Goal: Task Accomplishment & Management: Manage account settings

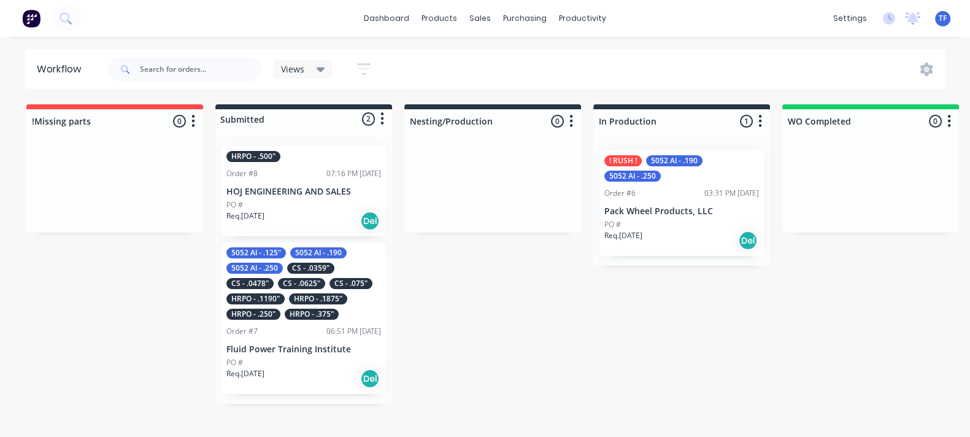
click at [298, 193] on p "HOJ ENGINEERING AND SALES" at bounding box center [303, 192] width 155 height 10
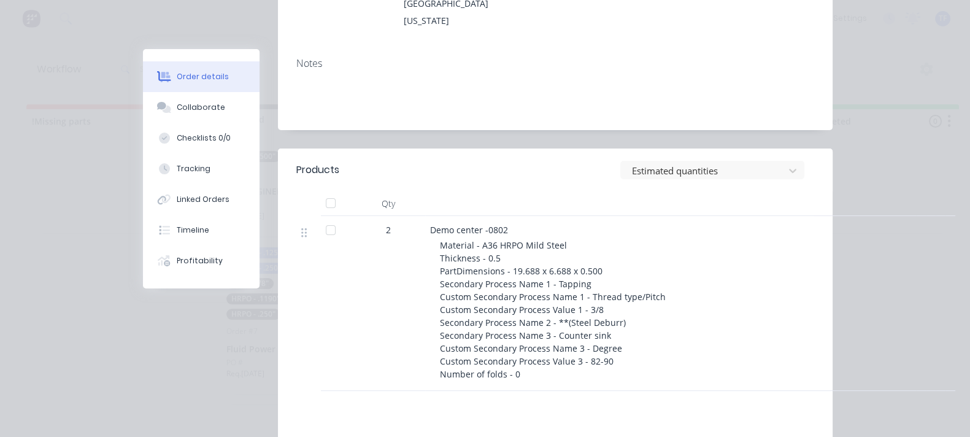
scroll to position [306, 0]
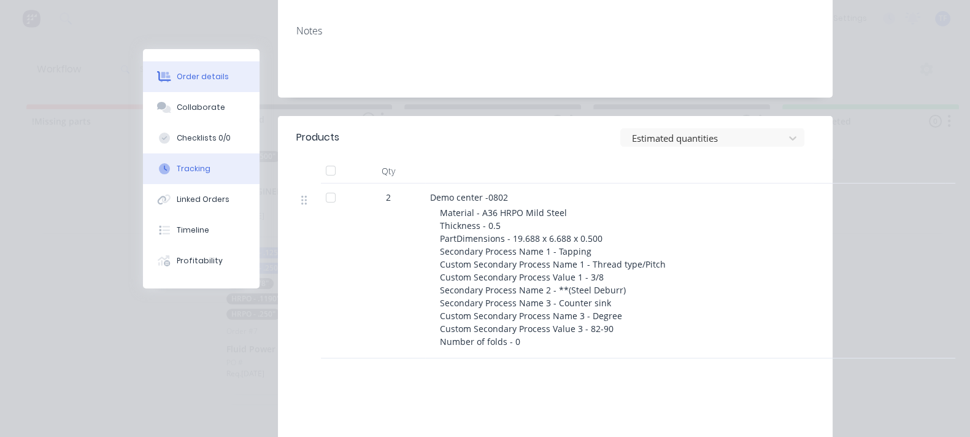
click at [177, 164] on div "Tracking" at bounding box center [194, 168] width 34 height 11
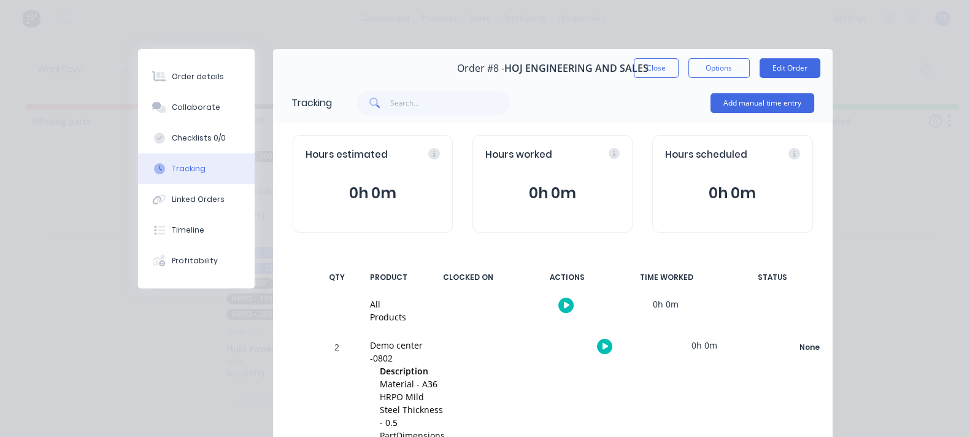
scroll to position [71, 0]
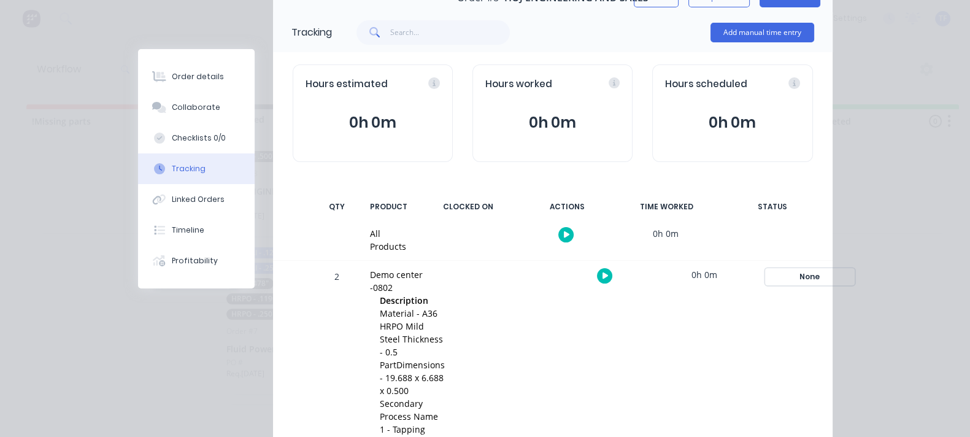
click at [854, 271] on div "None" at bounding box center [810, 277] width 88 height 16
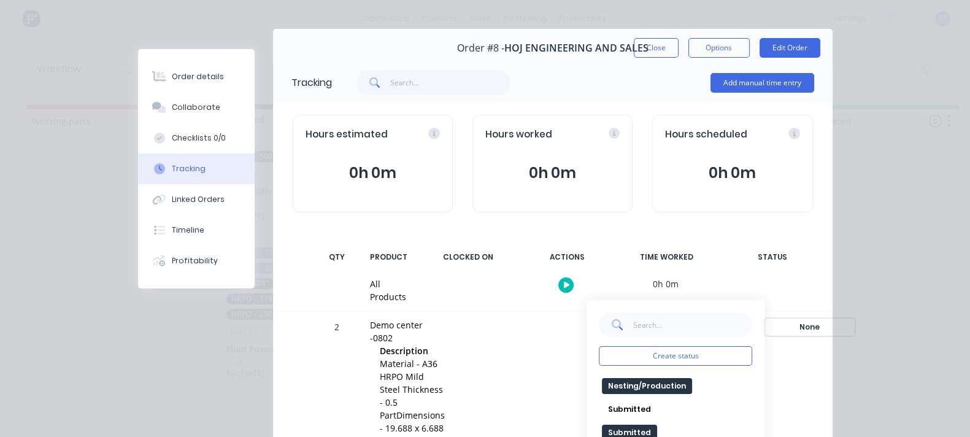
scroll to position [0, 0]
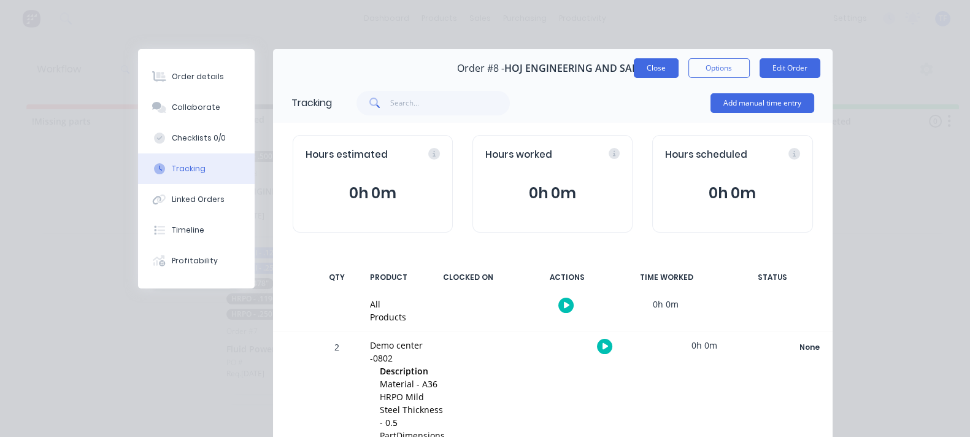
click at [679, 66] on button "Close" at bounding box center [656, 68] width 45 height 20
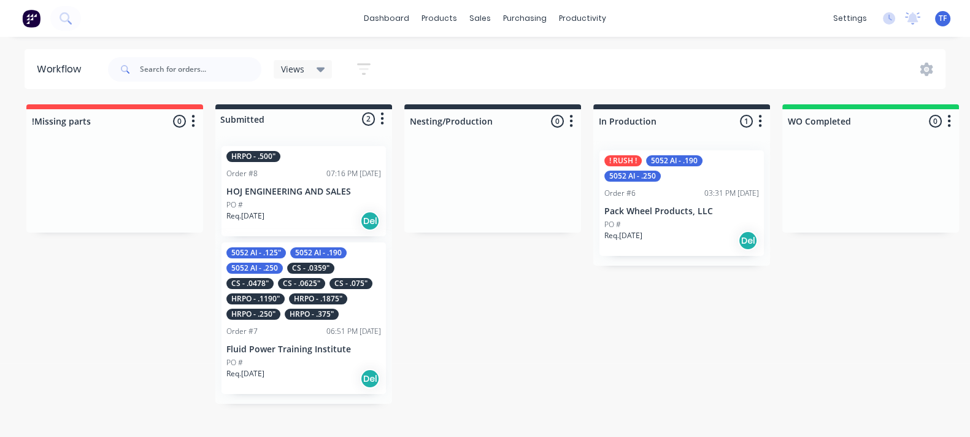
click at [250, 112] on div at bounding box center [303, 119] width 177 height 20
click at [251, 114] on div at bounding box center [303, 119] width 177 height 20
click at [247, 109] on div at bounding box center [303, 119] width 177 height 20
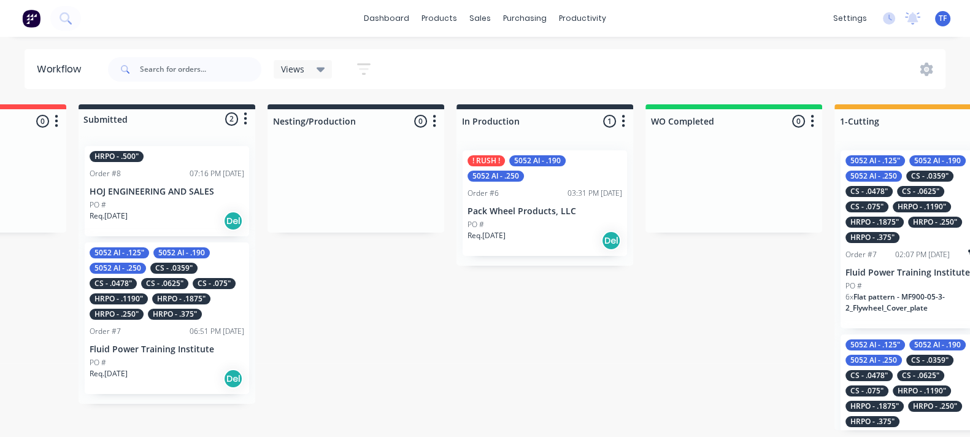
scroll to position [4, 45]
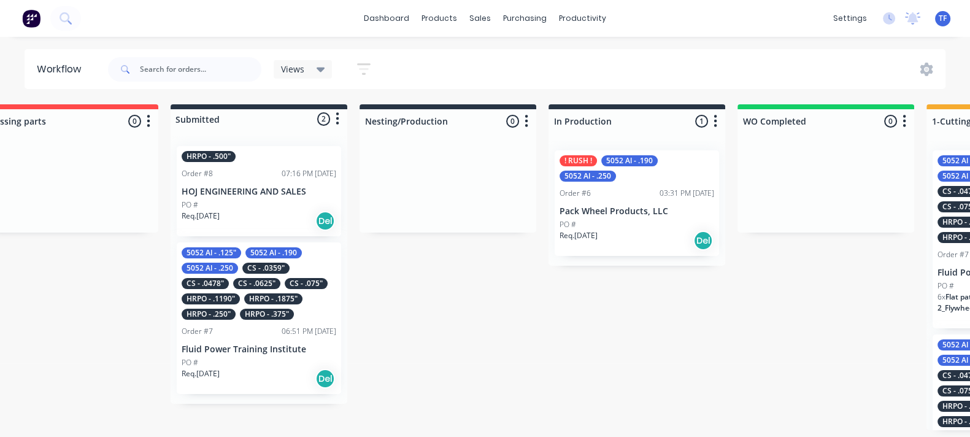
click at [267, 187] on p "HOJ ENGINEERING AND SALES" at bounding box center [259, 192] width 155 height 10
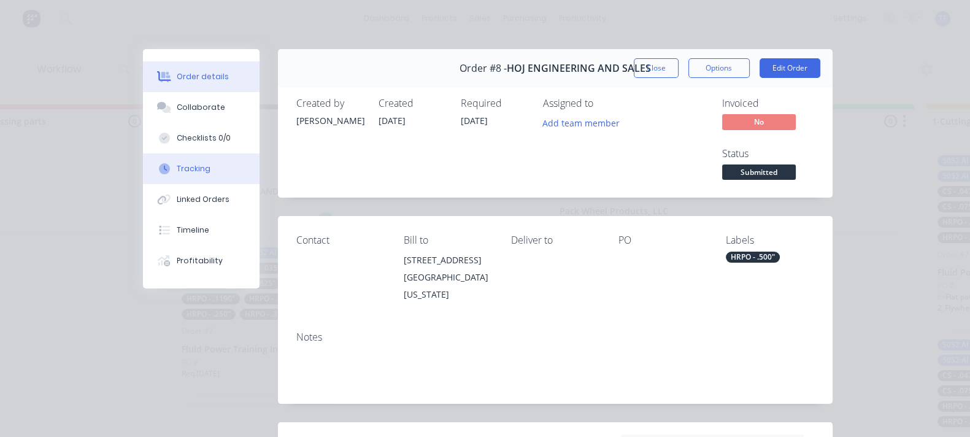
click at [177, 170] on div "Tracking" at bounding box center [194, 168] width 34 height 11
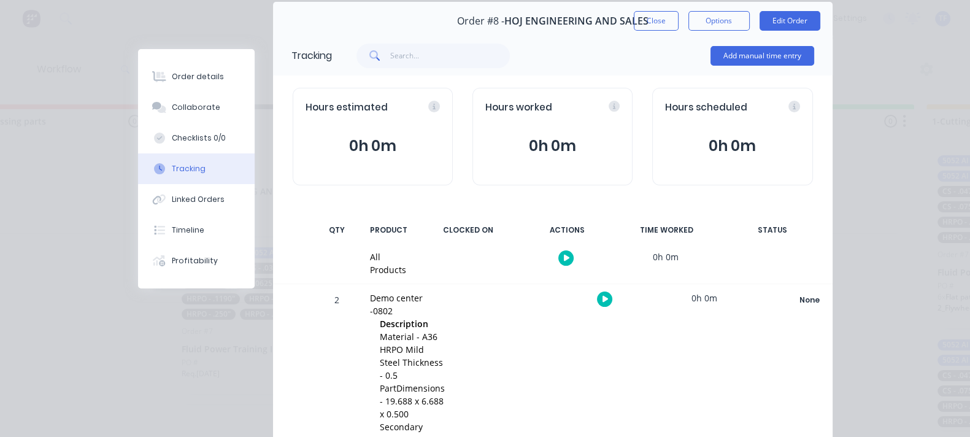
scroll to position [71, 0]
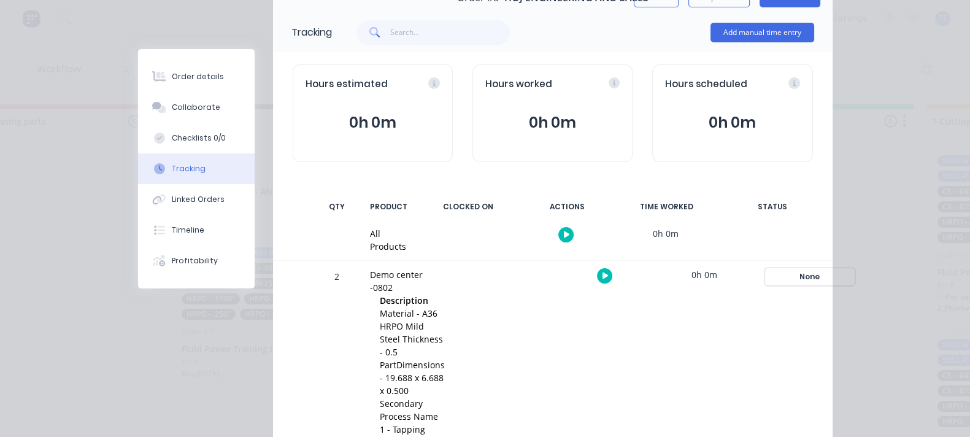
click at [854, 269] on div "None" at bounding box center [810, 277] width 88 height 16
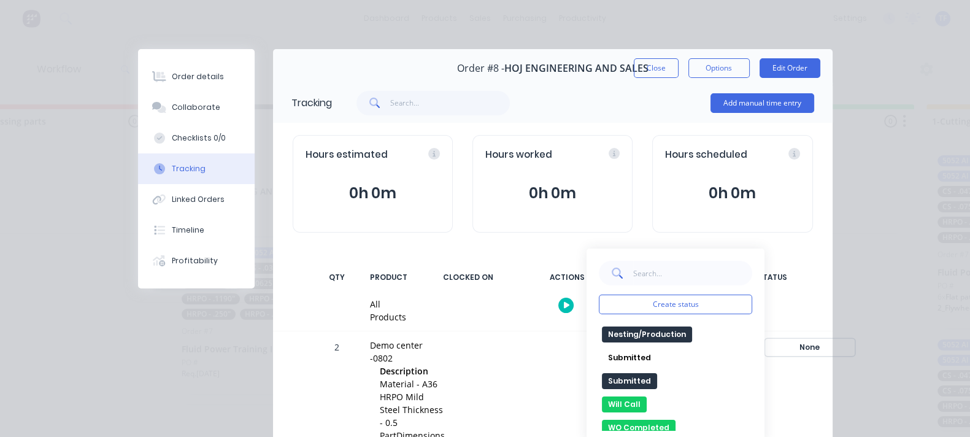
scroll to position [234, 0]
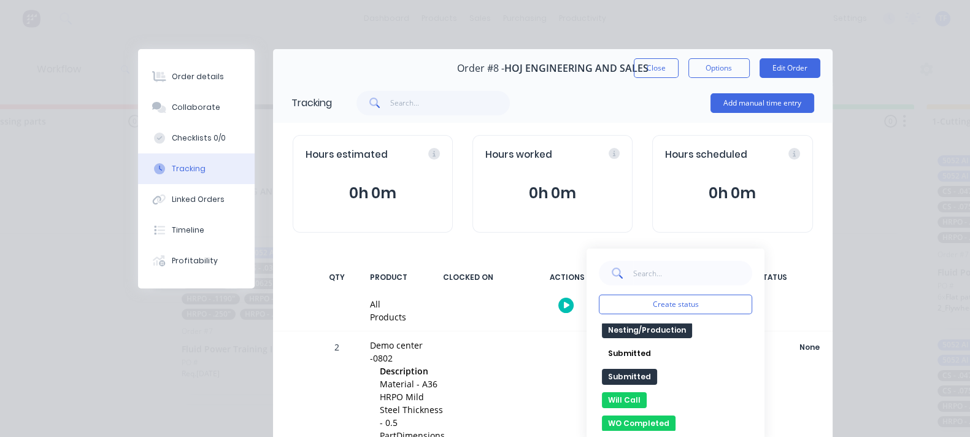
drag, startPoint x: 744, startPoint y: 104, endPoint x: 236, endPoint y: 78, distance: 508.7
click at [650, 107] on div "Add manual time entry" at bounding box center [573, 103] width 482 height 37
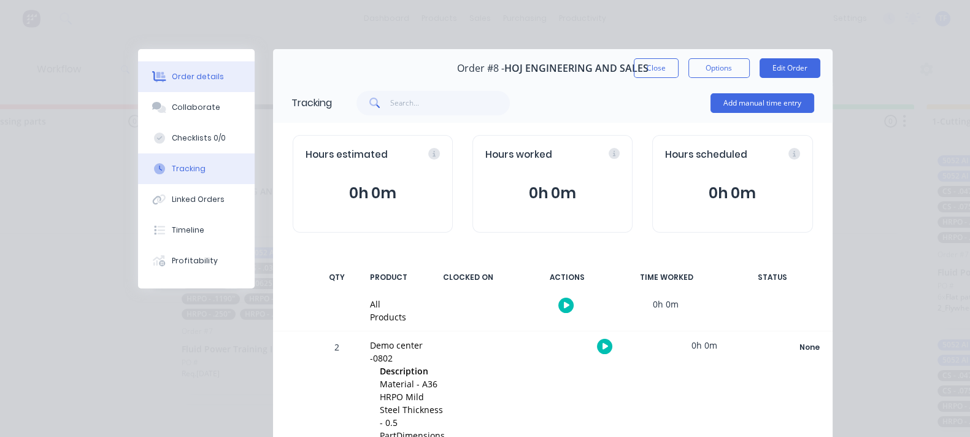
click at [172, 72] on div "Order details" at bounding box center [198, 76] width 52 height 11
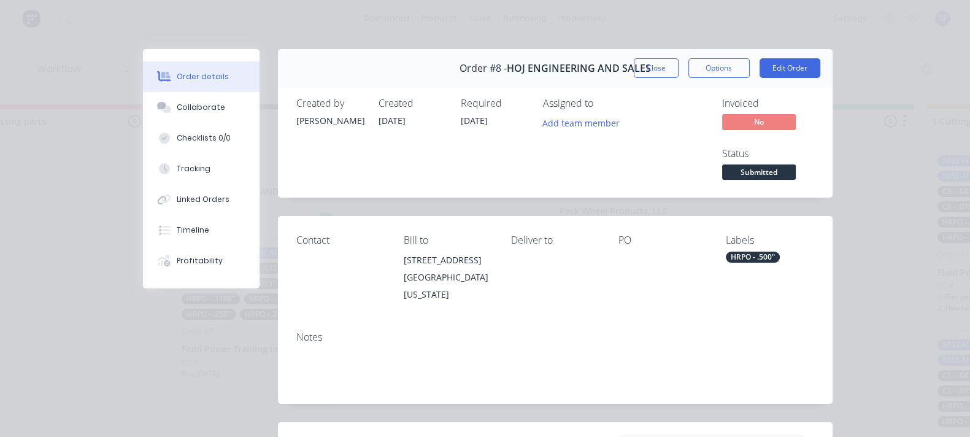
click at [796, 164] on span "Submitted" at bounding box center [759, 171] width 74 height 15
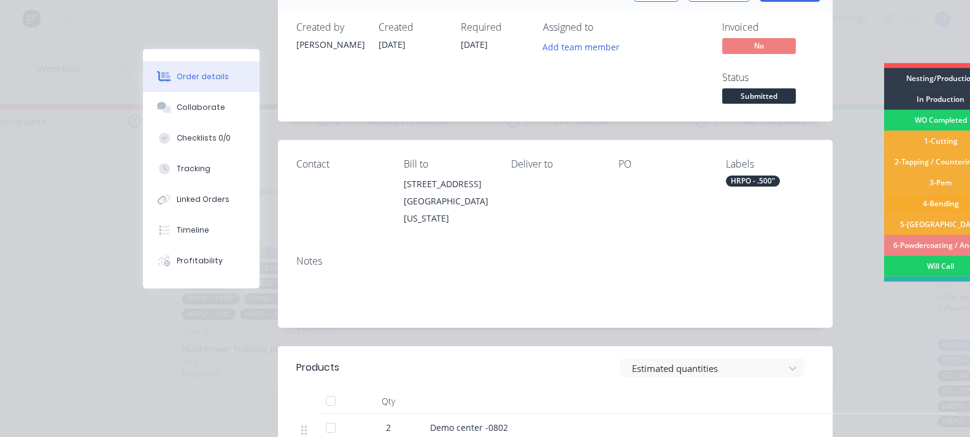
scroll to position [0, 0]
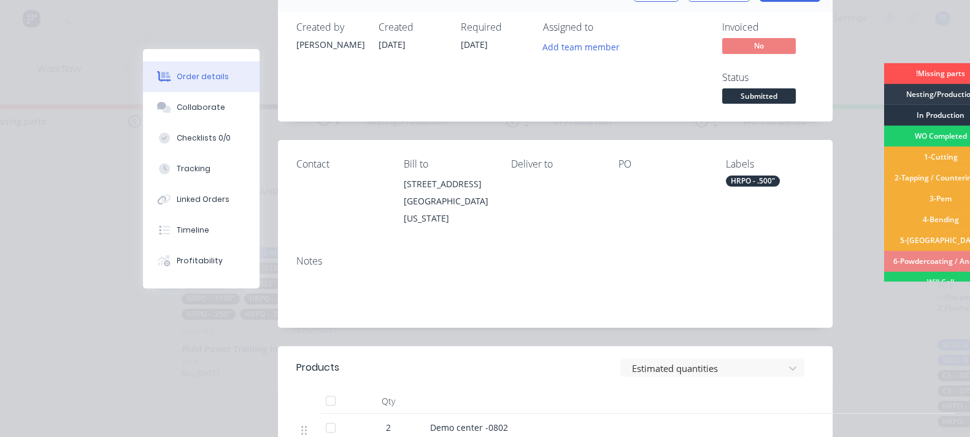
click at [884, 112] on div "In Production" at bounding box center [941, 115] width 114 height 21
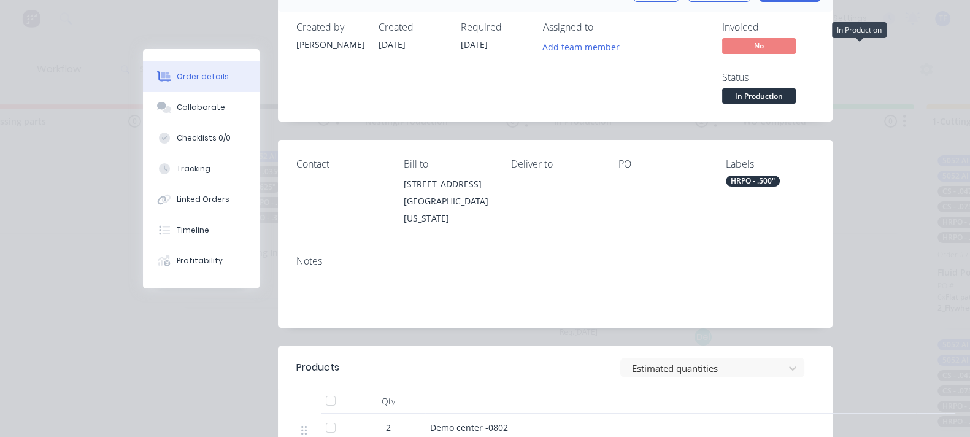
click at [860, 37] on body "dashboard products sales purchasing productivity dashboard products Product Cat…" at bounding box center [440, 181] width 970 height 363
click at [796, 88] on span "In Production" at bounding box center [759, 95] width 74 height 15
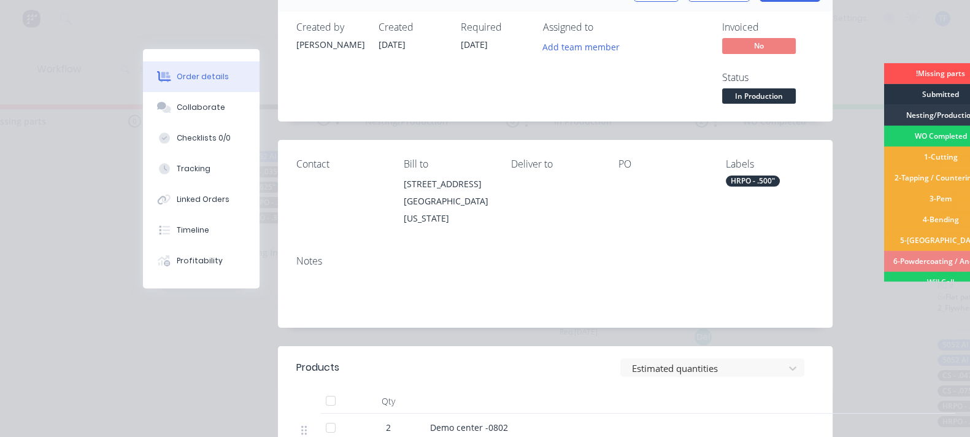
click at [884, 92] on div "Submitted" at bounding box center [941, 94] width 114 height 21
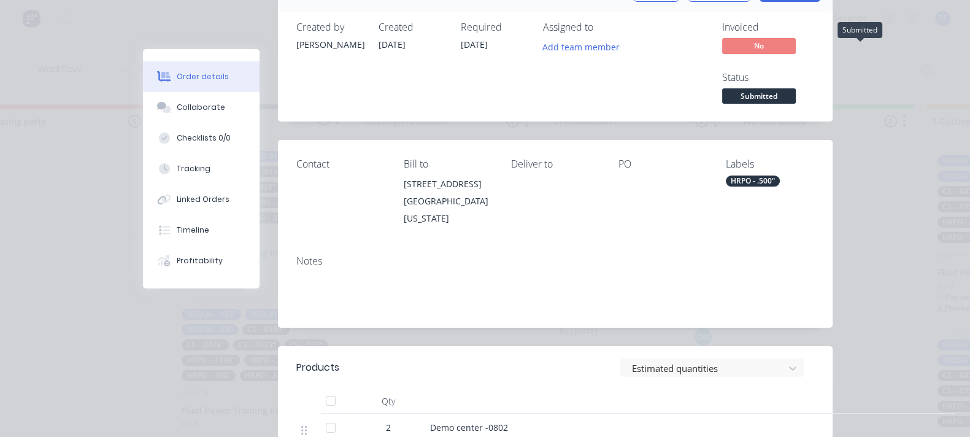
click at [796, 88] on span "Submitted" at bounding box center [759, 95] width 74 height 15
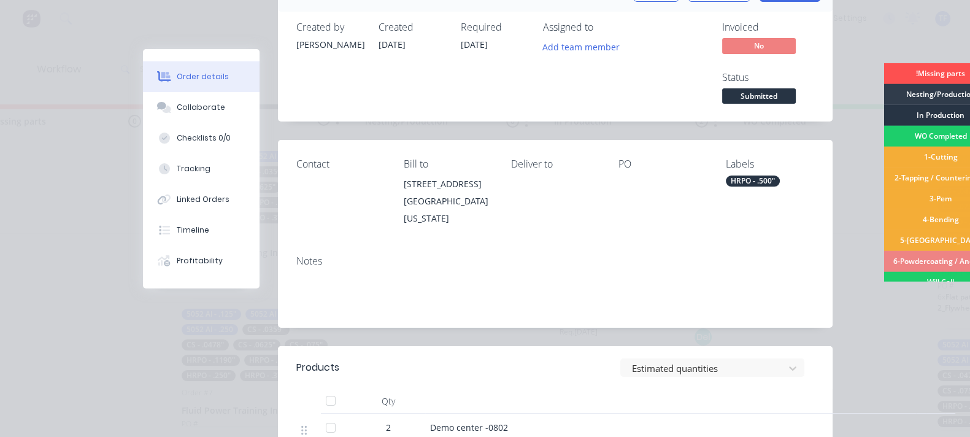
click at [884, 109] on div "In Production" at bounding box center [941, 115] width 114 height 21
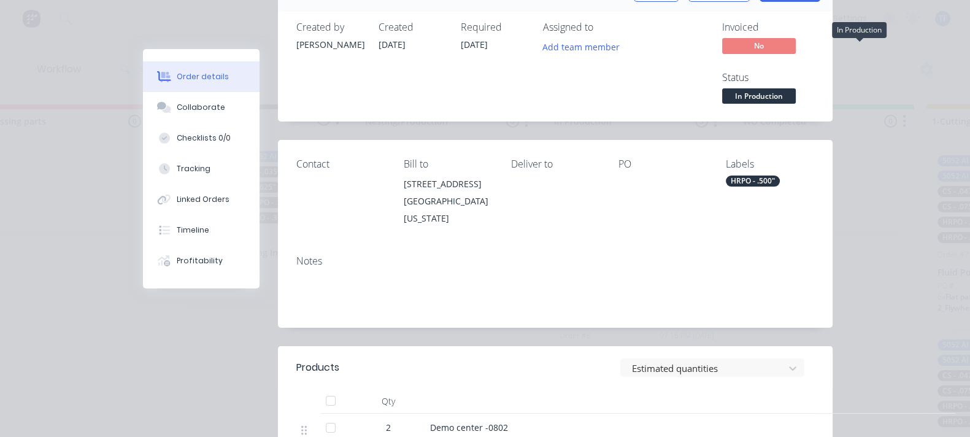
click at [796, 88] on span "In Production" at bounding box center [759, 95] width 74 height 15
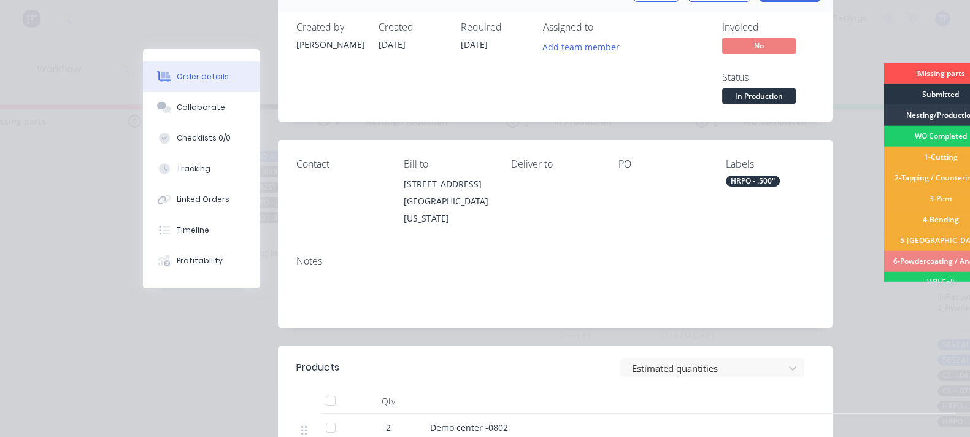
click at [884, 94] on div "Submitted" at bounding box center [941, 94] width 114 height 21
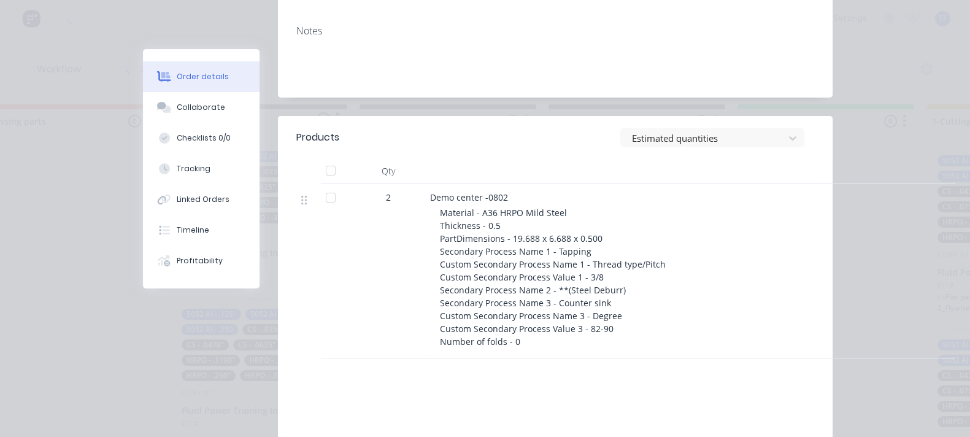
scroll to position [384, 0]
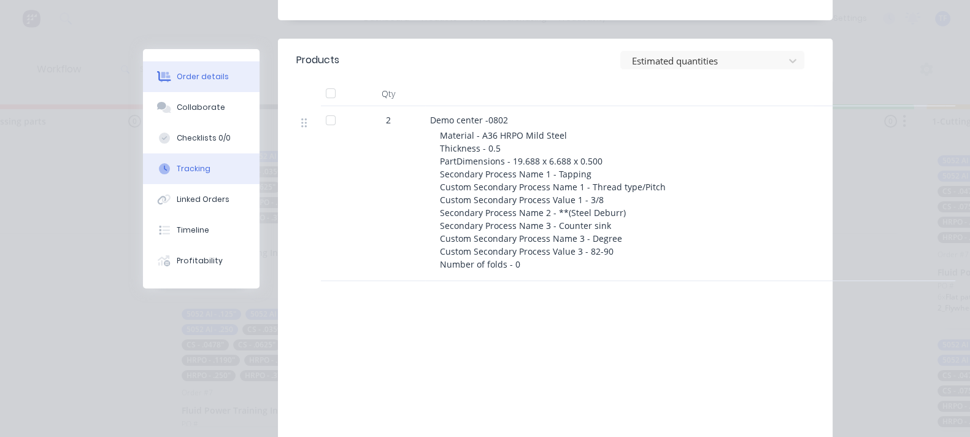
click at [177, 170] on div "Tracking" at bounding box center [194, 168] width 34 height 11
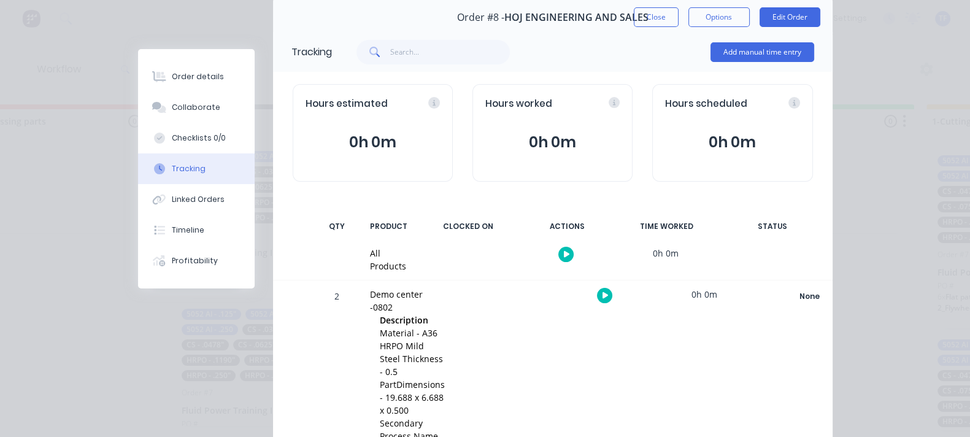
scroll to position [71, 0]
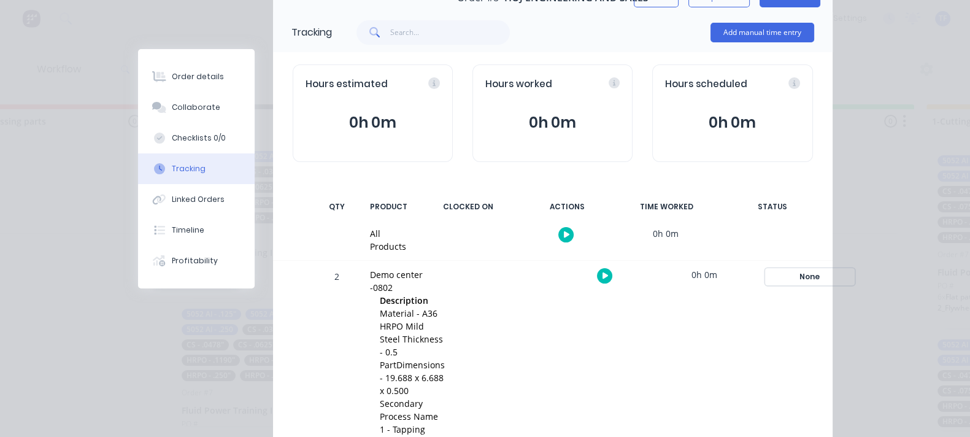
click at [854, 269] on div "None" at bounding box center [810, 277] width 88 height 16
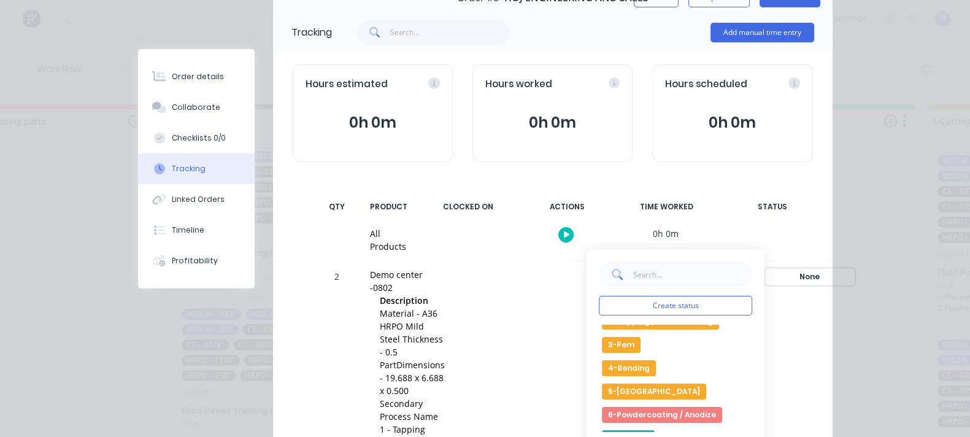
scroll to position [158, 0]
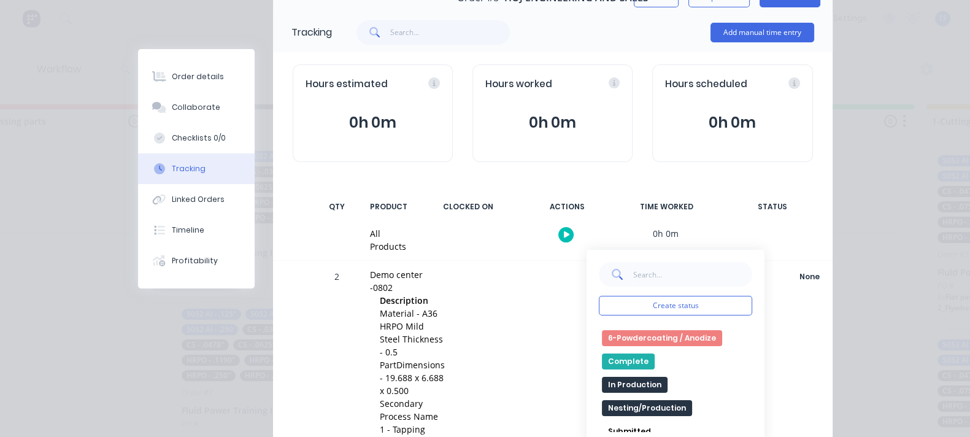
click at [655, 355] on button "Complete" at bounding box center [628, 361] width 53 height 16
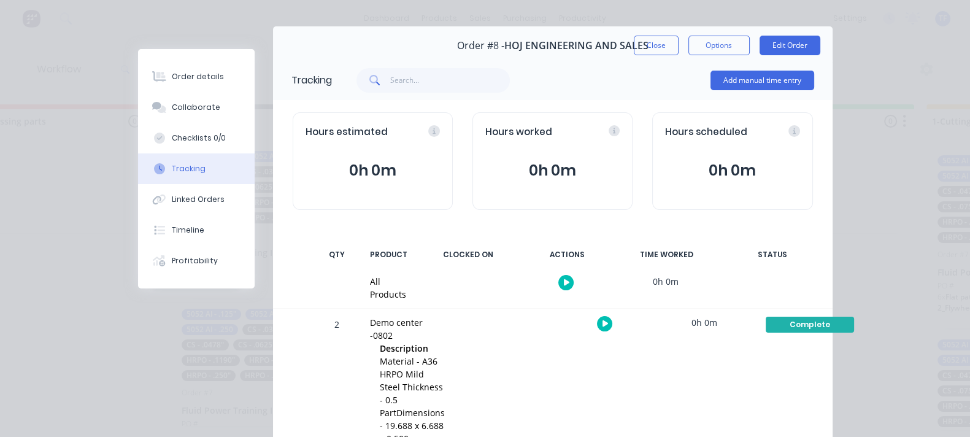
scroll to position [0, 0]
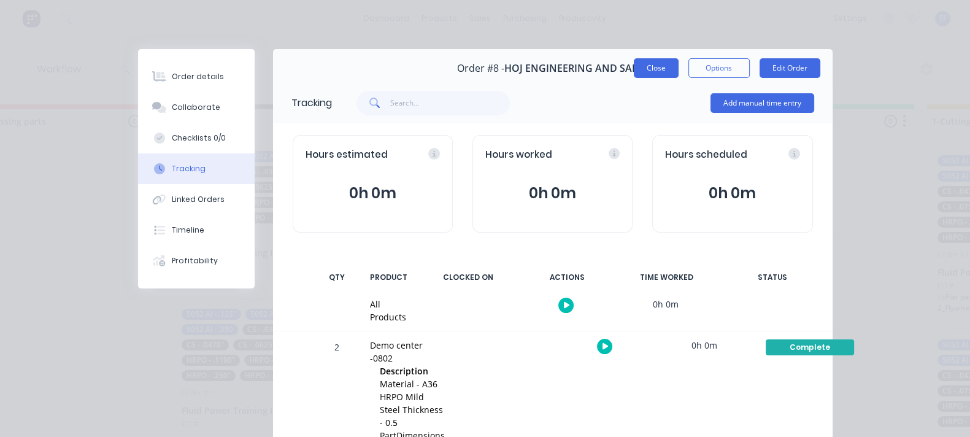
click at [679, 69] on button "Close" at bounding box center [656, 68] width 45 height 20
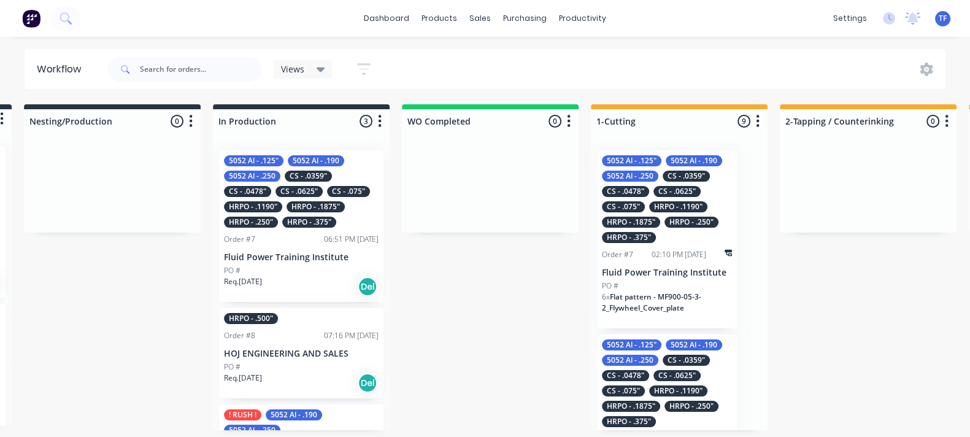
scroll to position [4, 0]
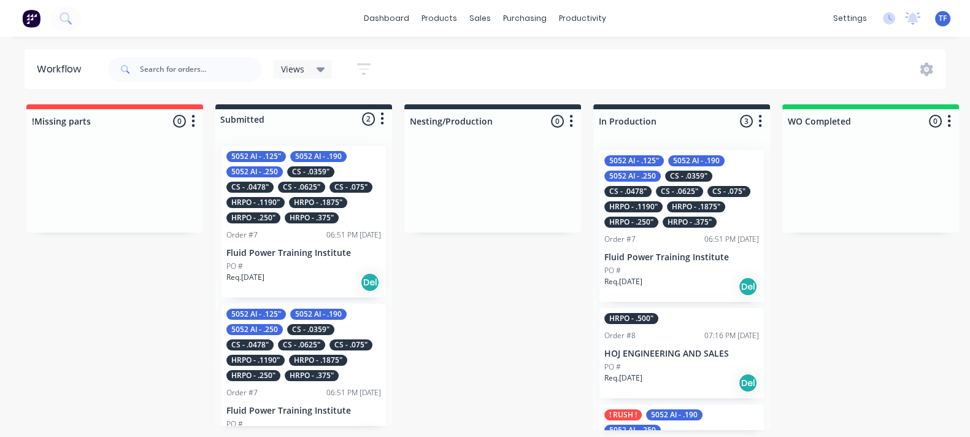
click at [639, 363] on div "PO #" at bounding box center [681, 366] width 155 height 11
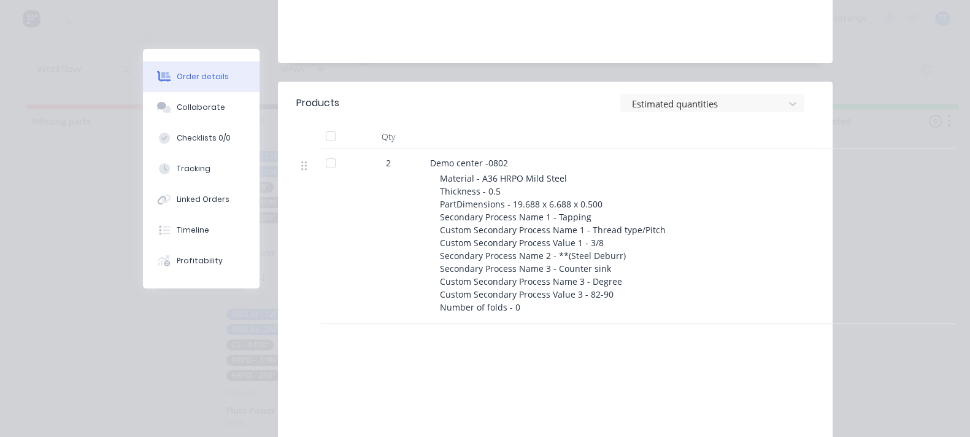
scroll to position [384, 0]
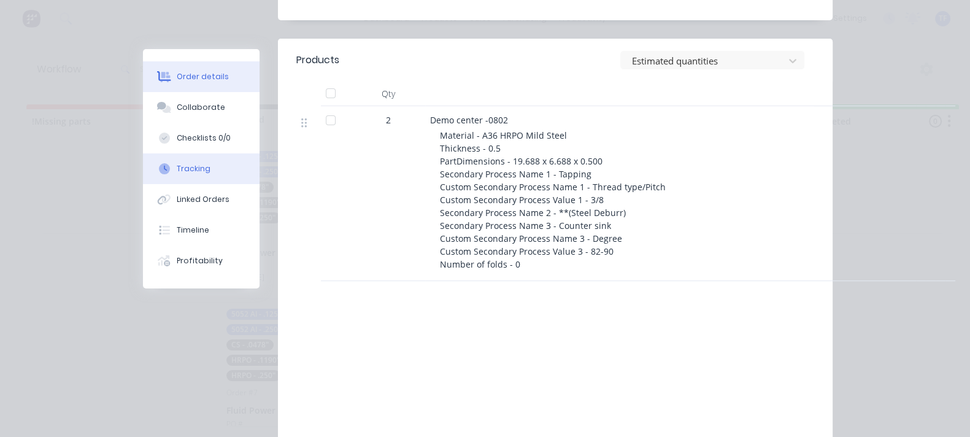
click at [177, 166] on div "Tracking" at bounding box center [194, 168] width 34 height 11
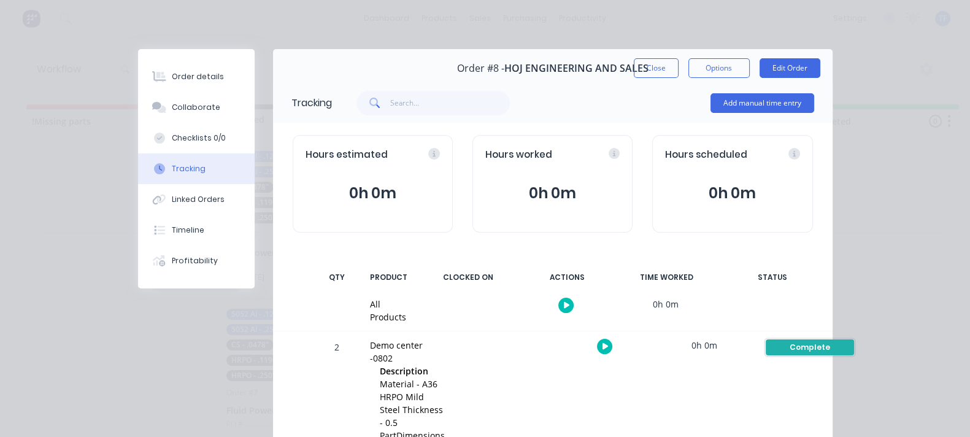
click at [833, 339] on div "Complete" at bounding box center [810, 347] width 88 height 16
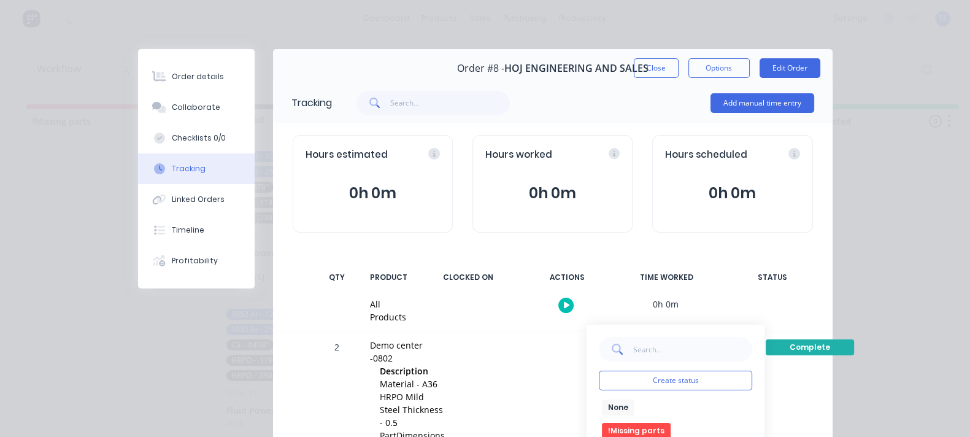
click at [634, 399] on button "None" at bounding box center [618, 407] width 33 height 16
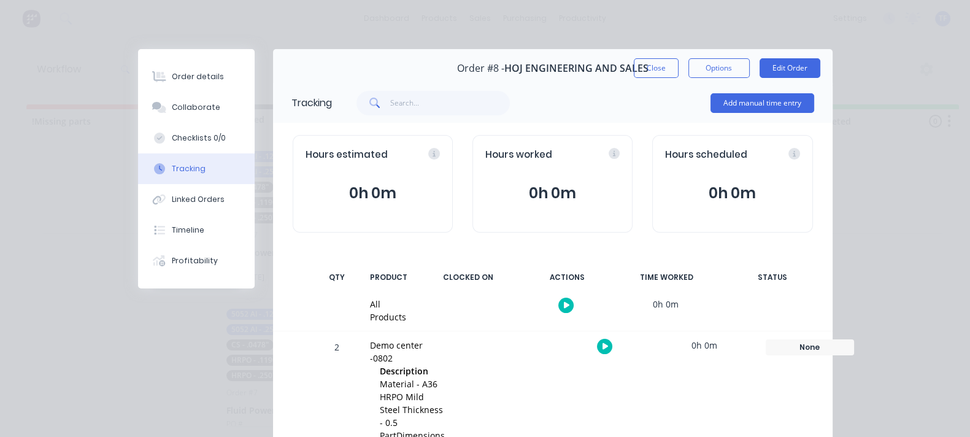
click at [679, 72] on button "Close" at bounding box center [656, 68] width 45 height 20
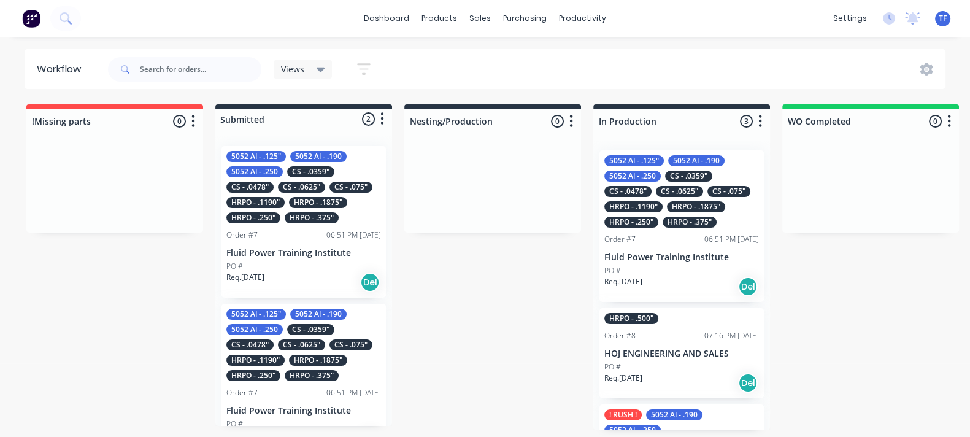
click at [646, 237] on div "Order #7 06:51 PM 06/10/25" at bounding box center [681, 239] width 155 height 11
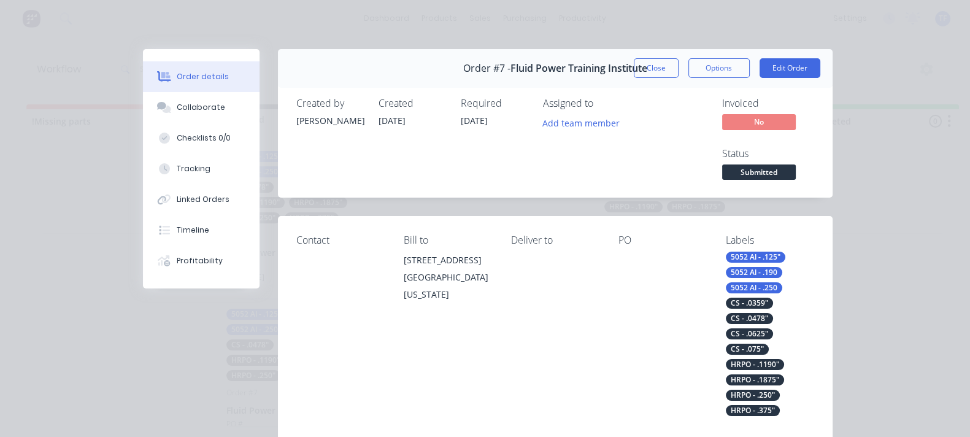
scroll to position [76, 0]
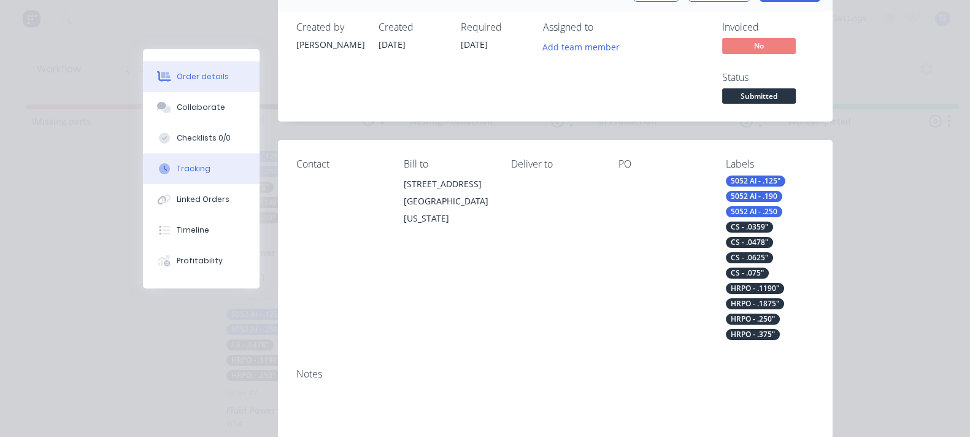
click at [177, 167] on div "Tracking" at bounding box center [194, 168] width 34 height 11
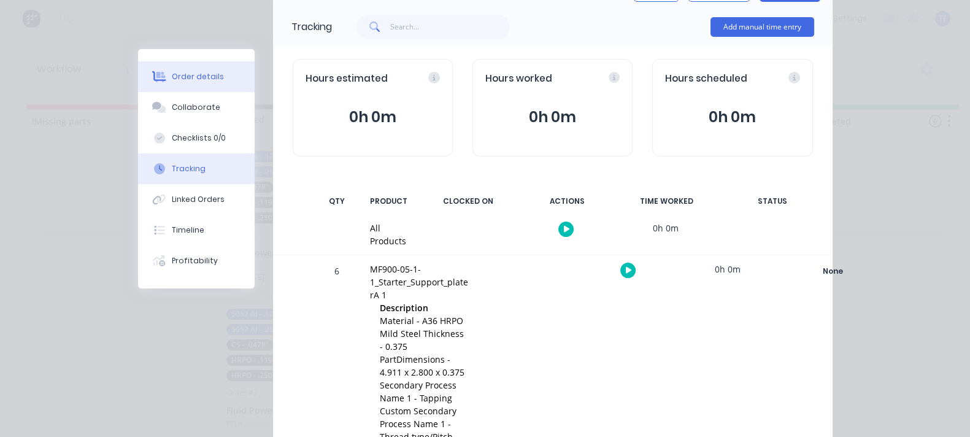
click at [138, 69] on button "Order details" at bounding box center [196, 76] width 117 height 31
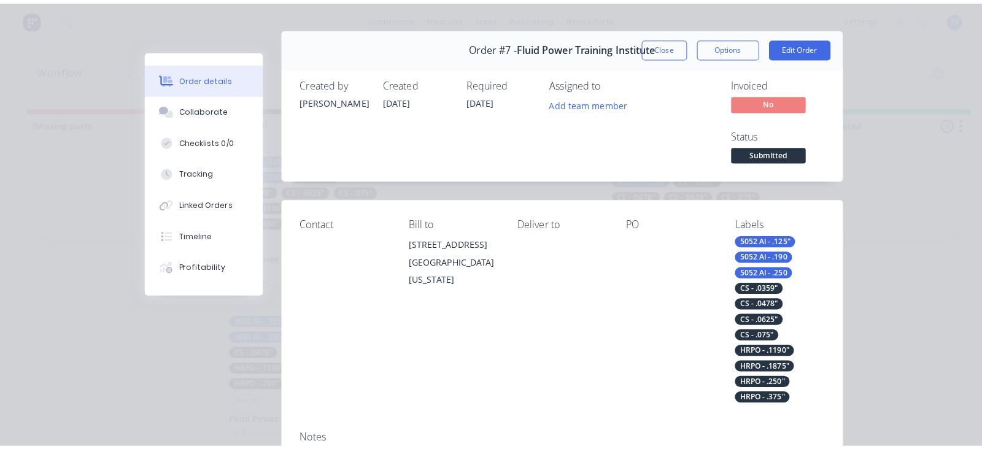
scroll to position [0, 0]
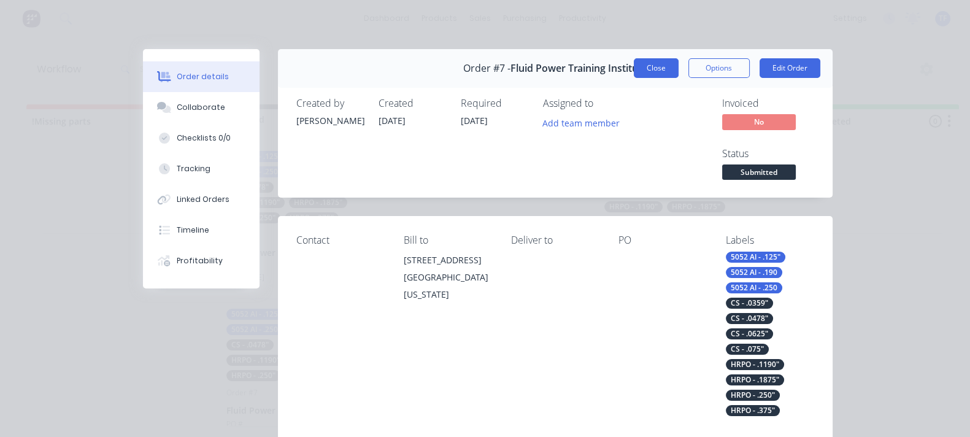
click at [679, 66] on button "Close" at bounding box center [656, 68] width 45 height 20
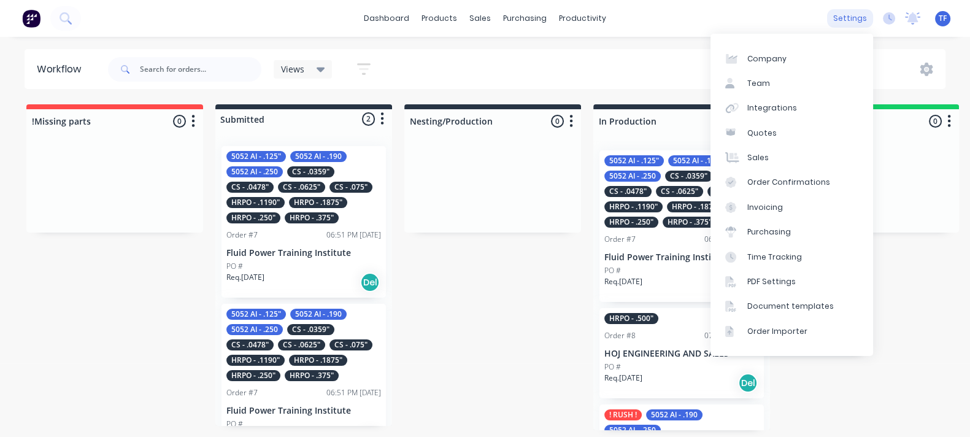
click at [860, 20] on div "settings" at bounding box center [850, 18] width 46 height 18
click at [771, 86] on link "Team" at bounding box center [792, 83] width 163 height 25
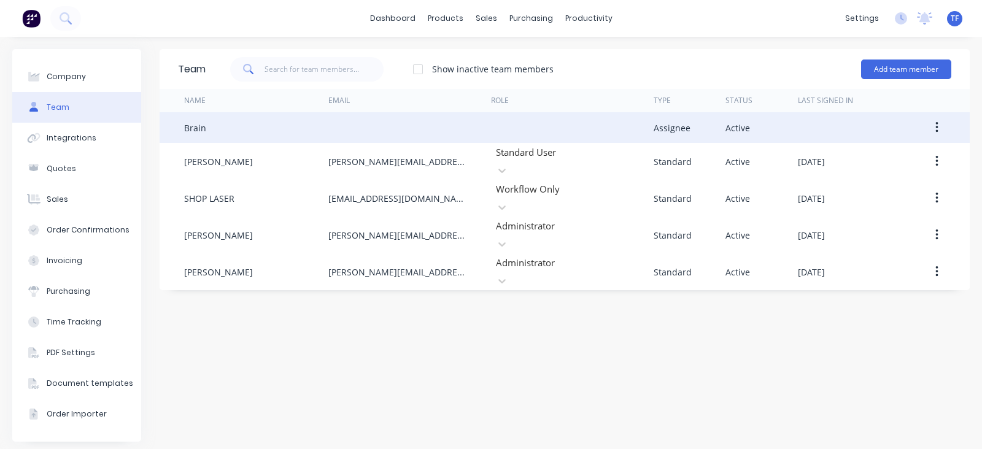
click at [928, 132] on button "button" at bounding box center [936, 128] width 29 height 22
click at [860, 206] on div "Delete" at bounding box center [893, 209] width 94 height 18
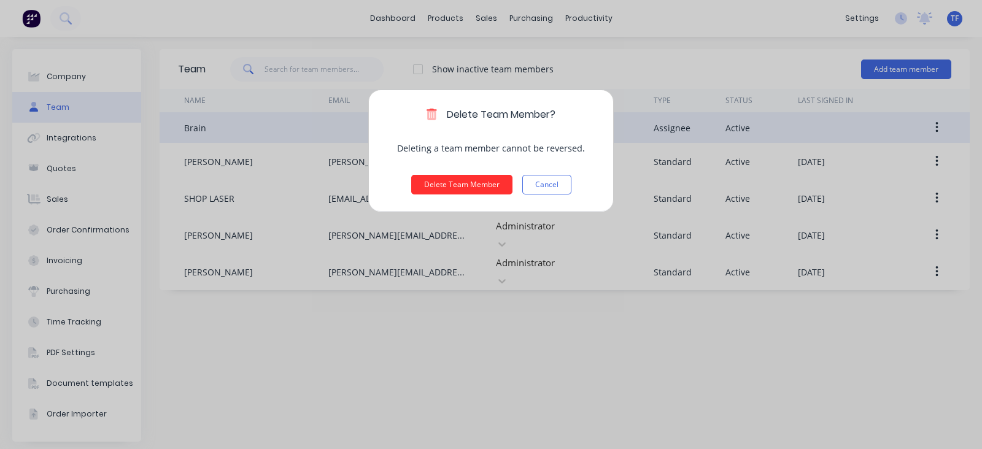
click at [479, 191] on button "Delete Team Member" at bounding box center [461, 185] width 101 height 20
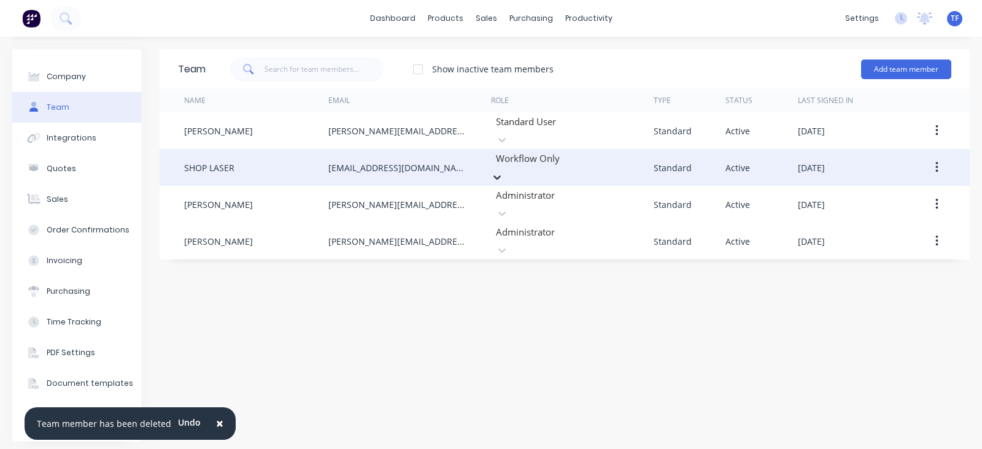
click at [599, 162] on div at bounding box center [583, 158] width 177 height 15
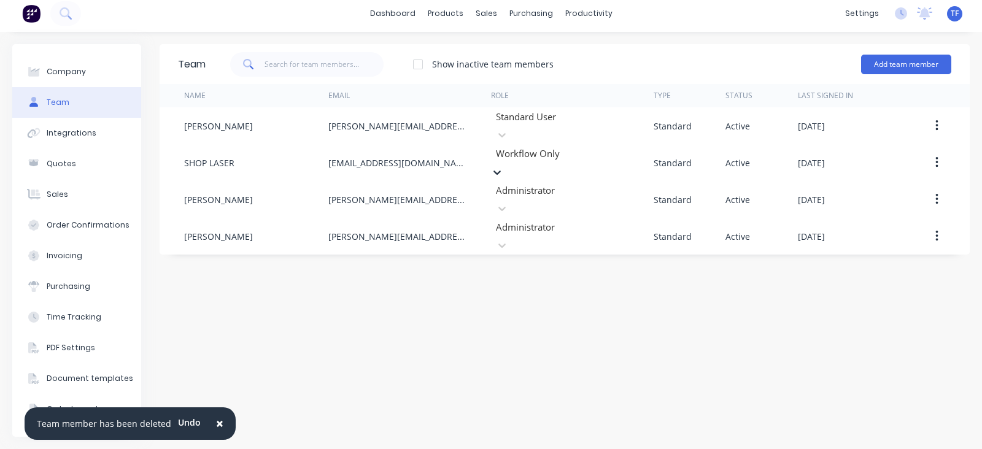
scroll to position [109, 0]
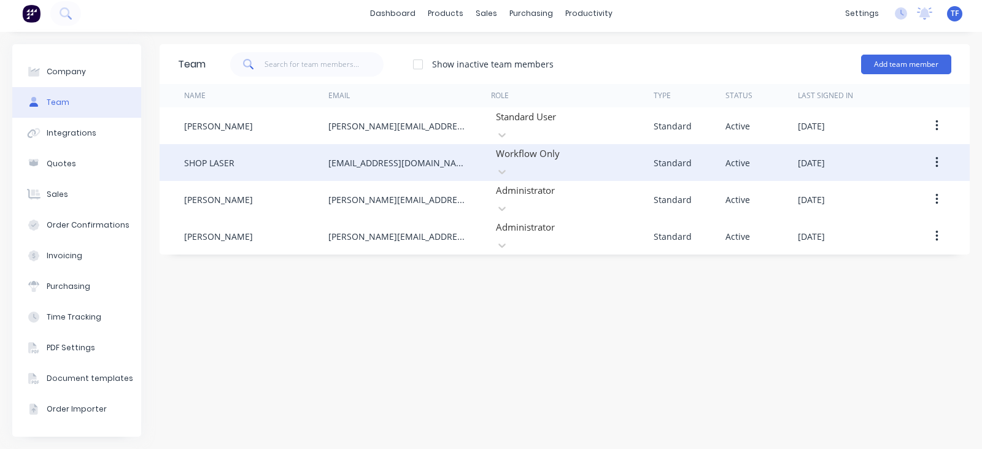
click at [568, 162] on div "Workflow Only" at bounding box center [583, 153] width 184 height 18
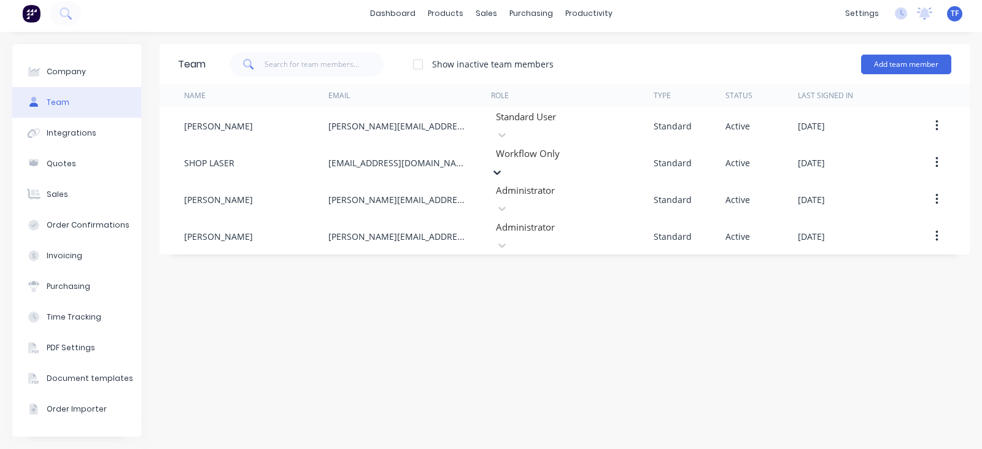
scroll to position [0, 0]
click at [339, 388] on div "Team Show inactive team members Add team member Name Email Role Type Status Las…" at bounding box center [565, 240] width 810 height 393
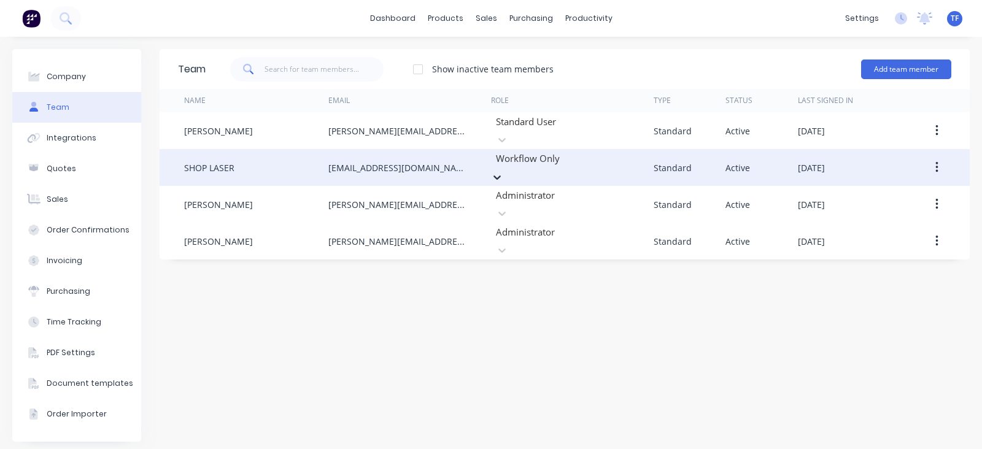
click at [503, 170] on div at bounding box center [497, 176] width 12 height 13
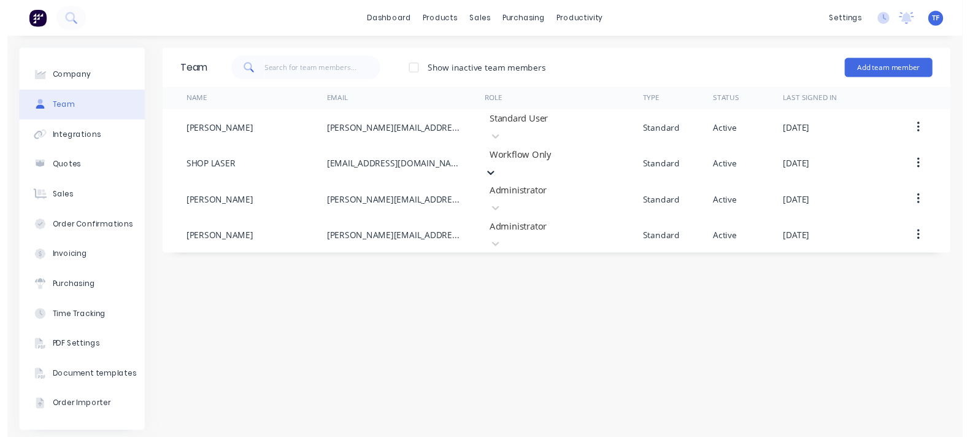
scroll to position [186, 0]
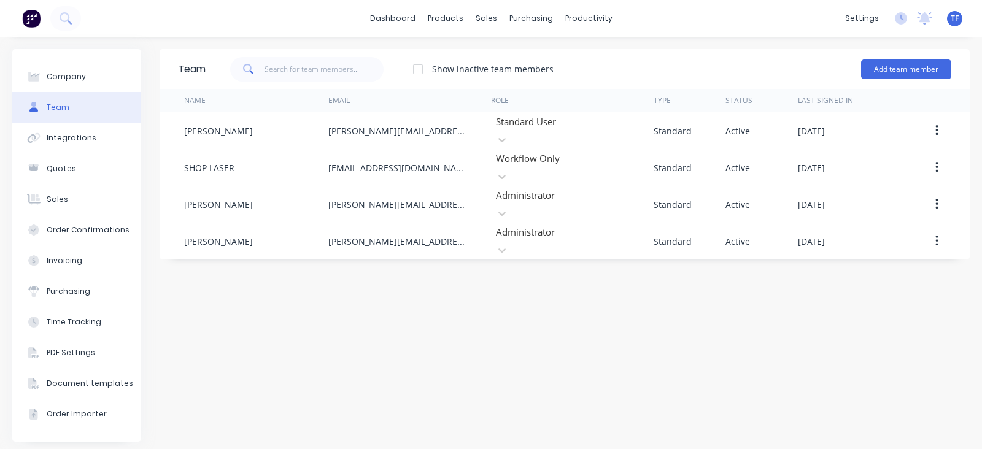
click at [379, 328] on div "Team Show inactive team members Add team member Name Email Role Type Status Las…" at bounding box center [565, 245] width 810 height 393
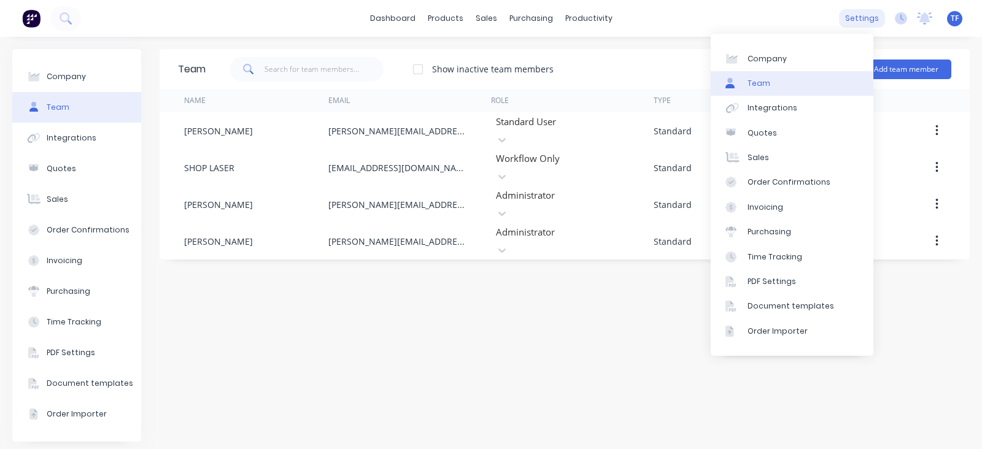
click at [865, 20] on div "settings" at bounding box center [862, 18] width 46 height 18
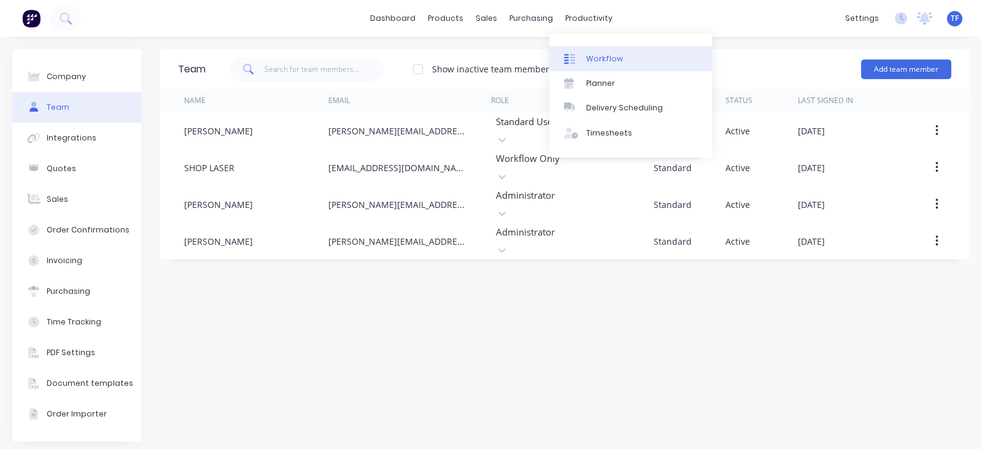
click at [584, 53] on link "Workflow" at bounding box center [630, 58] width 163 height 25
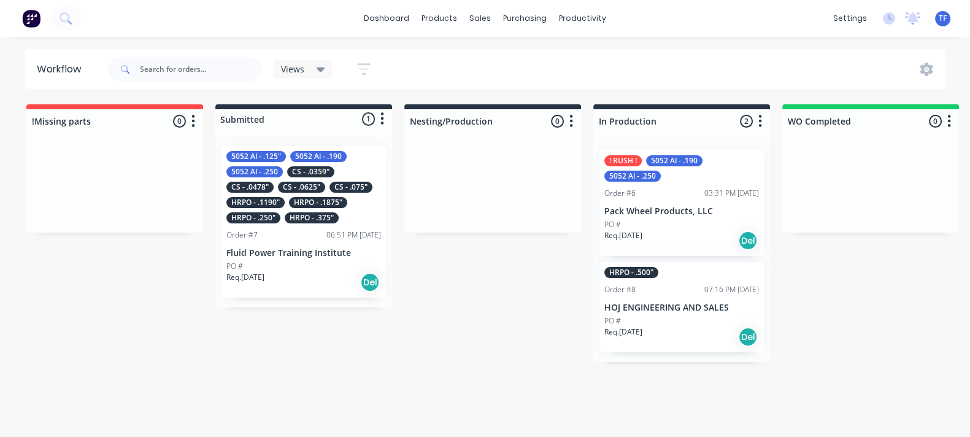
click at [625, 230] on p "Req. 06/10/25" at bounding box center [623, 235] width 38 height 11
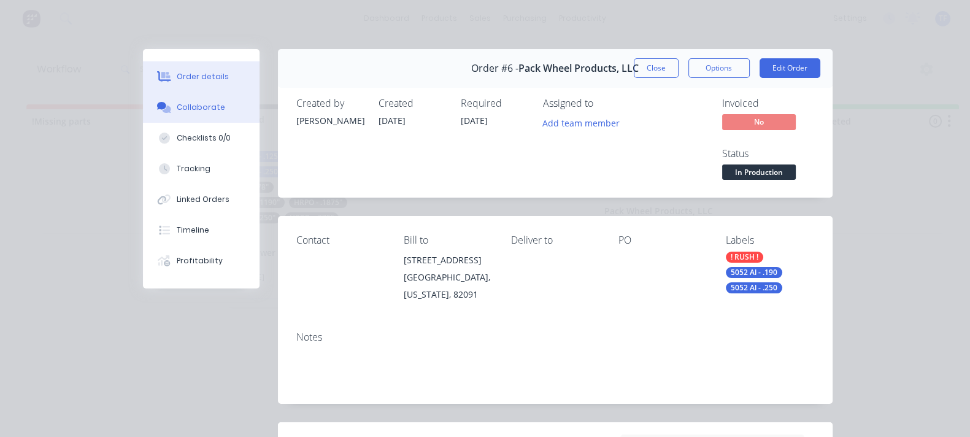
click at [177, 112] on div "Collaborate" at bounding box center [201, 107] width 48 height 11
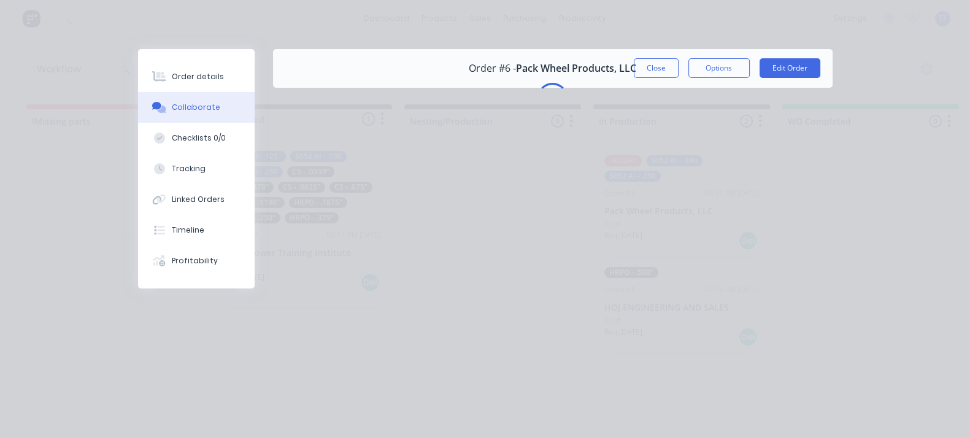
scroll to position [4, 0]
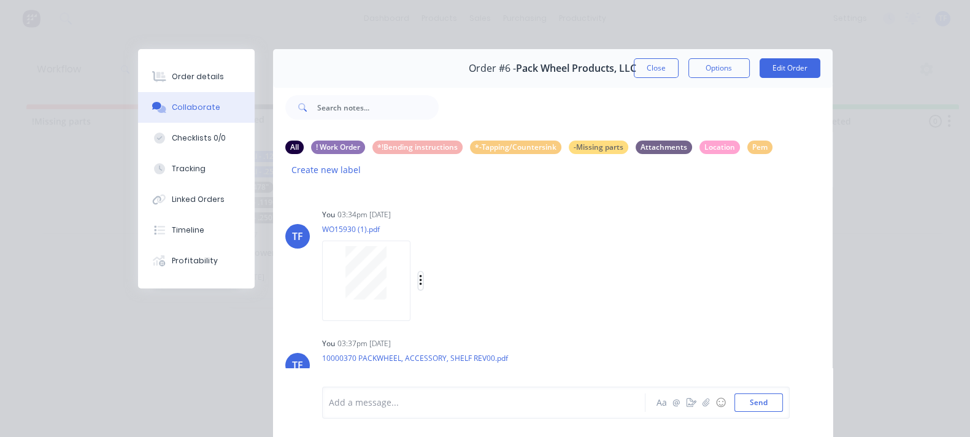
click at [419, 274] on icon "button" at bounding box center [421, 281] width 4 height 14
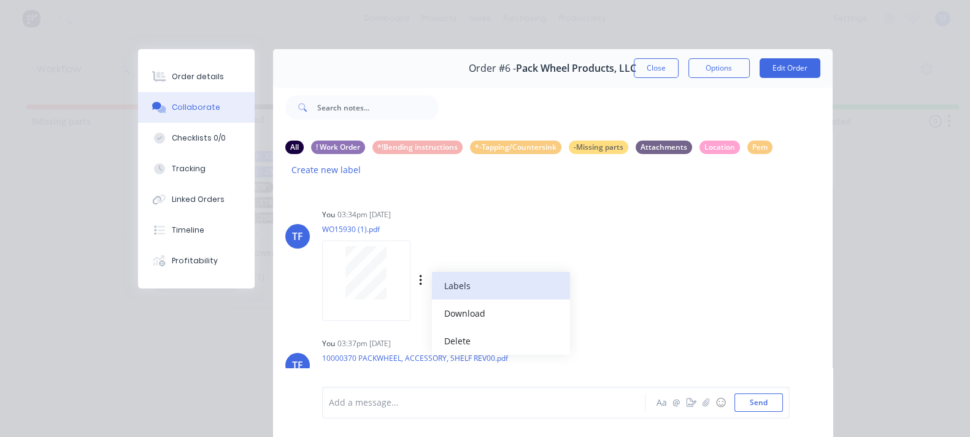
click at [432, 272] on button "Labels" at bounding box center [501, 286] width 138 height 28
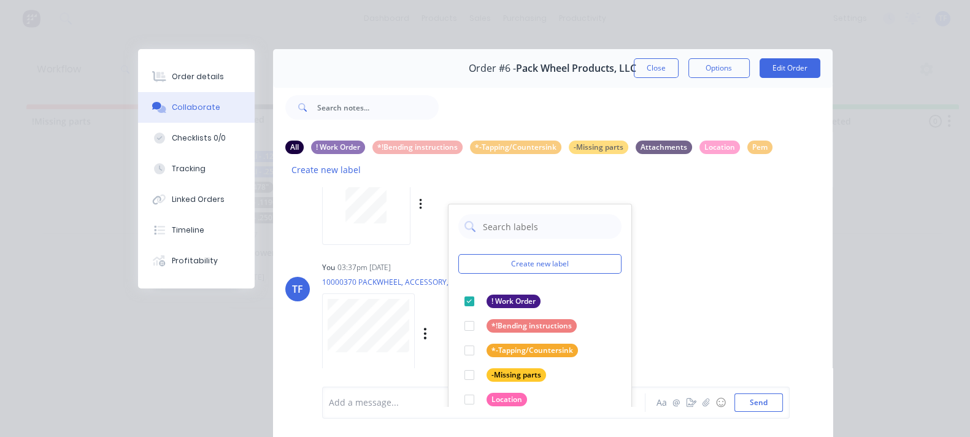
scroll to position [0, 0]
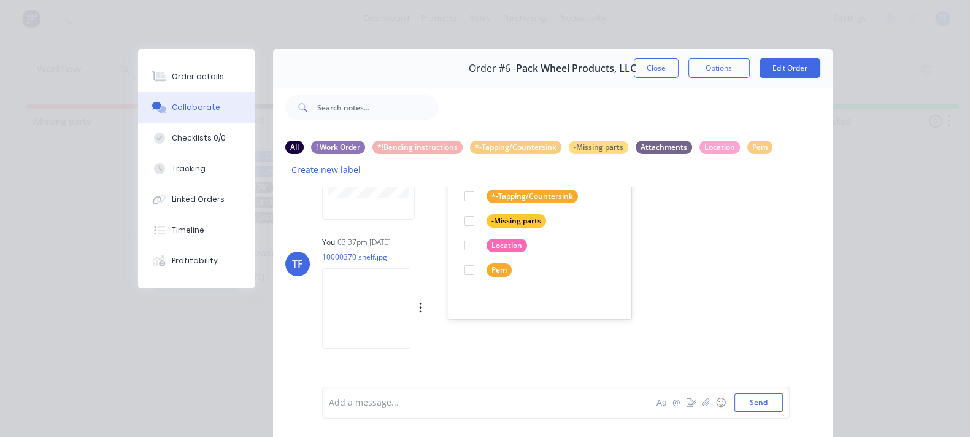
click at [611, 277] on div "TF You 03:37pm 06/10/25 10000370 shelf.jpg Labels Download Delete" at bounding box center [553, 288] width 560 height 110
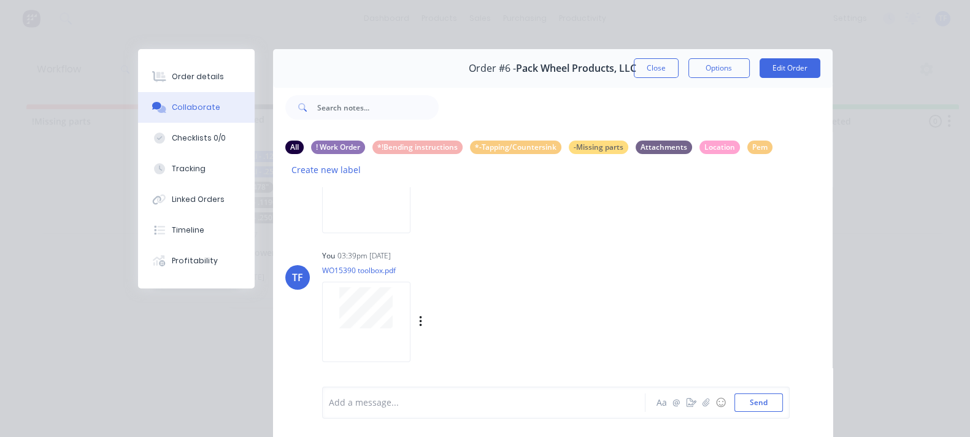
scroll to position [192, 0]
click at [419, 339] on icon "button" at bounding box center [421, 346] width 4 height 14
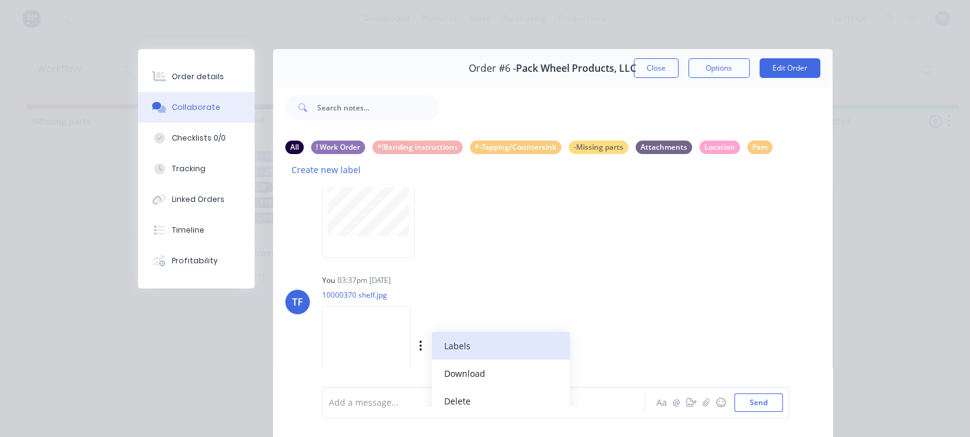
click at [432, 332] on button "Labels" at bounding box center [501, 346] width 138 height 28
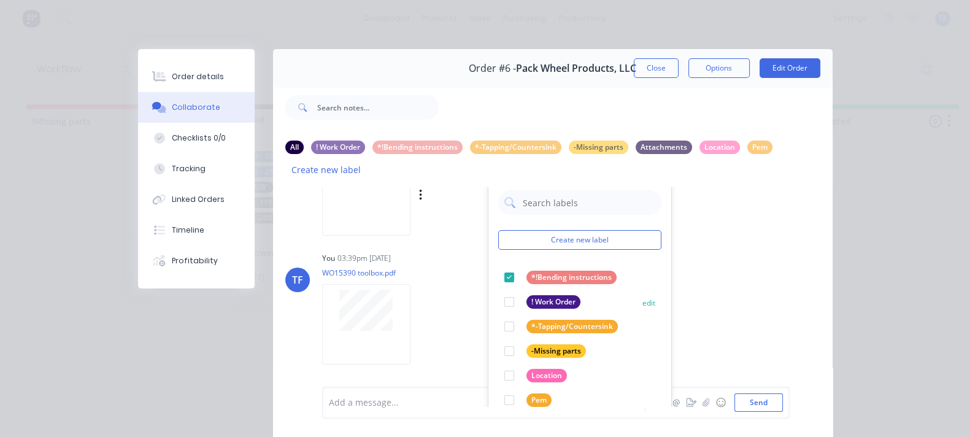
scroll to position [345, 0]
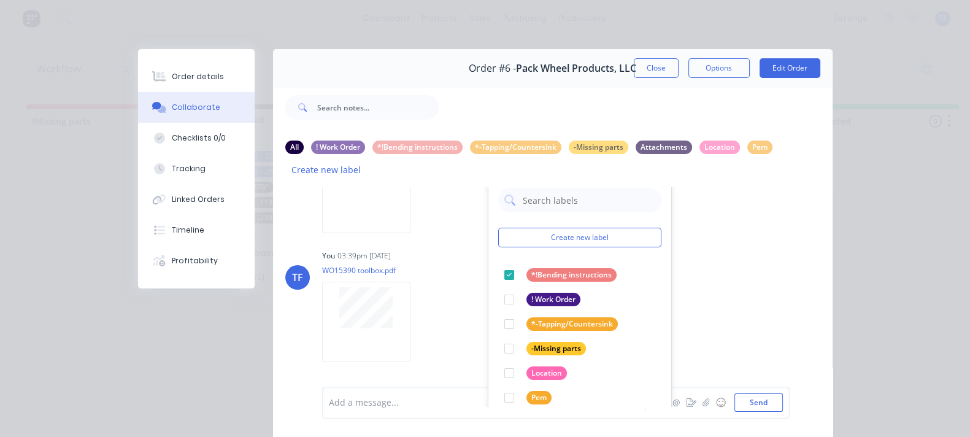
click at [625, 345] on div "TF You 03:34pm 06/10/25 WO15930 (1).pdf Labels Download Delete TF You 03:37pm 0…" at bounding box center [553, 296] width 560 height 219
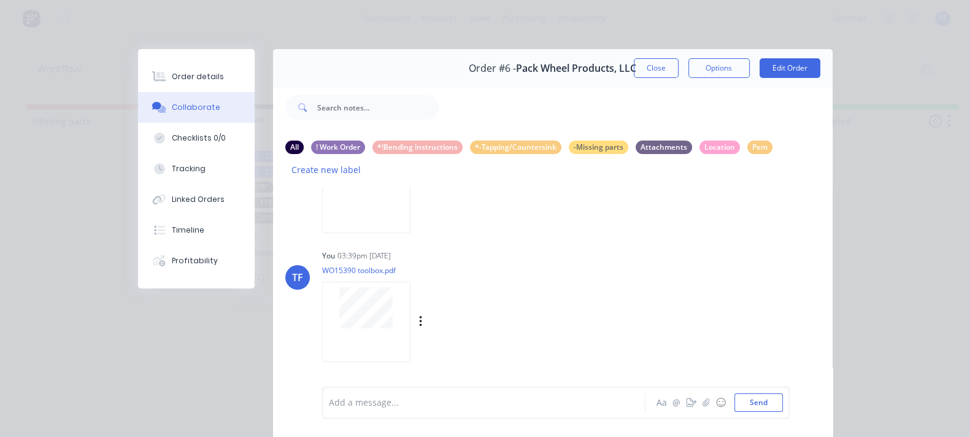
scroll to position [67, 0]
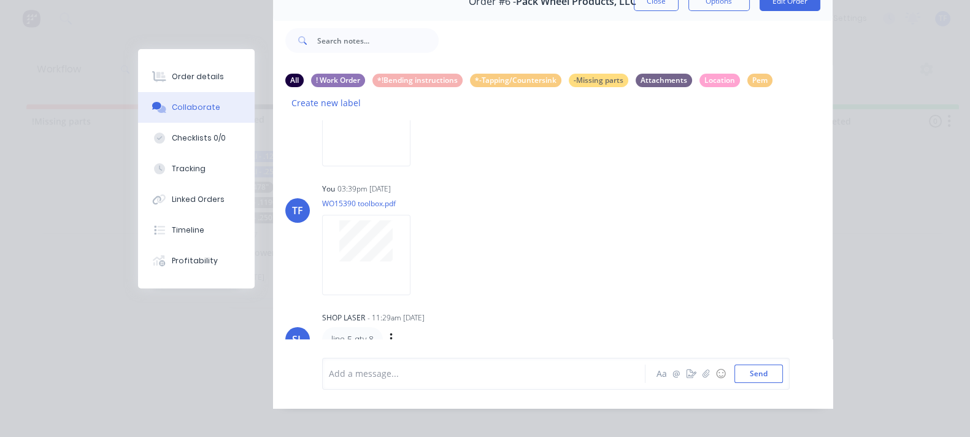
click at [389, 330] on div "Labels Edit Delete" at bounding box center [392, 339] width 7 height 18
click at [390, 332] on icon "button" at bounding box center [392, 339] width 4 height 14
drag, startPoint x: 312, startPoint y: 280, endPoint x: 352, endPoint y: 298, distance: 44.0
click at [397, 287] on button "Labels" at bounding box center [435, 297] width 77 height 20
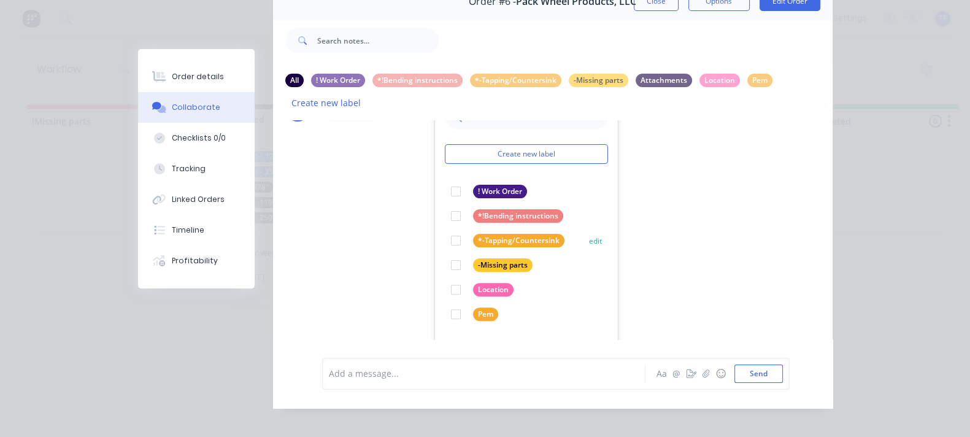
scroll to position [588, 0]
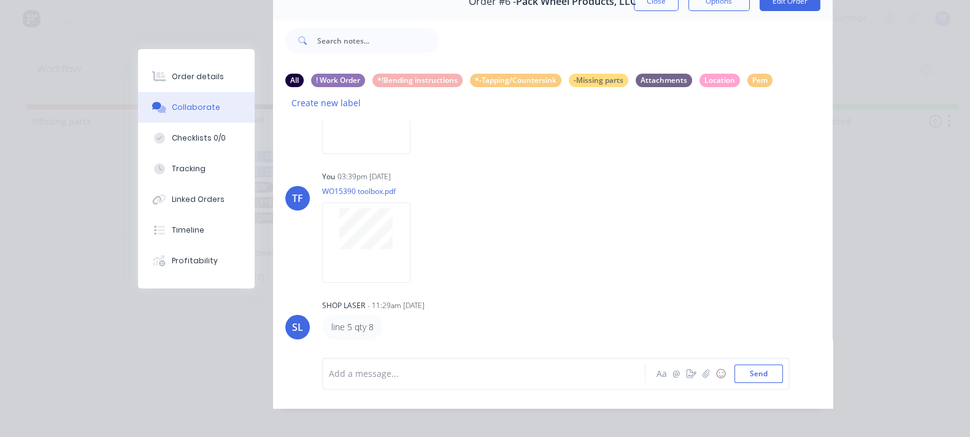
click at [600, 261] on div "TF You 03:34pm 06/10/25 WO15930 (1).pdf Labels Download Delete TF You 03:37pm 0…" at bounding box center [553, 229] width 560 height 219
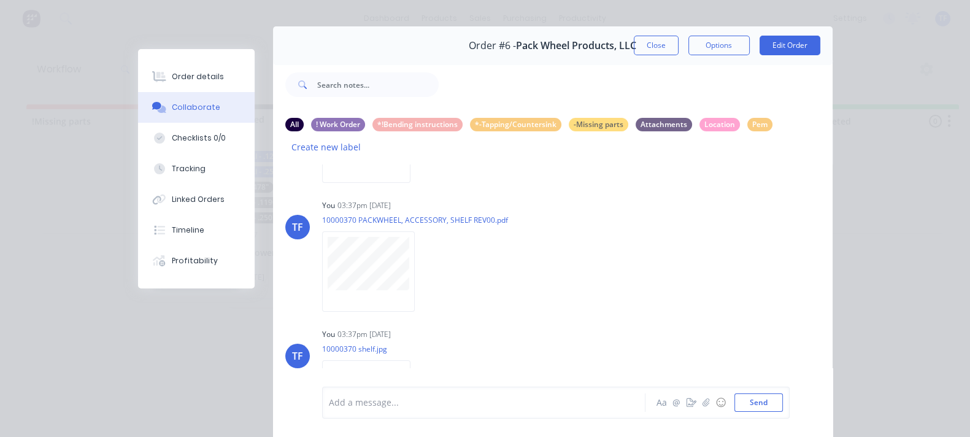
scroll to position [0, 0]
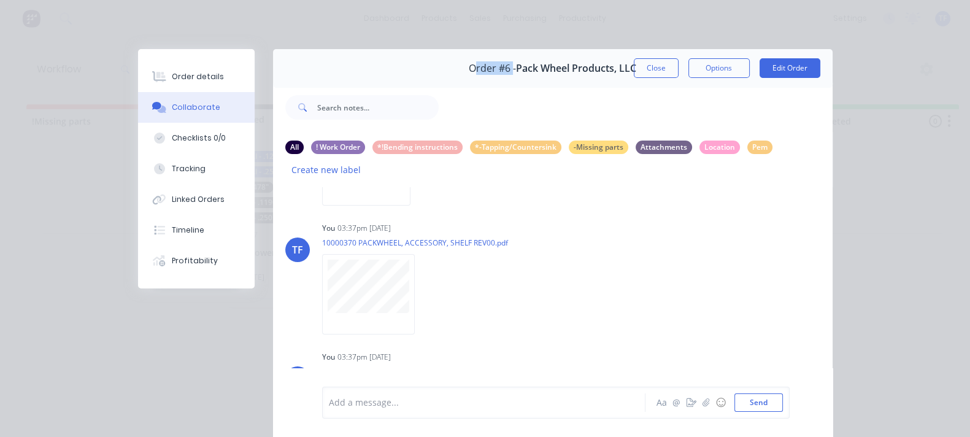
drag, startPoint x: 469, startPoint y: 72, endPoint x: 506, endPoint y: 80, distance: 37.7
click at [506, 80] on div "Order #6 - Pack Wheel Products, LLC" at bounding box center [553, 68] width 168 height 36
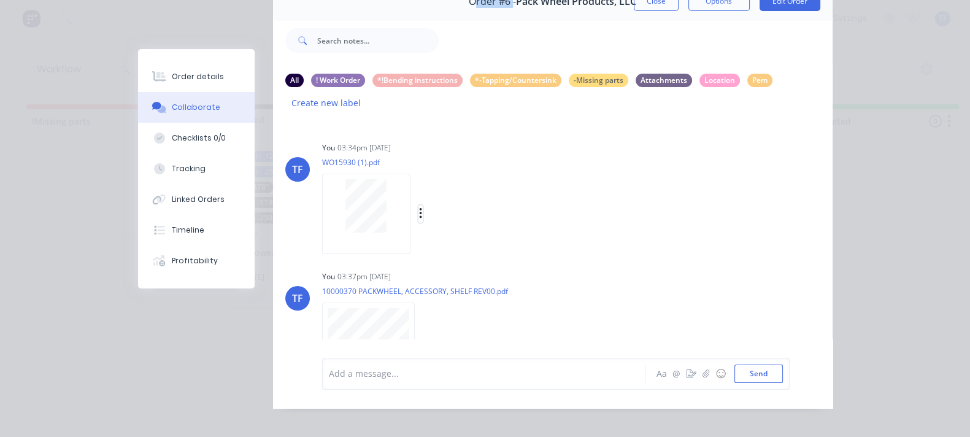
click at [419, 208] on icon "button" at bounding box center [420, 213] width 2 height 11
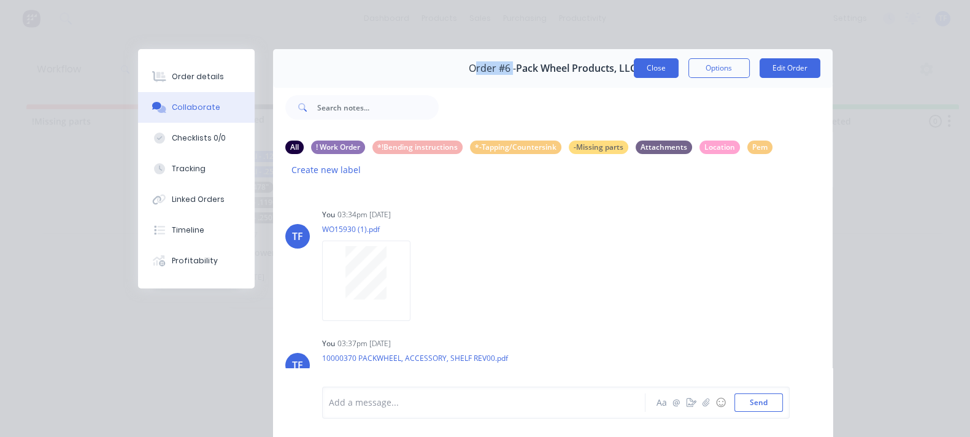
click at [679, 75] on button "Close" at bounding box center [656, 68] width 45 height 20
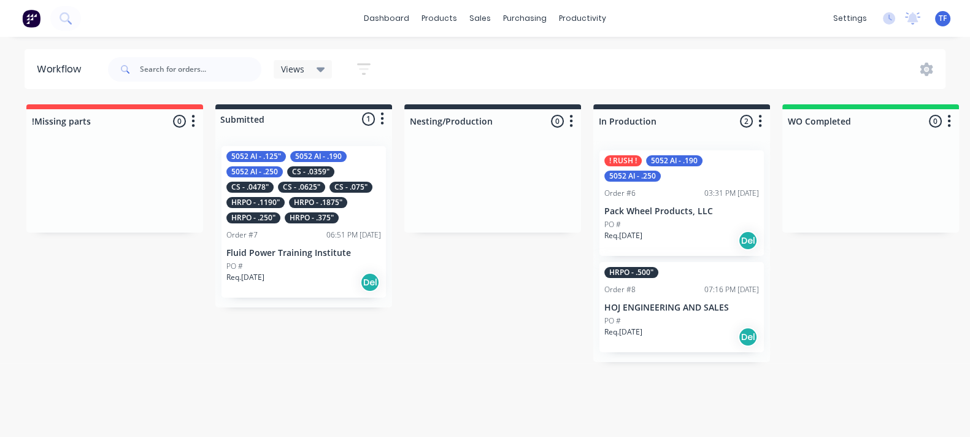
click at [672, 230] on div "Req. 06/10/25 Del" at bounding box center [681, 240] width 155 height 21
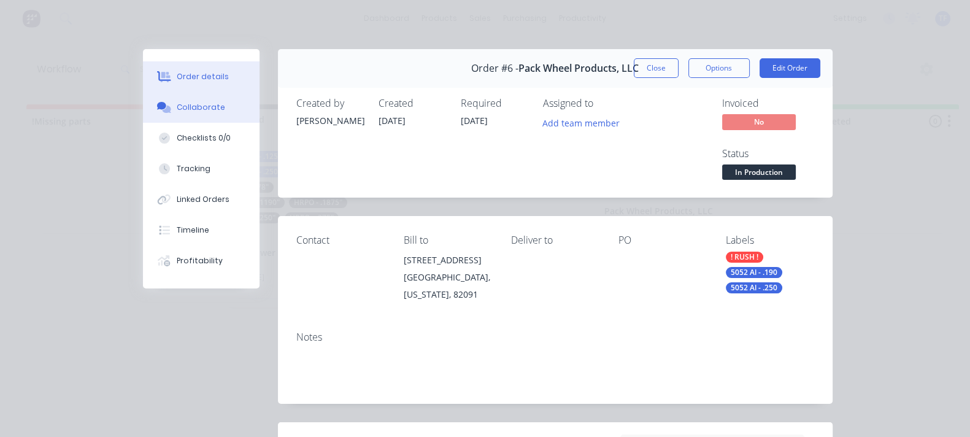
click at [143, 114] on button "Collaborate" at bounding box center [201, 107] width 117 height 31
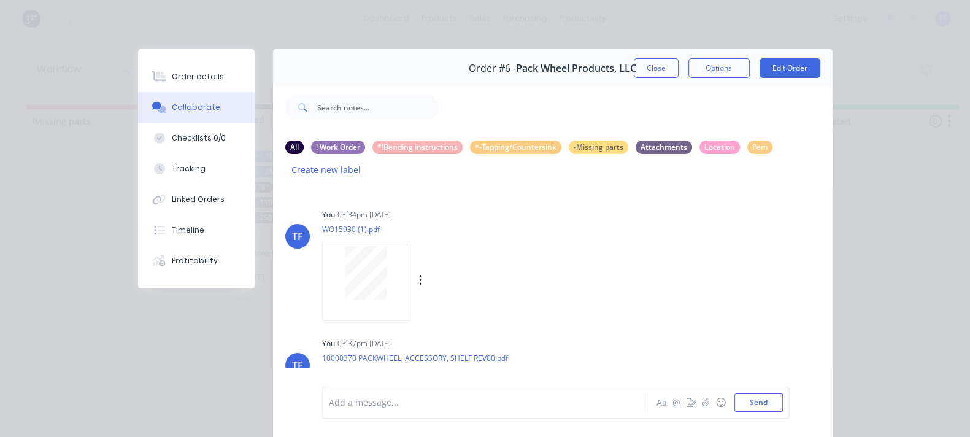
click at [328, 246] on div at bounding box center [366, 272] width 77 height 53
click at [415, 272] on div "Labels Download Delete" at bounding box center [484, 281] width 138 height 18
click at [419, 275] on icon "button" at bounding box center [420, 280] width 2 height 11
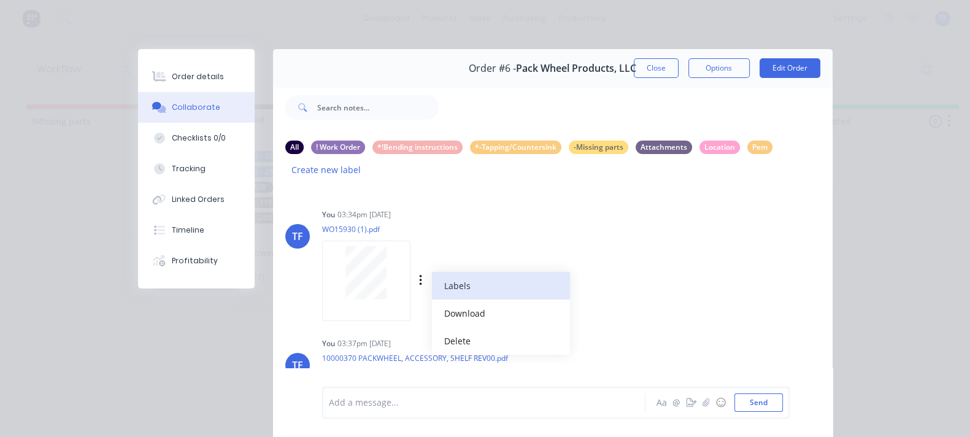
click at [432, 272] on button "Labels" at bounding box center [501, 286] width 138 height 28
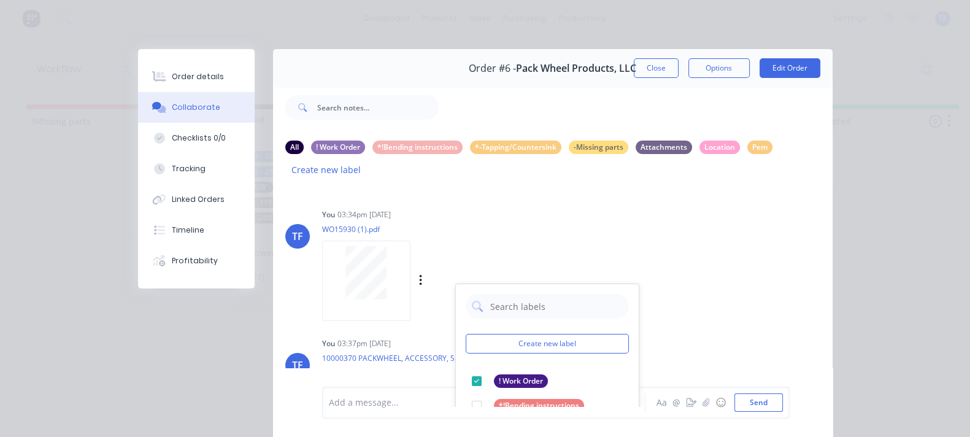
click at [648, 300] on div "TF You 03:34pm 06/10/25 WO15930 (1).pdf Labels Download Delete Create new label…" at bounding box center [553, 296] width 560 height 219
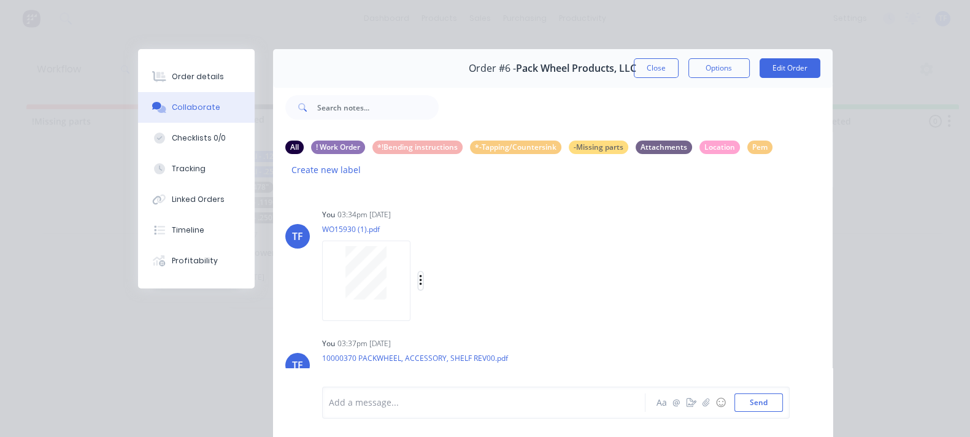
click at [419, 274] on icon "button" at bounding box center [421, 281] width 4 height 14
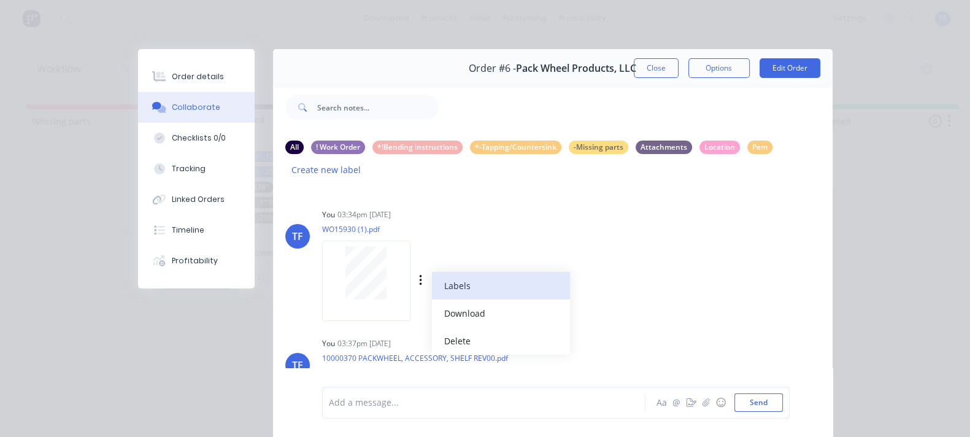
click at [432, 272] on button "Labels" at bounding box center [501, 286] width 138 height 28
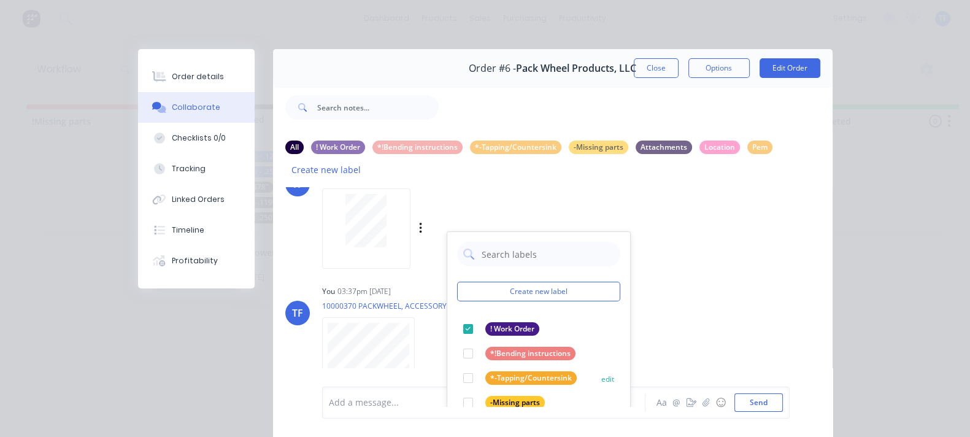
scroll to position [76, 0]
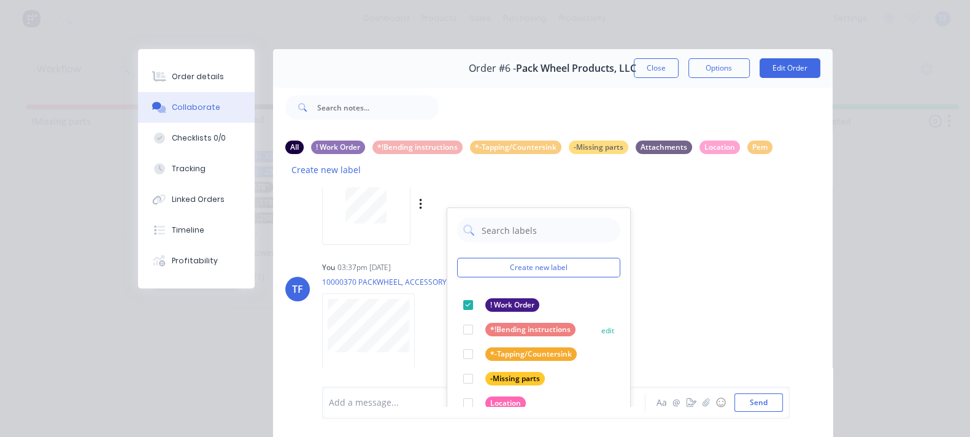
click at [456, 317] on div at bounding box center [468, 329] width 25 height 25
click at [623, 281] on div "TF You 03:37pm 06/10/25 10000370 PACKWHEEL, ACCESSORY, SHELF REV00.pdf Labels D…" at bounding box center [553, 313] width 560 height 110
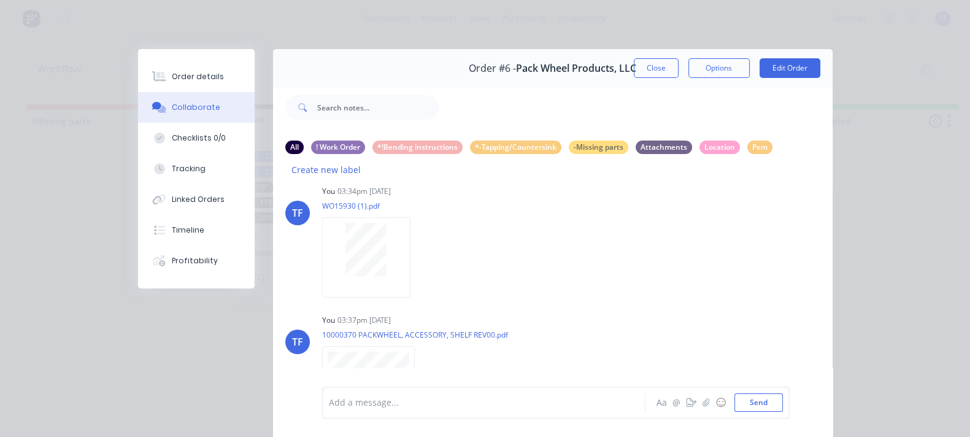
scroll to position [0, 0]
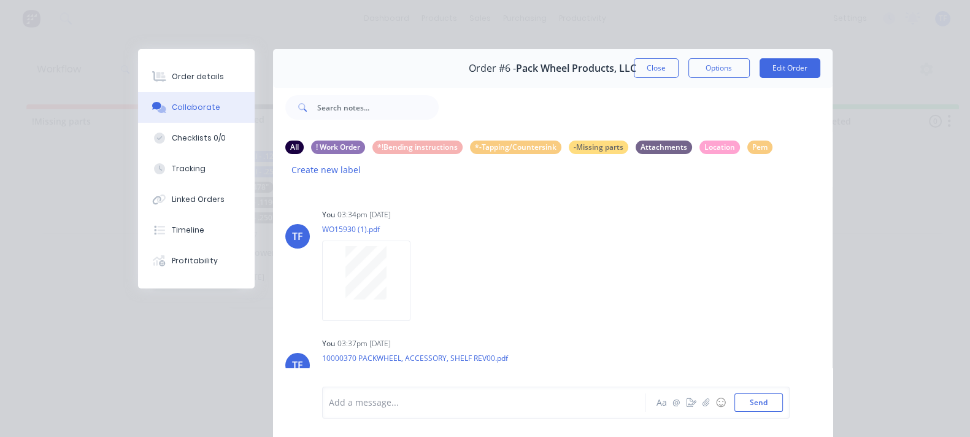
click at [316, 156] on div "All ! Work Order *!Bending instructions *-Tapping/Countersink -Missing parts At…" at bounding box center [552, 159] width 535 height 37
click at [372, 143] on div "*!Bending instructions" at bounding box center [417, 146] width 90 height 13
click at [285, 152] on div "All" at bounding box center [294, 146] width 18 height 13
click at [0, 0] on icon "button" at bounding box center [0, 0] width 0 height 0
click at [0, 0] on button "Labels" at bounding box center [0, 0] width 0 height 0
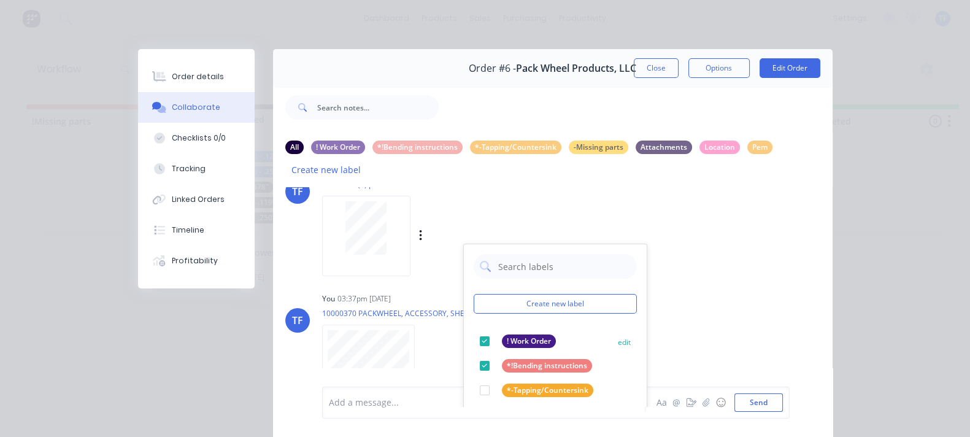
scroll to position [76, 0]
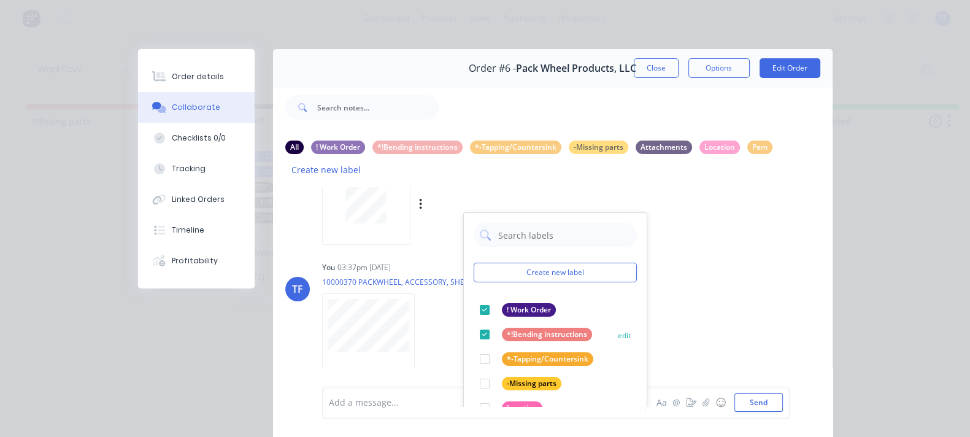
drag, startPoint x: 371, startPoint y: 310, endPoint x: 390, endPoint y: 311, distance: 19.0
click at [472, 322] on div at bounding box center [484, 334] width 25 height 25
click at [634, 287] on div "TF You 03:37pm 06/10/25 10000370 PACKWHEEL, ACCESSORY, SHELF REV00.pdf Labels D…" at bounding box center [553, 313] width 560 height 110
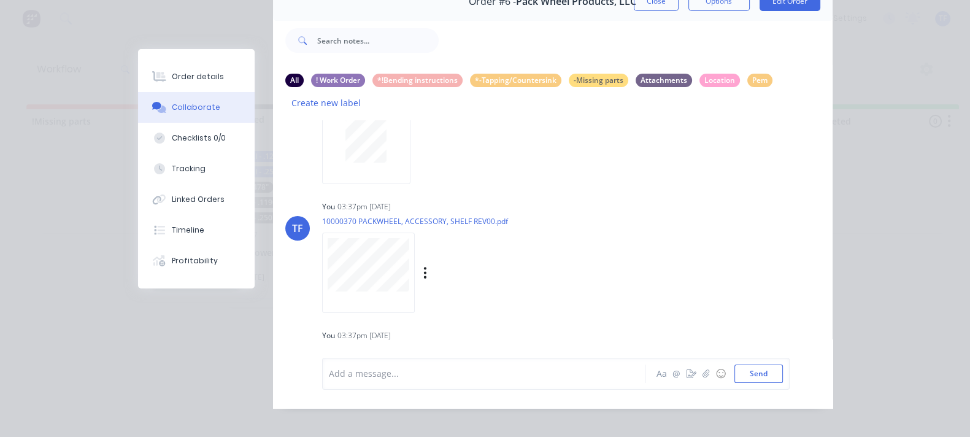
scroll to position [0, 0]
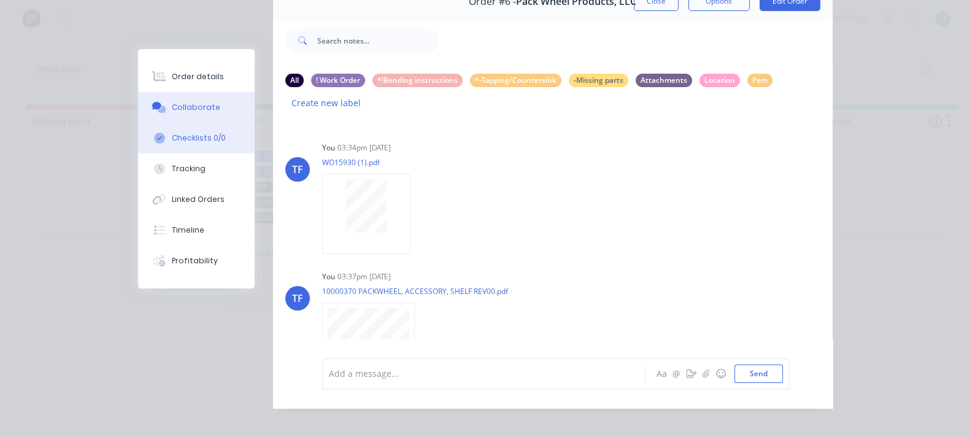
click at [172, 139] on div "Checklists 0/0" at bounding box center [199, 138] width 54 height 11
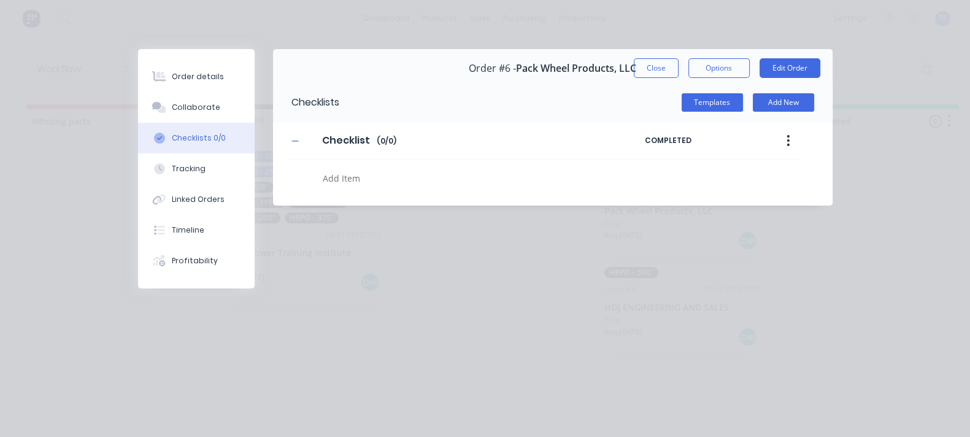
click at [803, 147] on button "button" at bounding box center [788, 140] width 29 height 22
click at [526, 220] on div "Order details Collaborate Checklists 0/0 Tracking Linked Orders Timeline Profit…" at bounding box center [485, 138] width 719 height 178
click at [318, 187] on div at bounding box center [474, 179] width 312 height 21
click at [318, 182] on textarea at bounding box center [474, 178] width 312 height 18
type textarea "x"
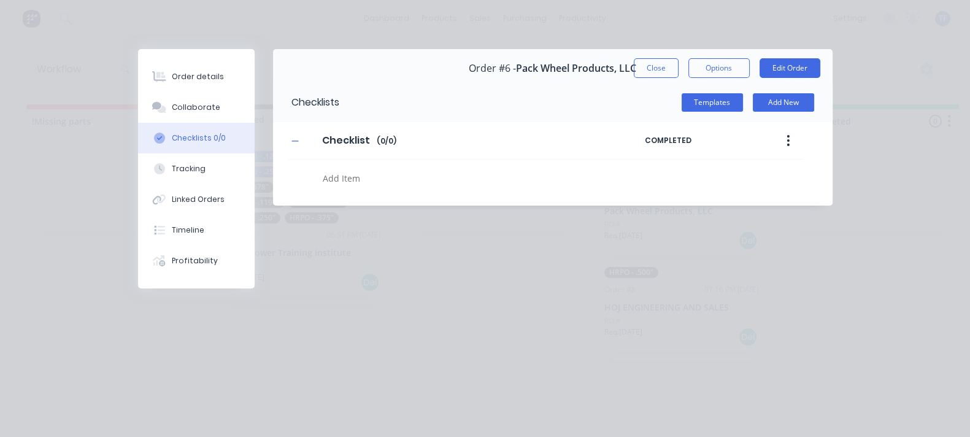
type textarea "d"
type textarea "x"
type textarea "de"
drag, startPoint x: 231, startPoint y: 179, endPoint x: 191, endPoint y: 198, distance: 44.5
click at [273, 198] on div "Checklists Templates Add New Checklist Checklist Enter Checklist name ( 0 / 0 )…" at bounding box center [553, 144] width 560 height 123
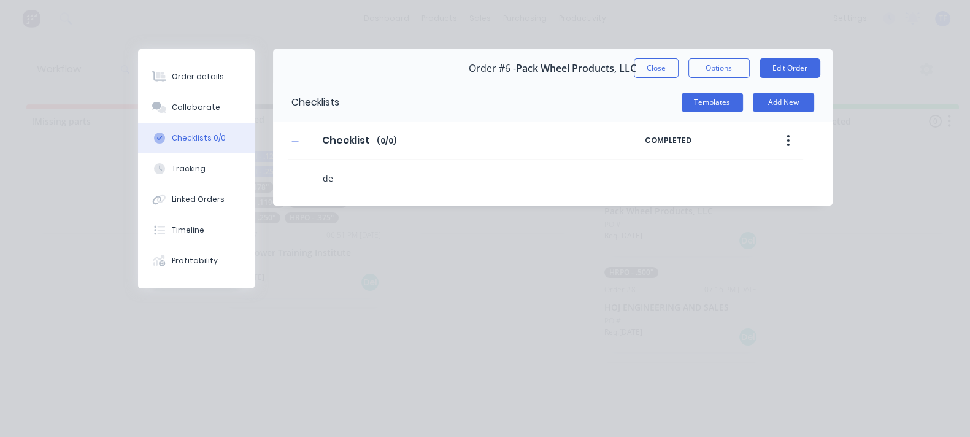
type textarea "x"
click at [227, 252] on div "Order details Collaborate Checklists 0/0 Tracking Linked Orders Timeline Profit…" at bounding box center [485, 218] width 970 height 437
click at [150, 167] on div at bounding box center [159, 168] width 18 height 11
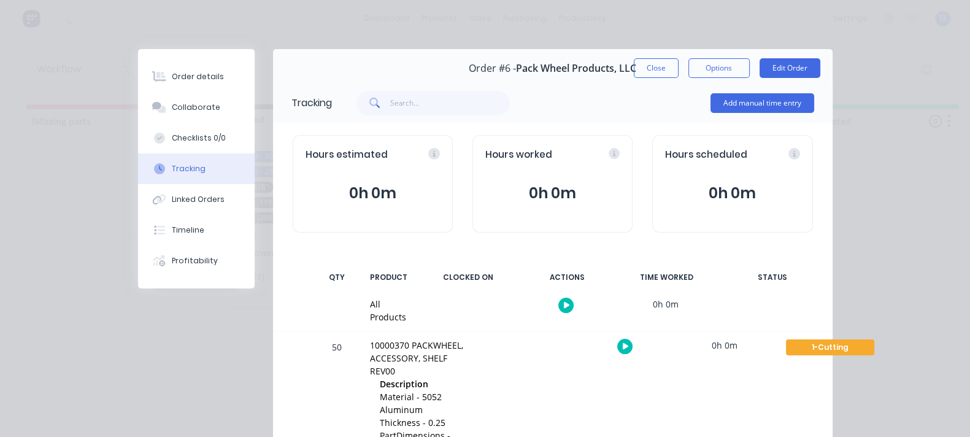
scroll to position [116, 0]
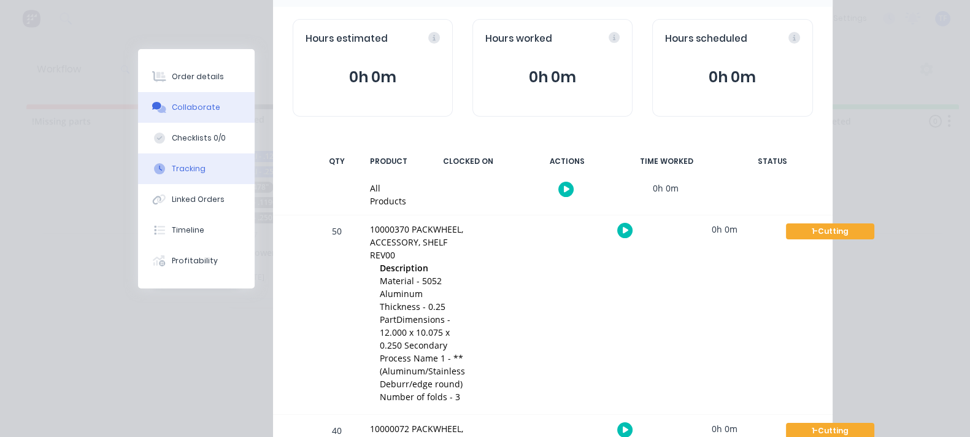
click at [172, 106] on div "Collaborate" at bounding box center [196, 107] width 48 height 11
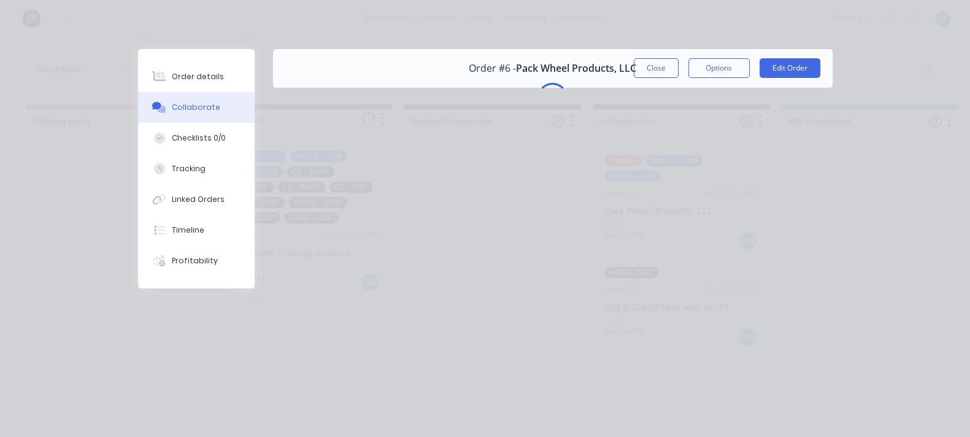
scroll to position [0, 0]
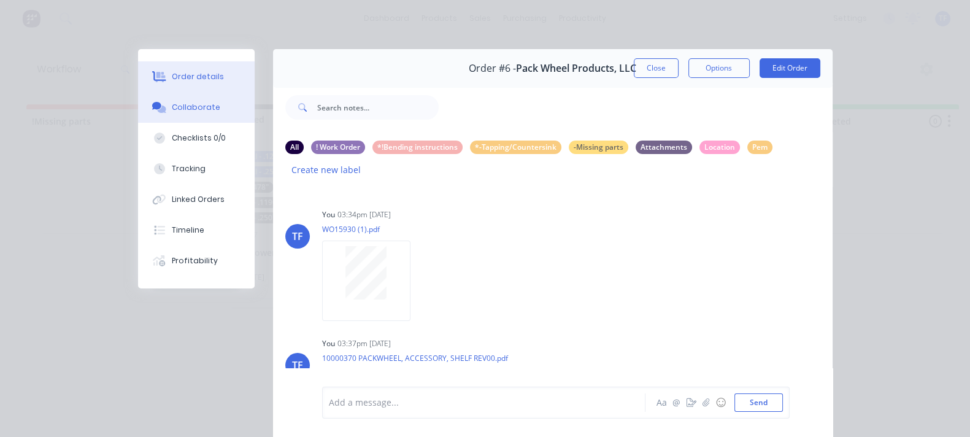
click at [138, 85] on button "Order details" at bounding box center [196, 76] width 117 height 31
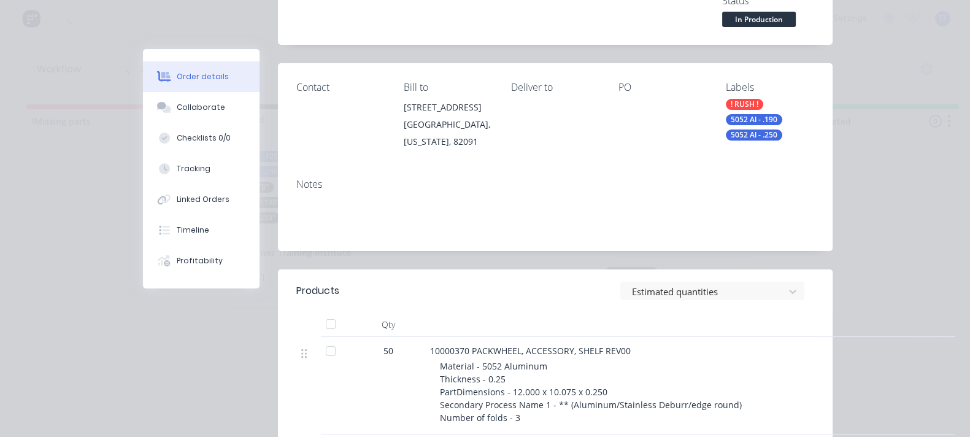
scroll to position [230, 0]
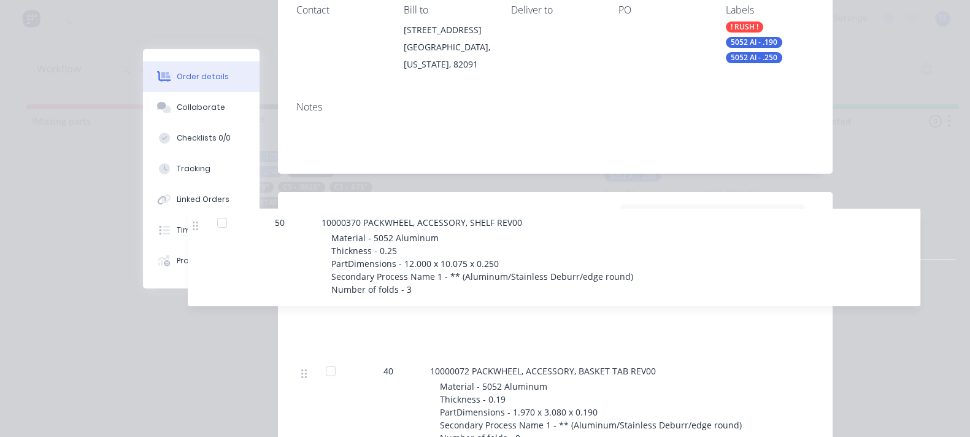
drag, startPoint x: 190, startPoint y: 215, endPoint x: 196, endPoint y: 228, distance: 14.0
click at [296, 260] on div "50 10000370 PACKWHEEL, ACCESSORY, SHELF REV00 Material - 5052 Aluminum Thicknes…" at bounding box center [555, 364] width 518 height 208
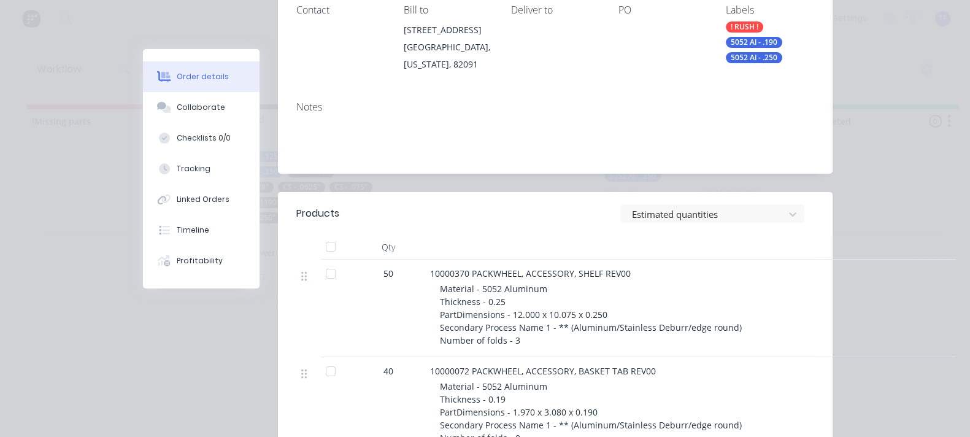
click at [758, 192] on header "Products Estimated quantities" at bounding box center [555, 213] width 555 height 43
click at [758, 206] on div at bounding box center [704, 213] width 147 height 15
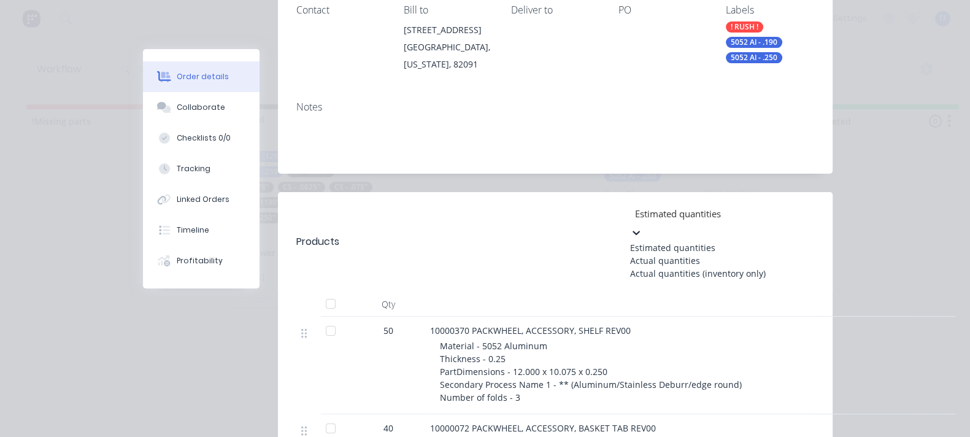
click at [738, 254] on div "Actual quantities" at bounding box center [722, 260] width 184 height 13
click at [768, 206] on div at bounding box center [722, 213] width 177 height 15
click at [758, 241] on div "Estimated quantities" at bounding box center [722, 247] width 184 height 13
click at [766, 206] on div at bounding box center [722, 213] width 177 height 15
click at [758, 267] on div "Actual quantities (inventory only)" at bounding box center [722, 273] width 184 height 13
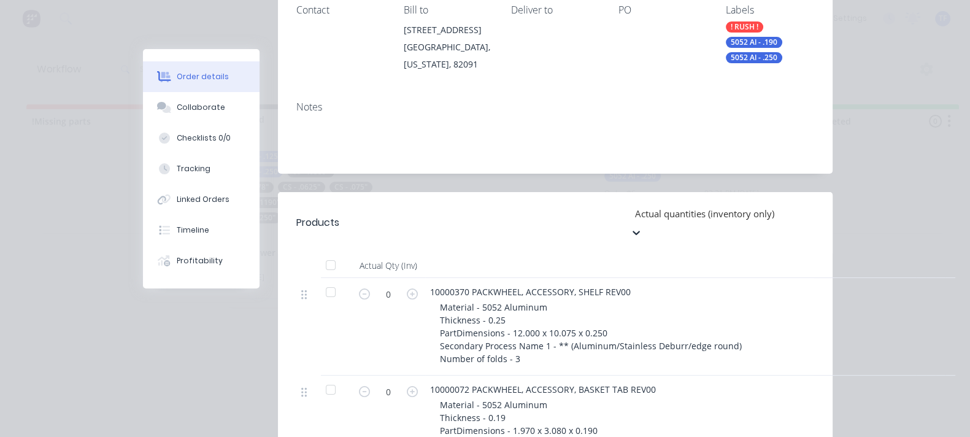
click at [798, 206] on div at bounding box center [722, 213] width 177 height 15
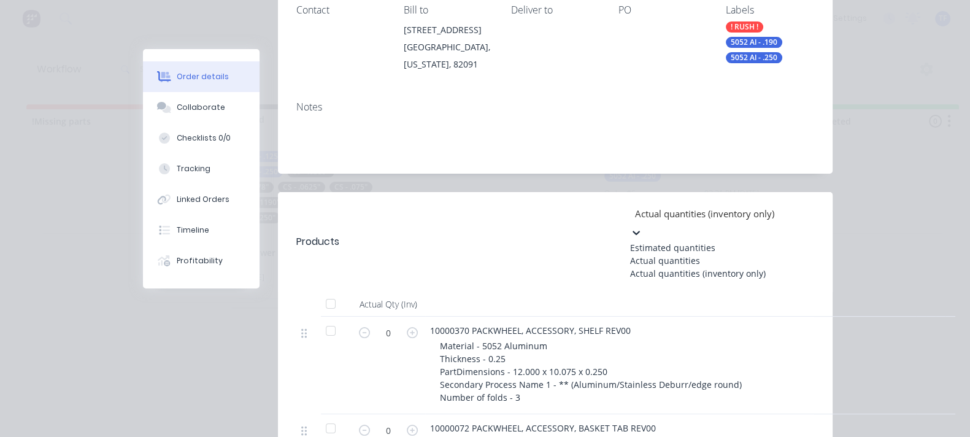
click at [786, 241] on div "Estimated quantities" at bounding box center [722, 247] width 184 height 13
click at [793, 204] on div "Estimated quantities" at bounding box center [722, 213] width 184 height 18
click at [782, 254] on div "Actual quantities" at bounding box center [722, 260] width 184 height 13
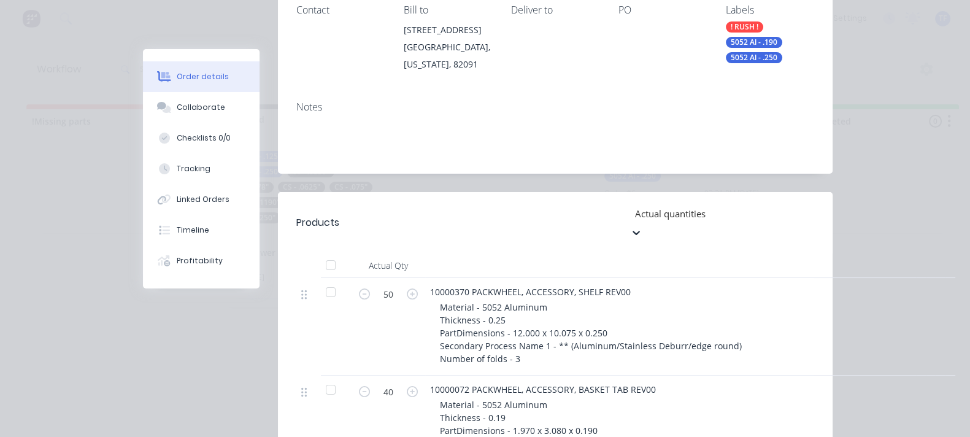
click at [782, 206] on div at bounding box center [722, 213] width 177 height 15
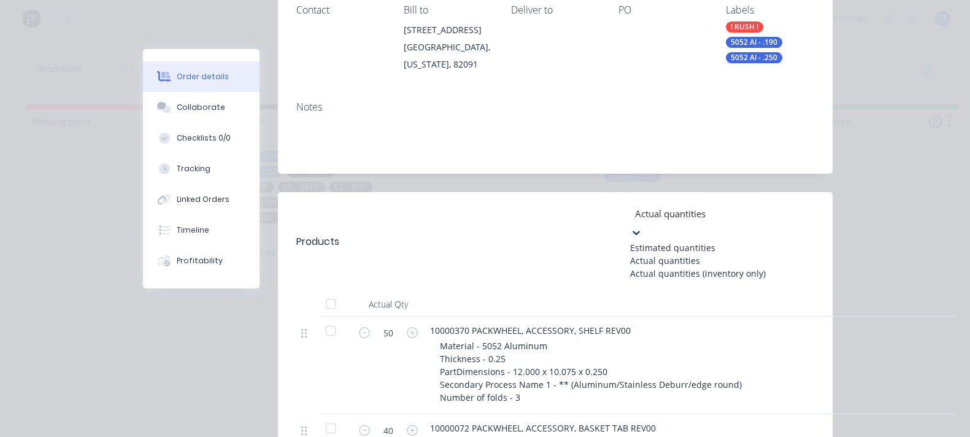
click at [775, 241] on div "Estimated quantities" at bounding box center [722, 247] width 184 height 13
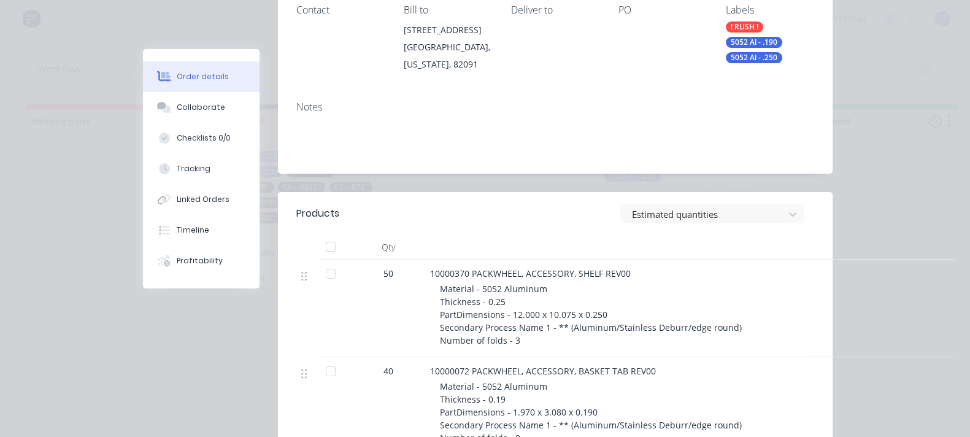
click at [711, 235] on div at bounding box center [670, 247] width 491 height 25
click at [143, 333] on div "Order #6 - Pack Wheel Products, LLC Close Options Edit Order Created by Tate Cr…" at bounding box center [488, 252] width 690 height 867
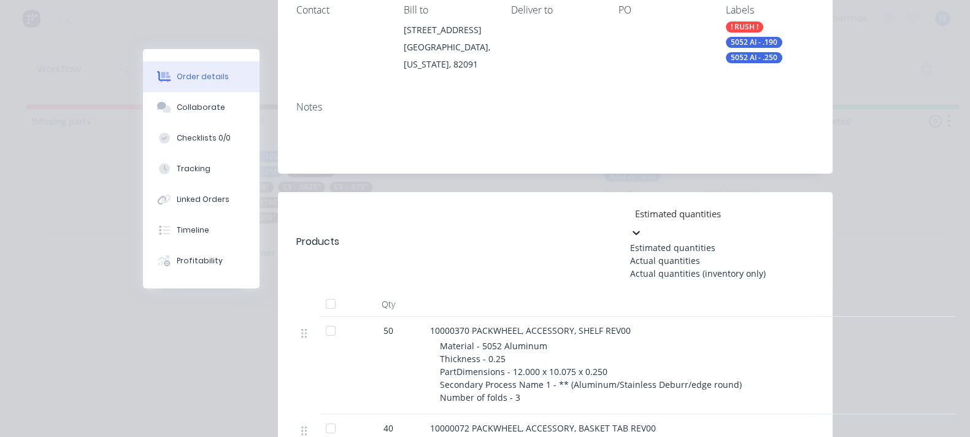
click at [802, 206] on div at bounding box center [722, 213] width 177 height 15
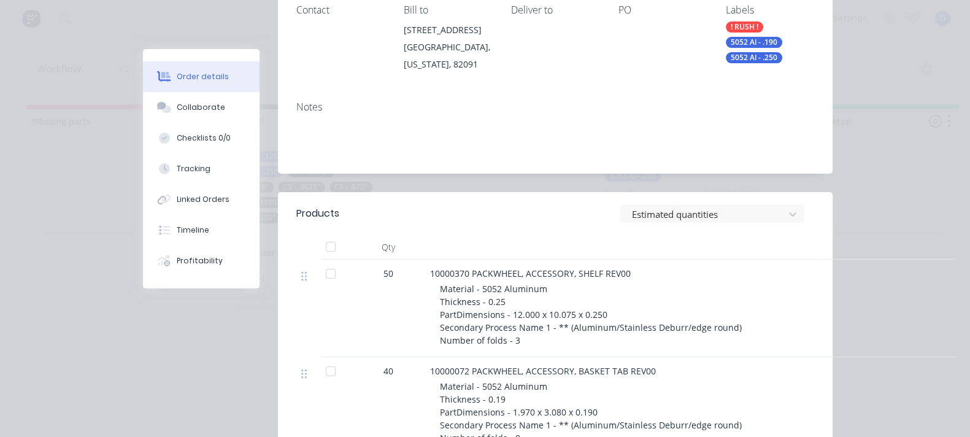
click at [744, 282] on div "Material - 5052 Aluminum Thickness - 0.25 PartDimensions - 12.000 x 10.075 x 0.…" at bounding box center [675, 314] width 471 height 64
click at [764, 206] on div at bounding box center [704, 213] width 147 height 15
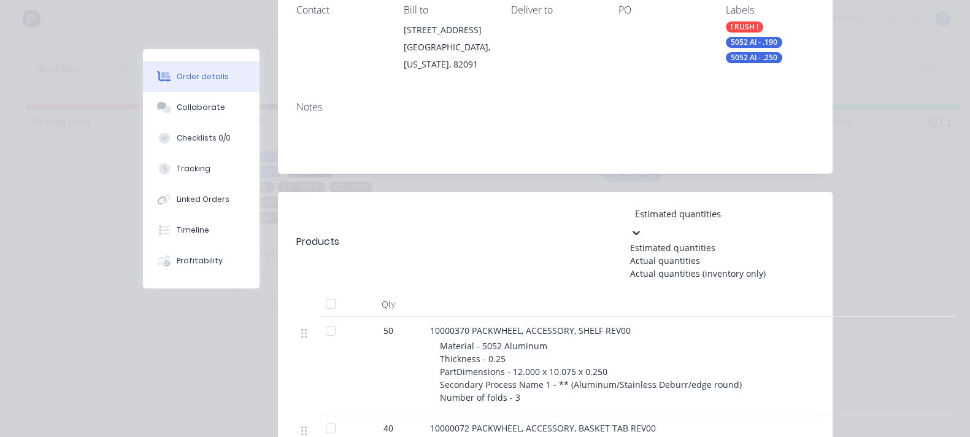
click at [767, 254] on div "Actual quantities" at bounding box center [722, 260] width 184 height 13
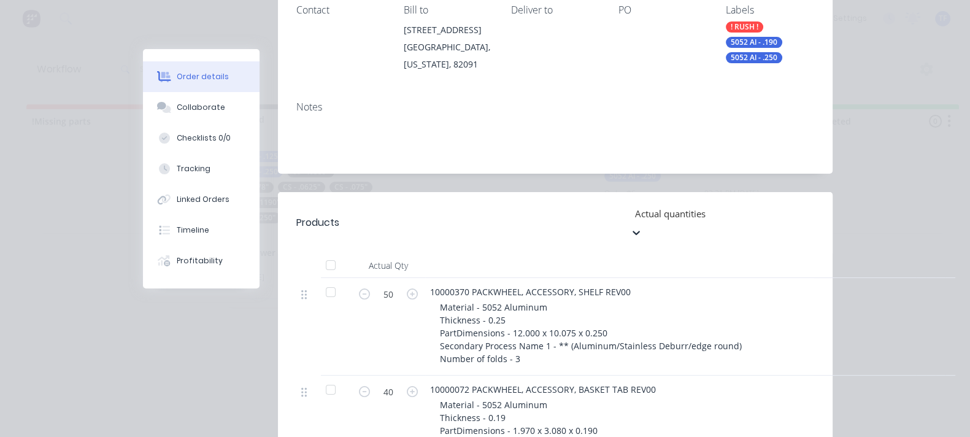
click at [776, 206] on div at bounding box center [722, 213] width 177 height 15
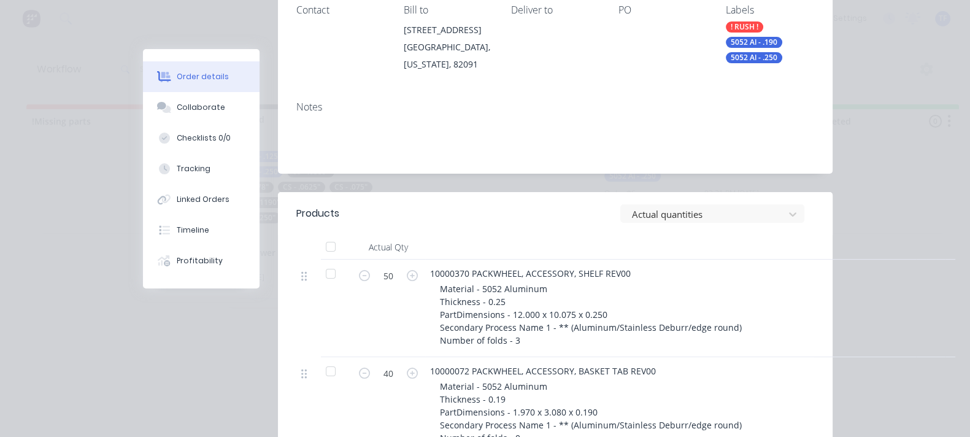
click at [515, 235] on div at bounding box center [670, 247] width 491 height 25
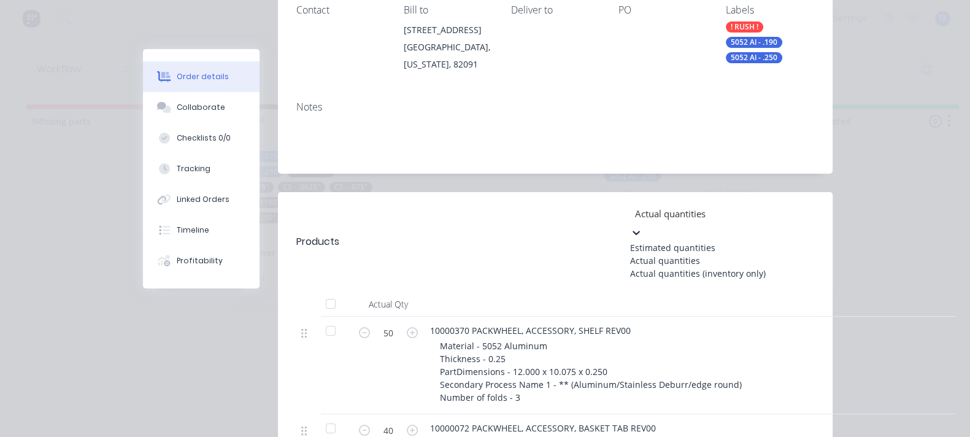
click at [770, 204] on div "Actual quantities" at bounding box center [722, 213] width 184 height 18
click at [753, 254] on div "Actual quantities" at bounding box center [722, 260] width 184 height 13
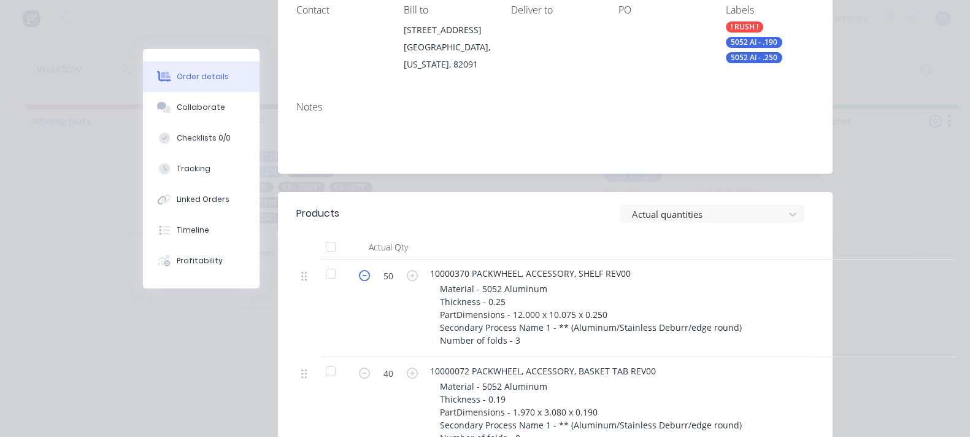
click at [359, 270] on icon "button" at bounding box center [364, 275] width 11 height 11
type input "49"
click at [382, 192] on header "Products Actual quantities" at bounding box center [555, 213] width 555 height 43
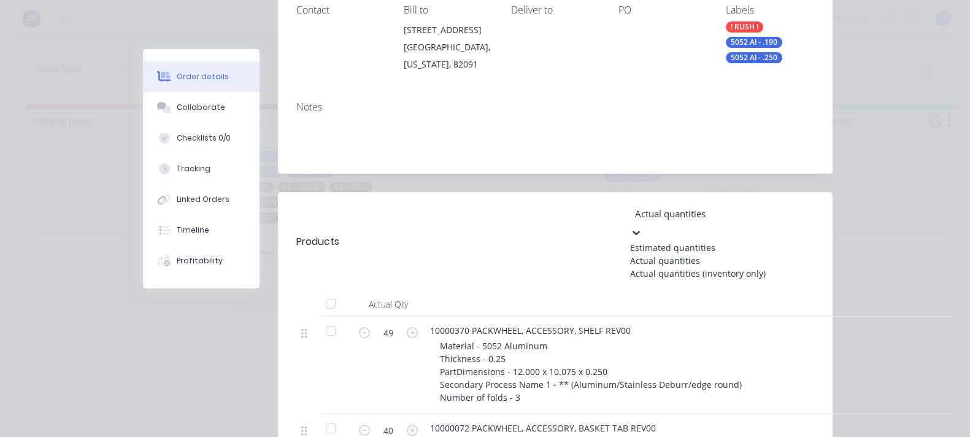
click at [736, 206] on div at bounding box center [722, 213] width 177 height 15
click at [744, 241] on div "Estimated quantities" at bounding box center [722, 247] width 184 height 13
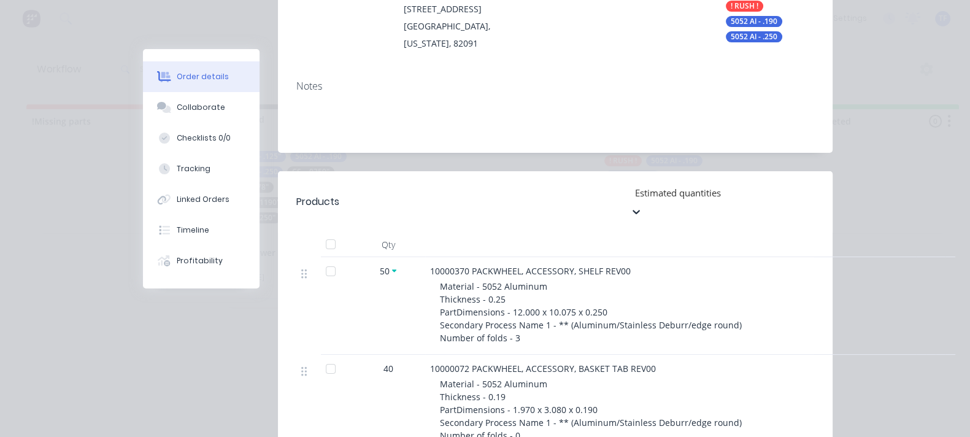
scroll to position [306, 0]
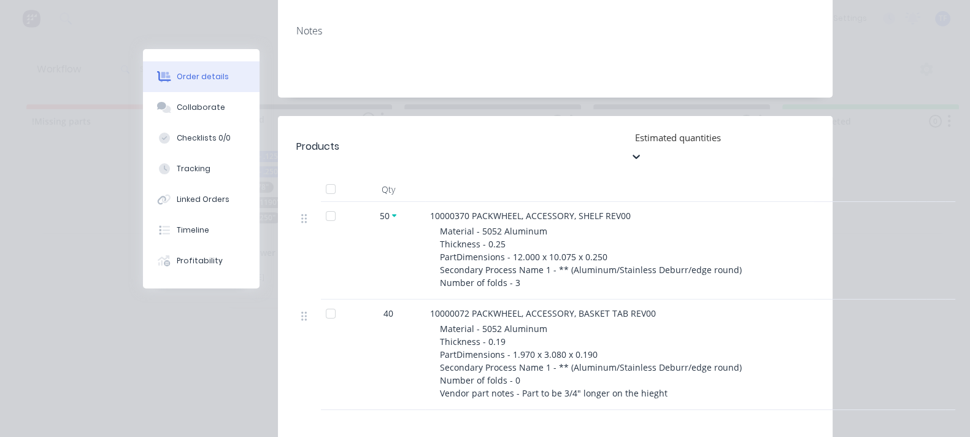
click at [800, 128] on div "Estimated quantities" at bounding box center [722, 137] width 184 height 18
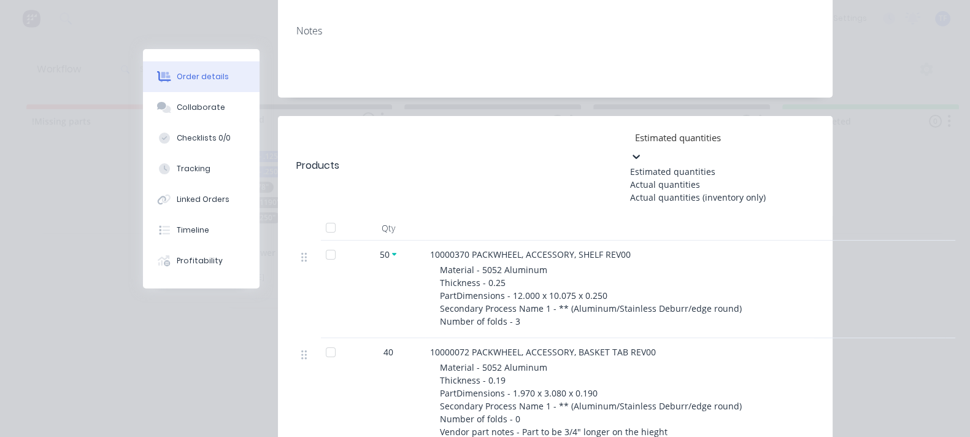
click at [749, 178] on div "Actual quantities" at bounding box center [722, 184] width 184 height 13
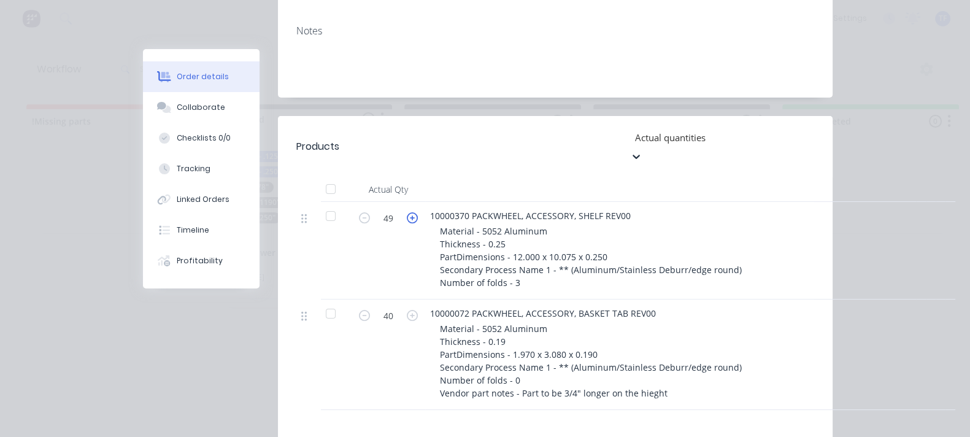
click at [407, 212] on icon "button" at bounding box center [412, 217] width 11 height 11
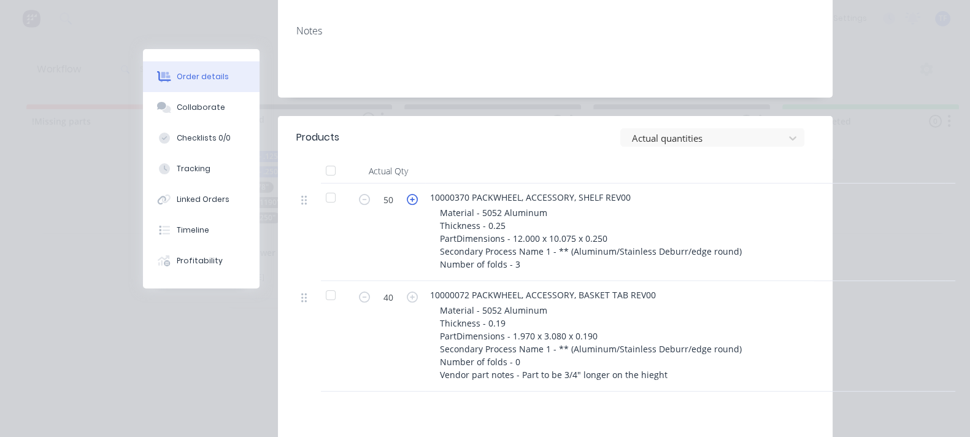
click at [407, 194] on icon "button" at bounding box center [412, 199] width 11 height 11
type input "52"
click at [638, 206] on div "Material - 5052 Aluminum Thickness - 0.25 PartDimensions - 12.000 x 10.075 x 0.…" at bounding box center [675, 238] width 471 height 64
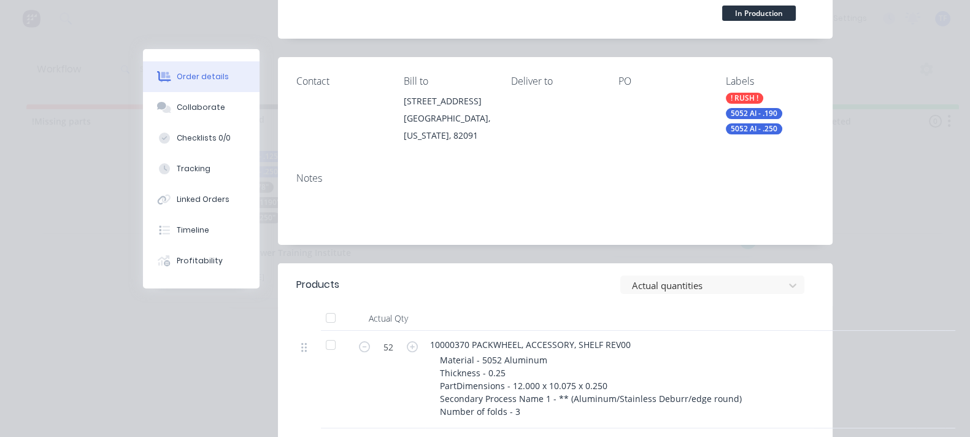
scroll to position [153, 0]
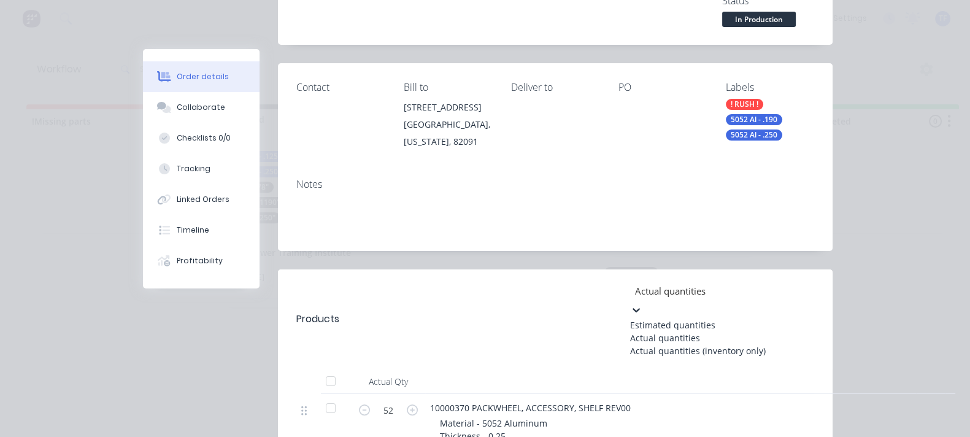
click at [782, 283] on div at bounding box center [722, 290] width 177 height 15
click at [776, 318] on div "Estimated quantities" at bounding box center [722, 324] width 184 height 13
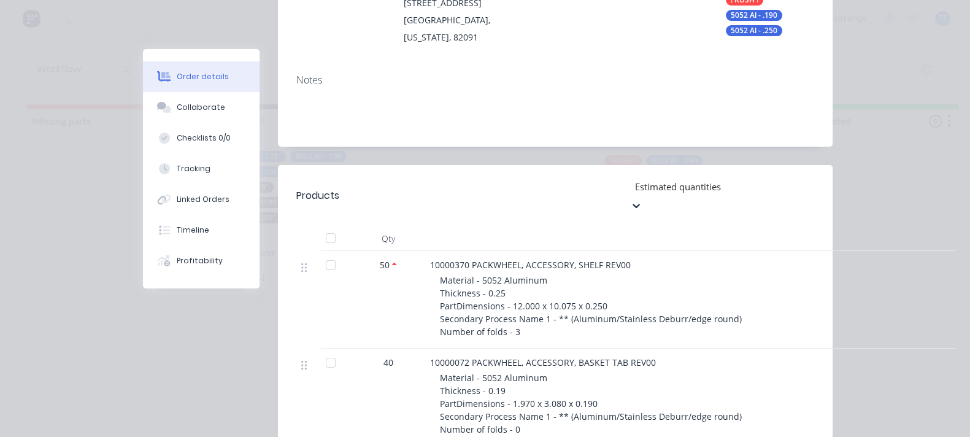
scroll to position [306, 0]
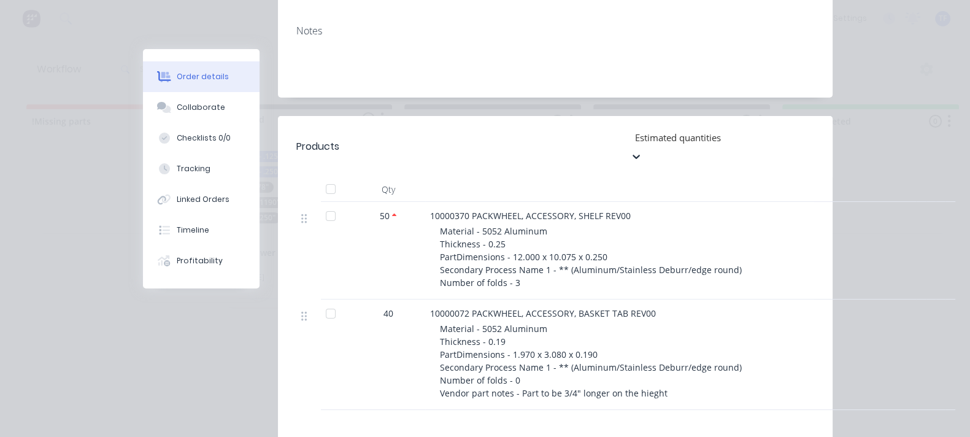
click at [762, 129] on div at bounding box center [722, 136] width 177 height 15
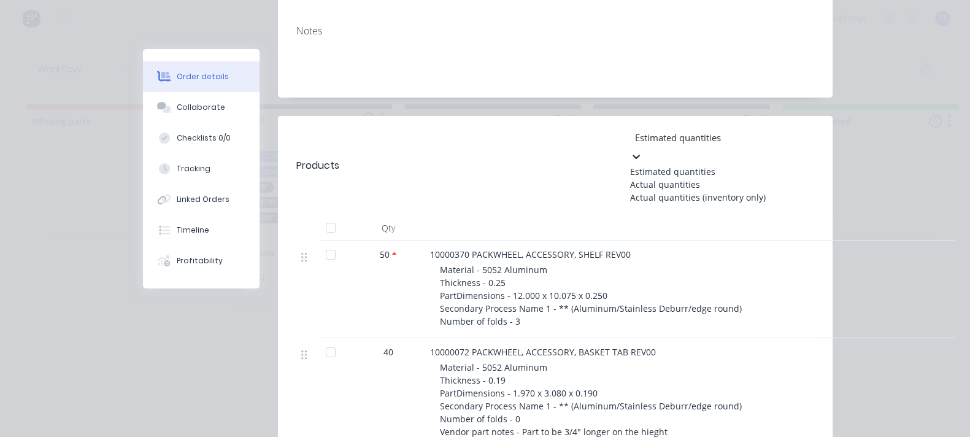
click at [771, 178] on div "Actual quantities" at bounding box center [722, 184] width 184 height 13
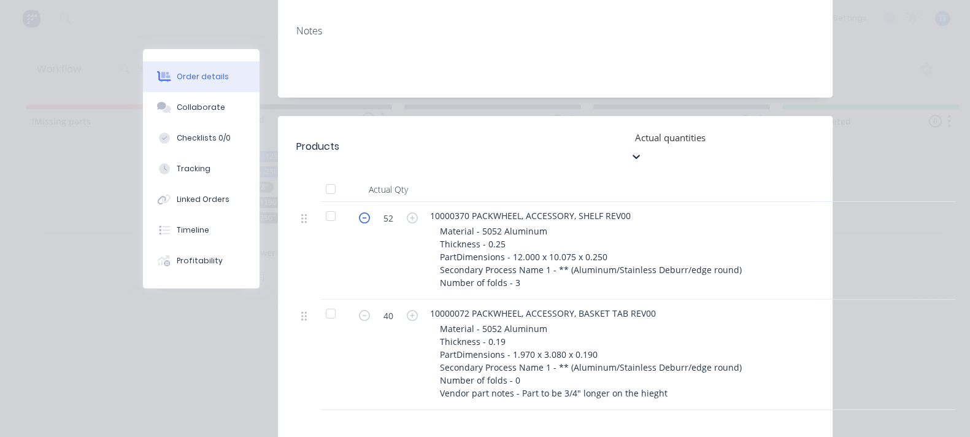
click at [359, 212] on icon "button" at bounding box center [364, 217] width 11 height 11
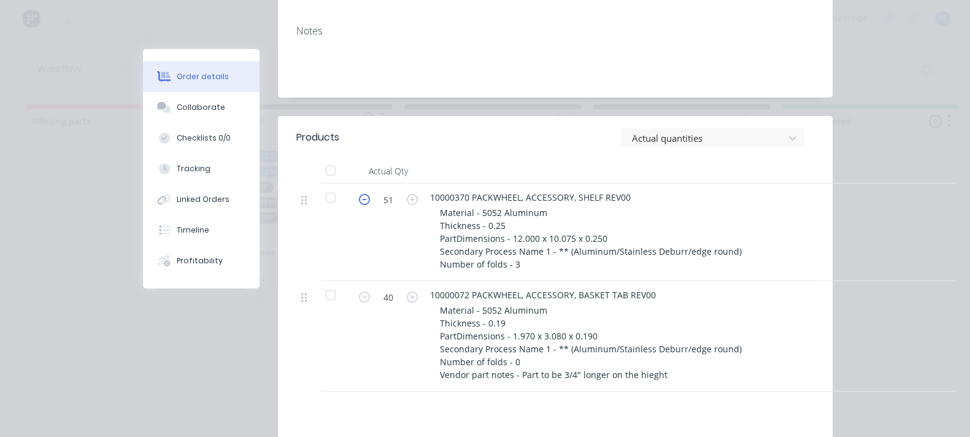
click at [359, 194] on icon "button" at bounding box center [364, 199] width 11 height 11
type input "48"
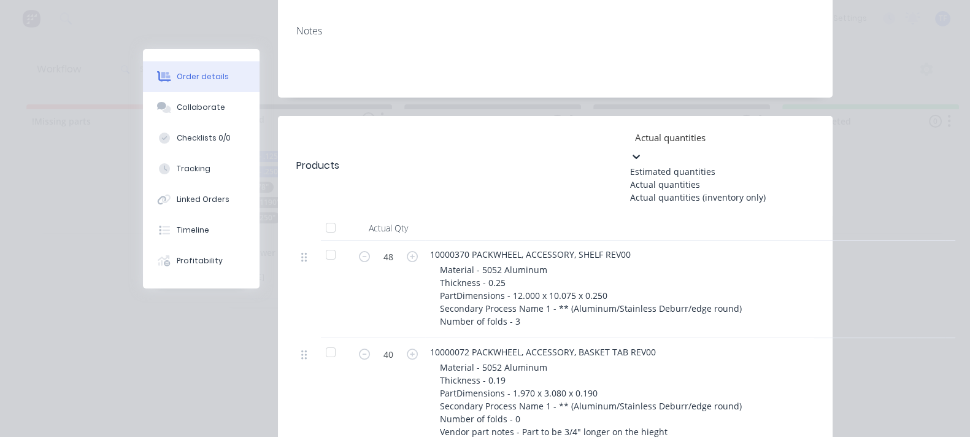
click at [761, 129] on div at bounding box center [722, 136] width 177 height 15
click at [749, 165] on div "Estimated quantities" at bounding box center [722, 171] width 184 height 13
click at [808, 129] on div at bounding box center [722, 136] width 177 height 15
click at [794, 178] on div "Actual quantities" at bounding box center [722, 184] width 184 height 13
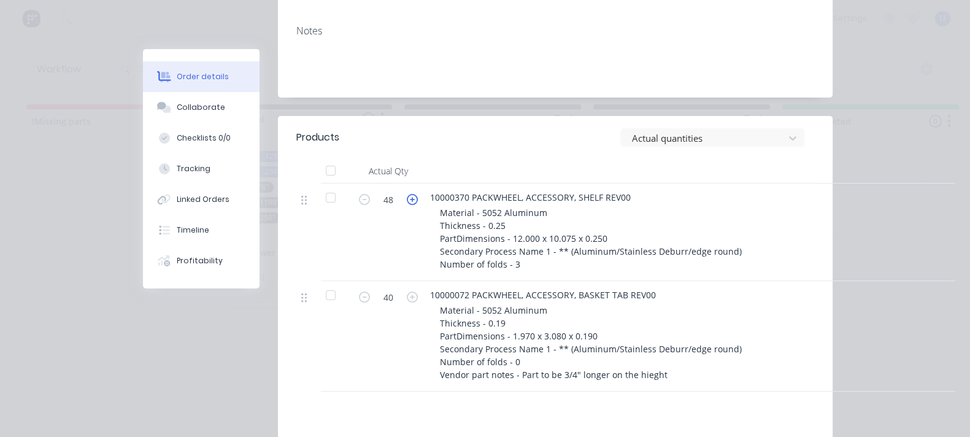
click at [407, 194] on icon "button" at bounding box center [412, 199] width 11 height 11
type input "50"
click at [683, 206] on div "Material - 5052 Aluminum Thickness - 0.25 PartDimensions - 12.000 x 10.075 x 0.…" at bounding box center [675, 238] width 471 height 64
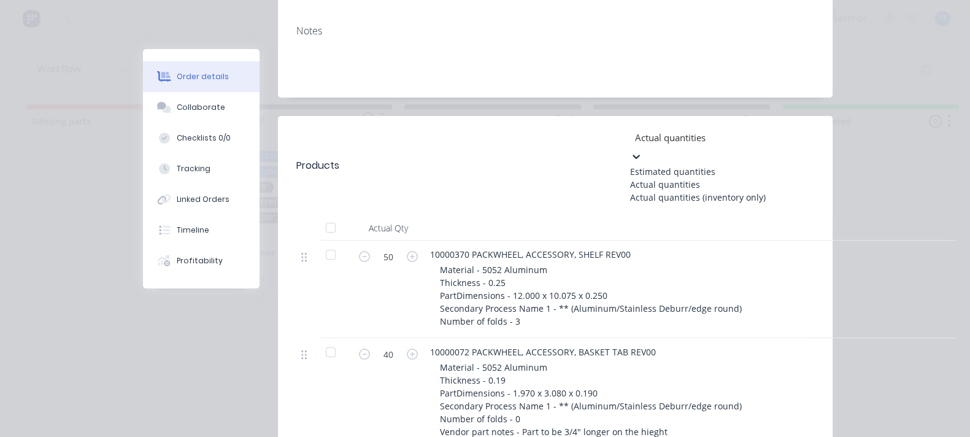
click at [742, 129] on div at bounding box center [722, 136] width 177 height 15
click at [746, 165] on div "Estimated quantities" at bounding box center [722, 171] width 184 height 13
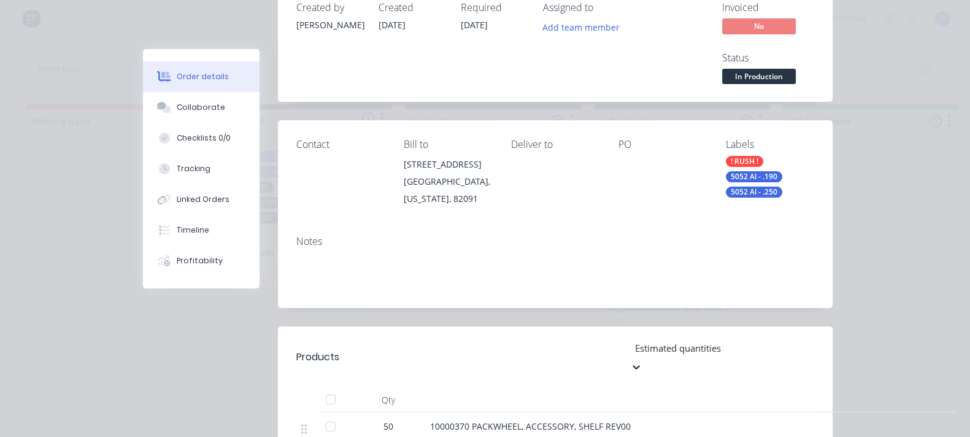
scroll to position [0, 0]
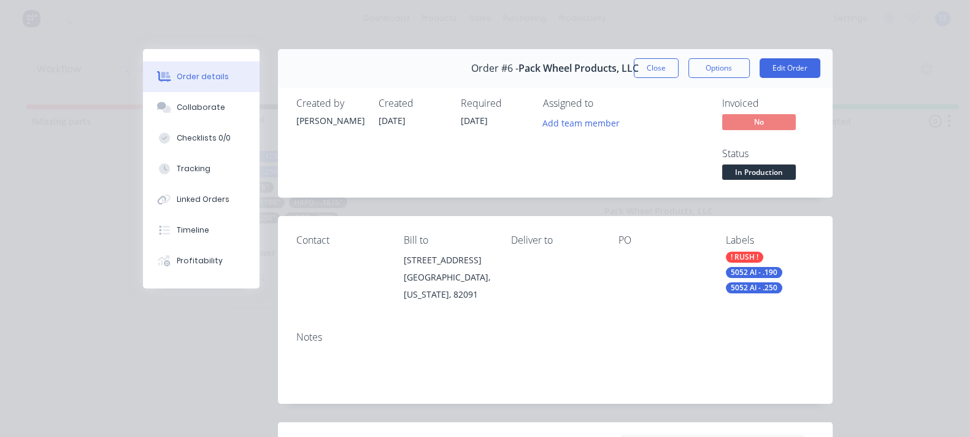
click at [739, 90] on div "Created by Tate Created 06/10/25 Required 06/10/25 Assigned to Add team member …" at bounding box center [555, 140] width 555 height 115
click at [746, 81] on div "Order #6 - Pack Wheel Products, LLC Close Options Edit Order" at bounding box center [555, 68] width 555 height 39
click at [746, 78] on div "Order #6 - Pack Wheel Products, LLC Close Options Edit Order" at bounding box center [555, 68] width 555 height 39
click at [679, 72] on button "Close" at bounding box center [656, 68] width 45 height 20
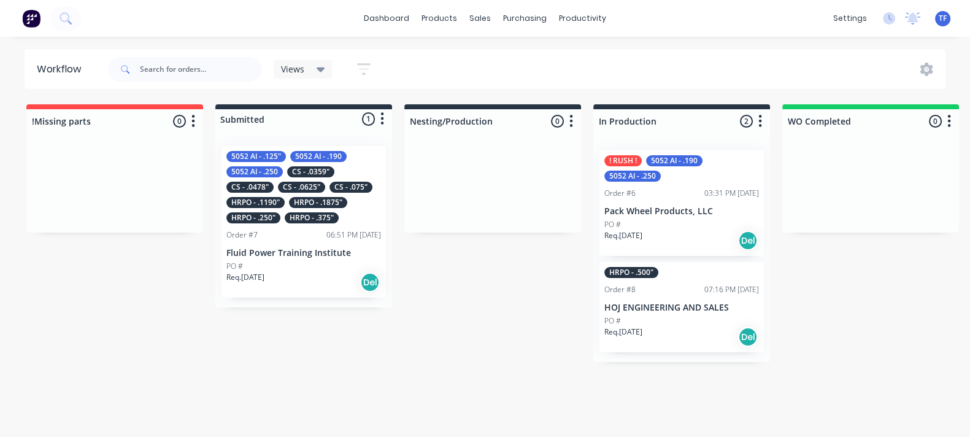
click at [341, 207] on div "HRPO - .1875"" at bounding box center [318, 202] width 58 height 11
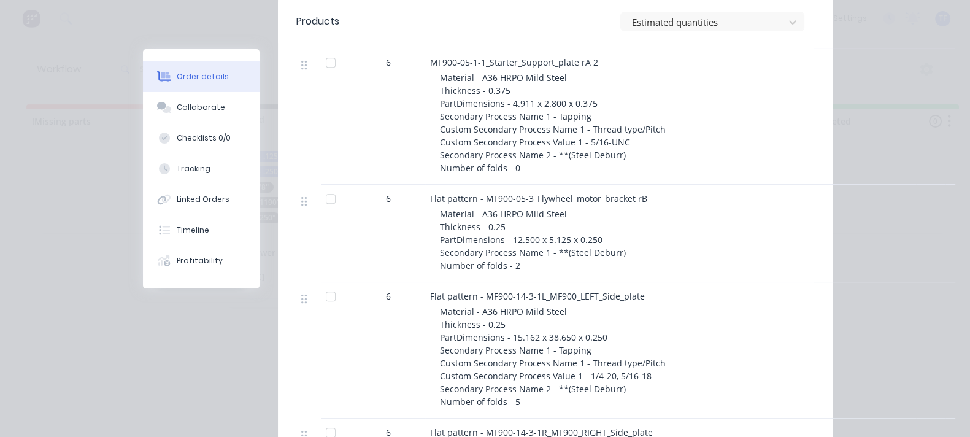
scroll to position [306, 0]
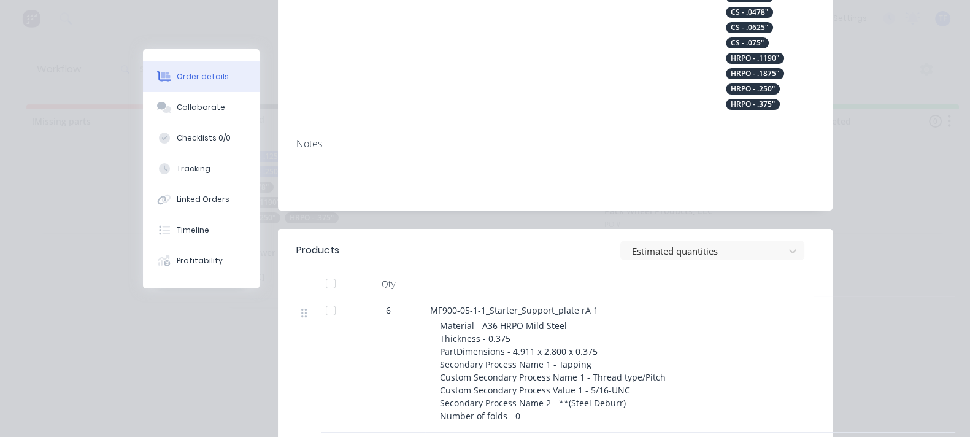
click at [811, 229] on header "Products Estimated quantities" at bounding box center [555, 250] width 555 height 43
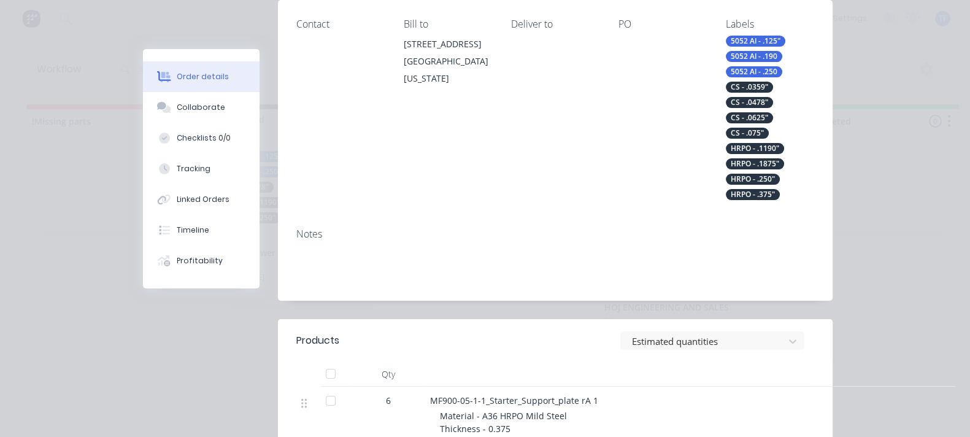
scroll to position [153, 0]
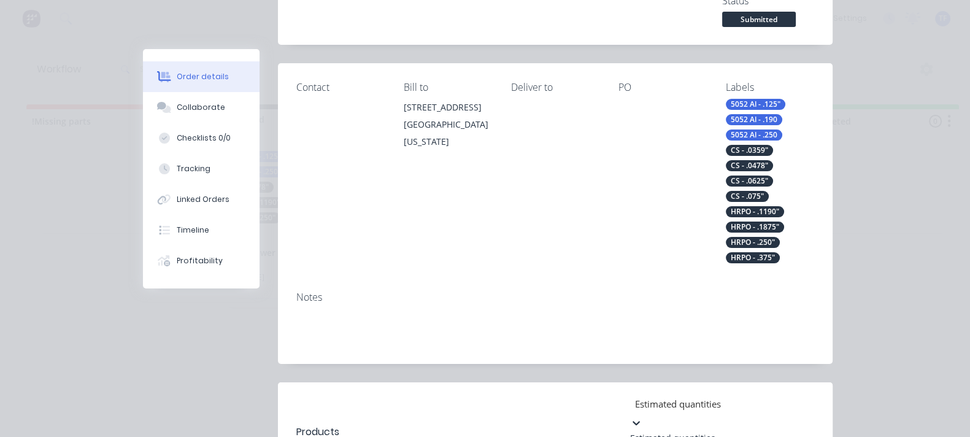
click at [811, 396] on div at bounding box center [722, 403] width 177 height 15
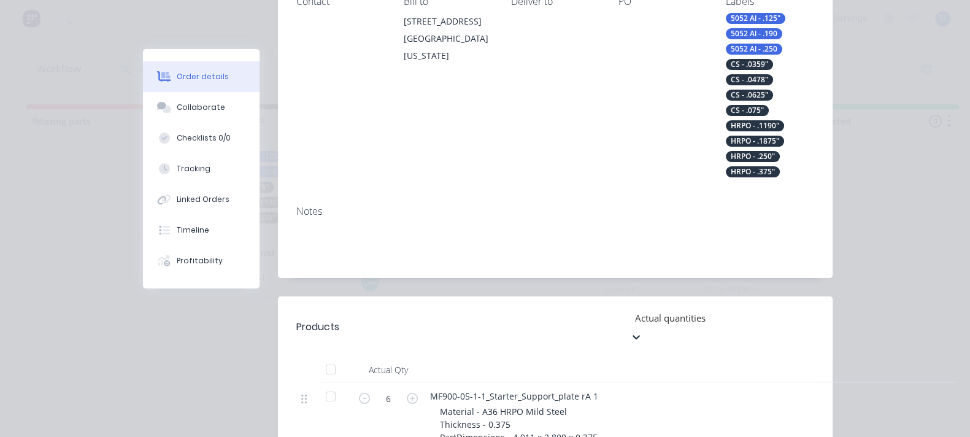
scroll to position [306, 0]
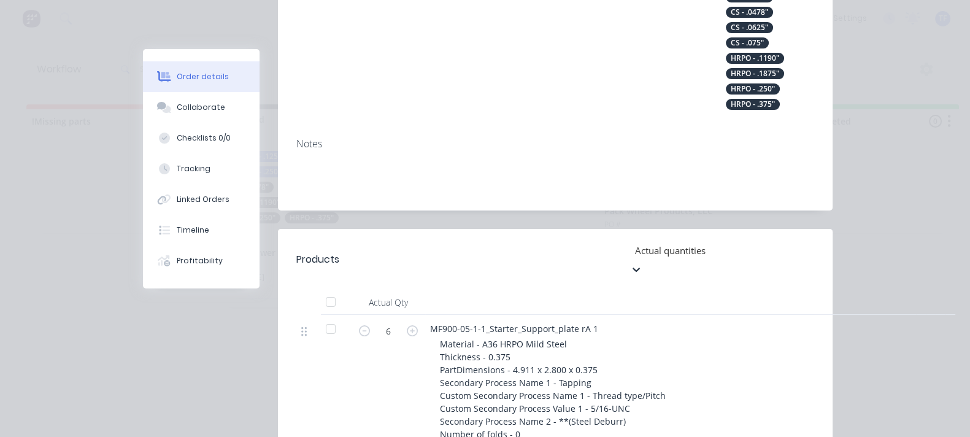
click at [357, 321] on form "6" at bounding box center [389, 330] width 64 height 18
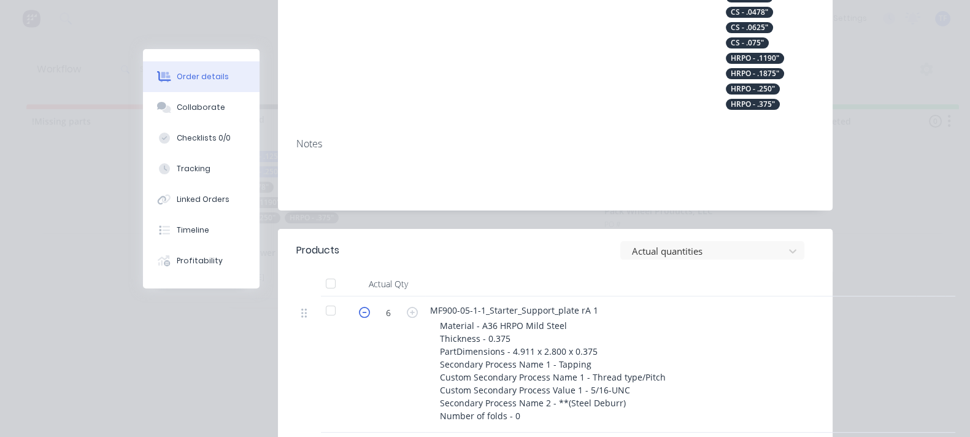
click at [359, 307] on icon "button" at bounding box center [364, 312] width 11 height 11
type input "4"
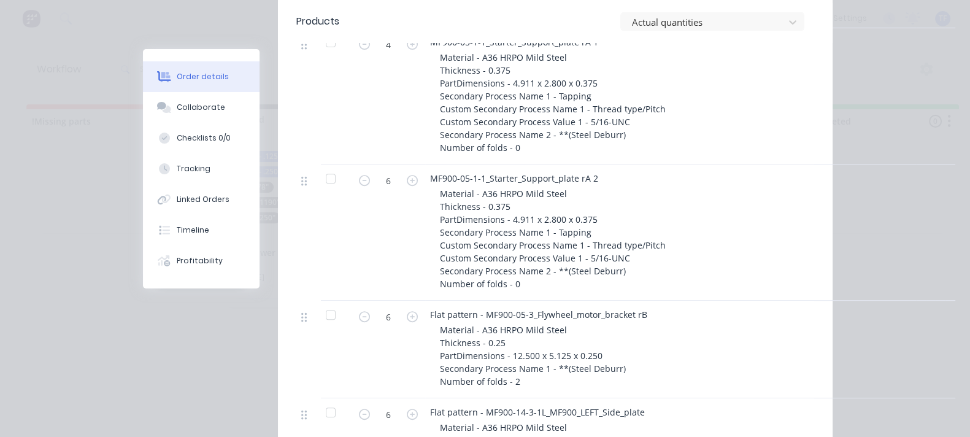
scroll to position [613, 0]
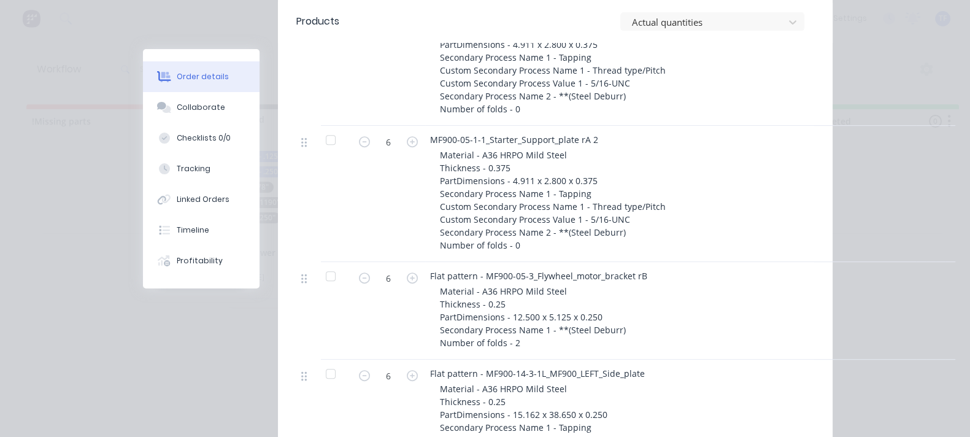
click at [357, 368] on button "button" at bounding box center [365, 374] width 16 height 13
type input "5"
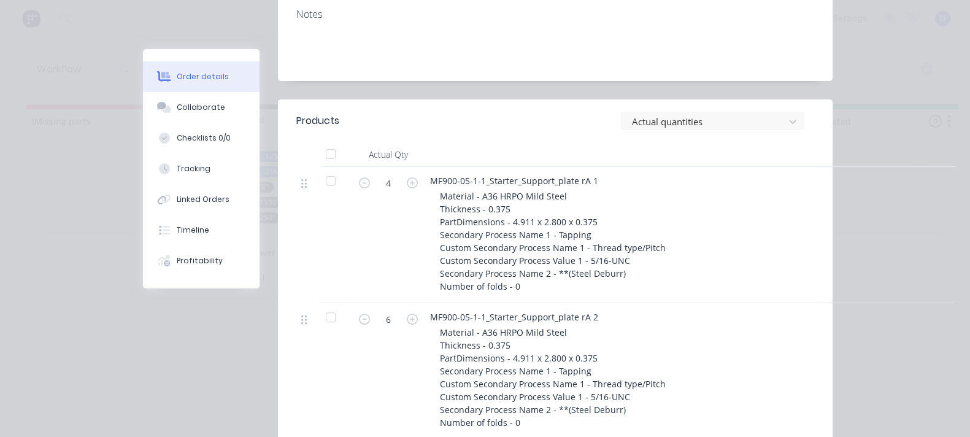
scroll to position [384, 0]
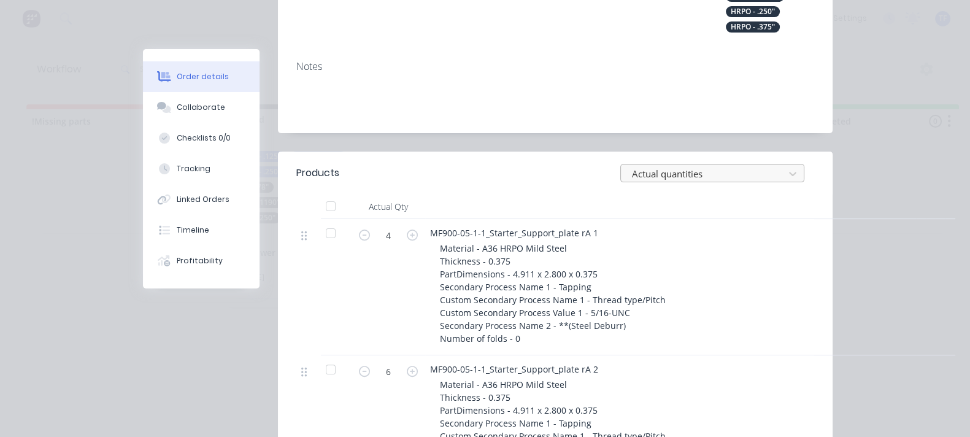
click at [776, 166] on div at bounding box center [704, 173] width 147 height 15
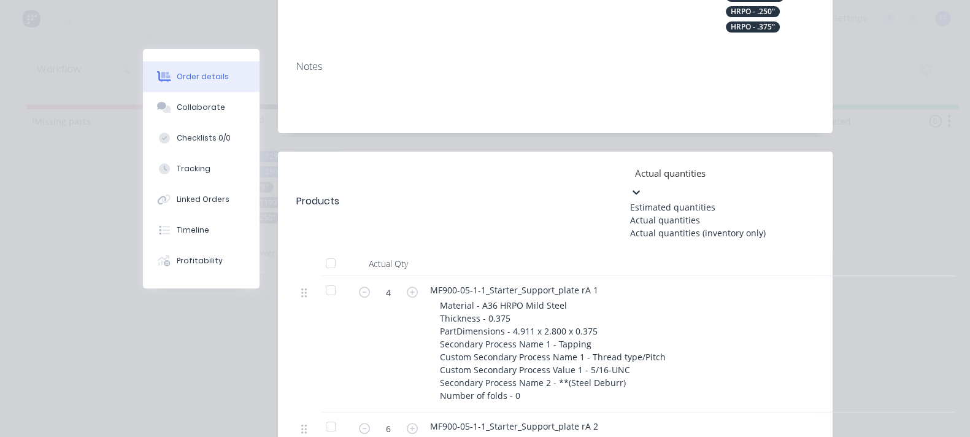
drag, startPoint x: 770, startPoint y: 67, endPoint x: 764, endPoint y: 71, distance: 7.2
click at [770, 201] on div "Estimated quantities" at bounding box center [722, 207] width 184 height 13
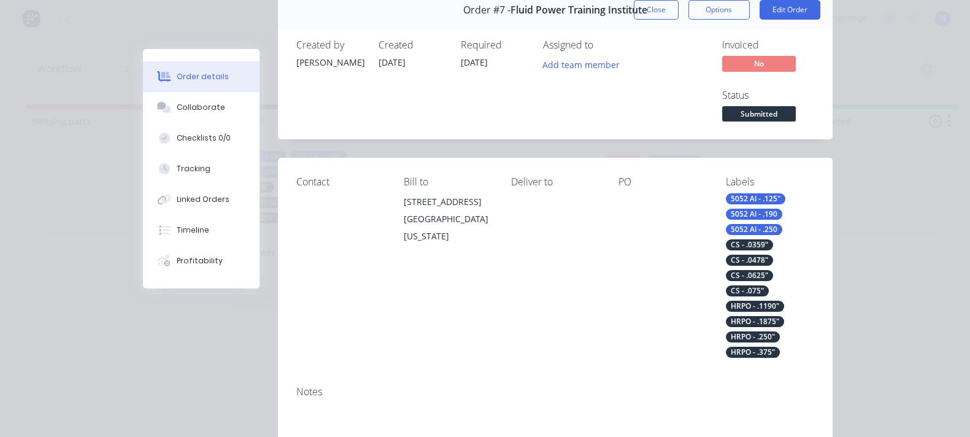
scroll to position [0, 0]
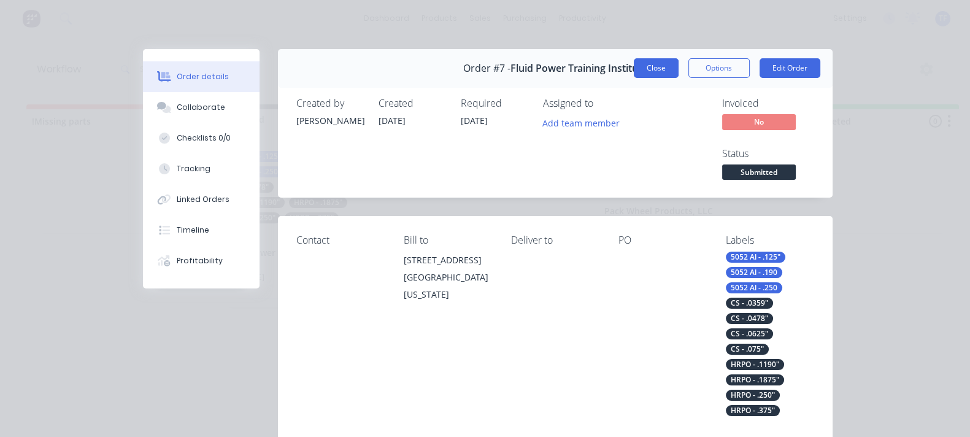
click at [679, 67] on button "Close" at bounding box center [656, 68] width 45 height 20
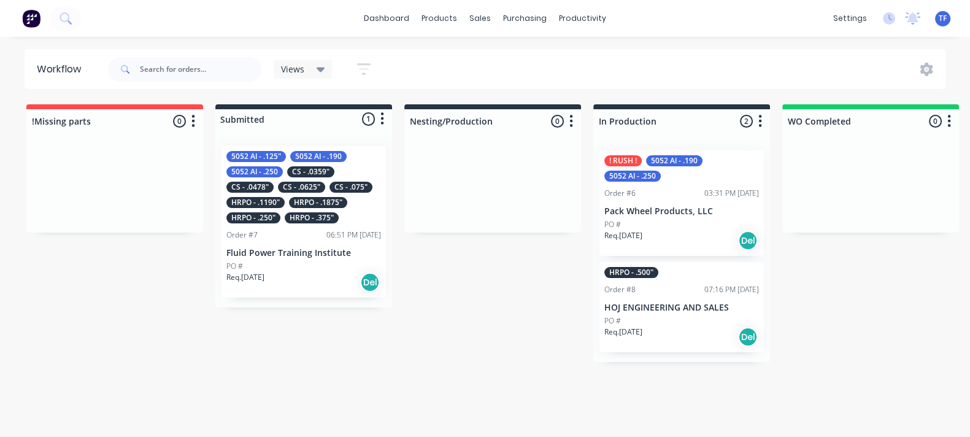
click at [273, 225] on div "5052 Al - .125" 5052 Al - .190 5052 Al - .250 CS - .0359" CS - .0478" CS - .062…" at bounding box center [304, 222] width 164 height 152
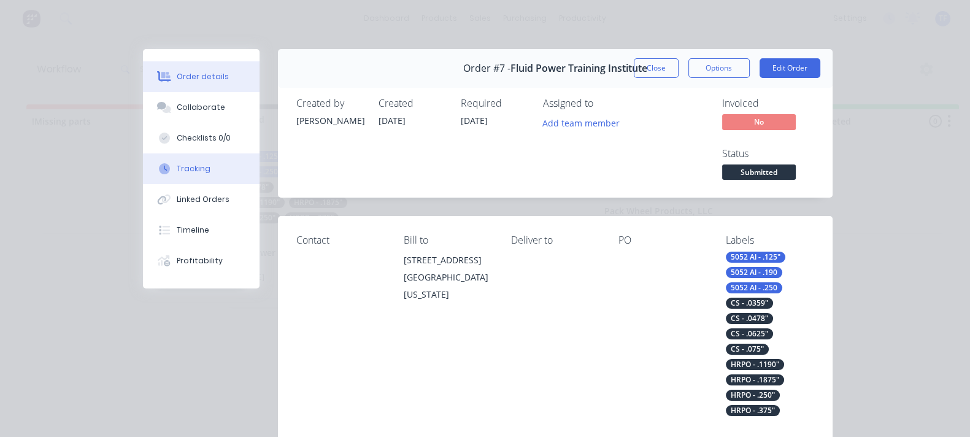
click at [177, 165] on div "Tracking" at bounding box center [194, 168] width 34 height 11
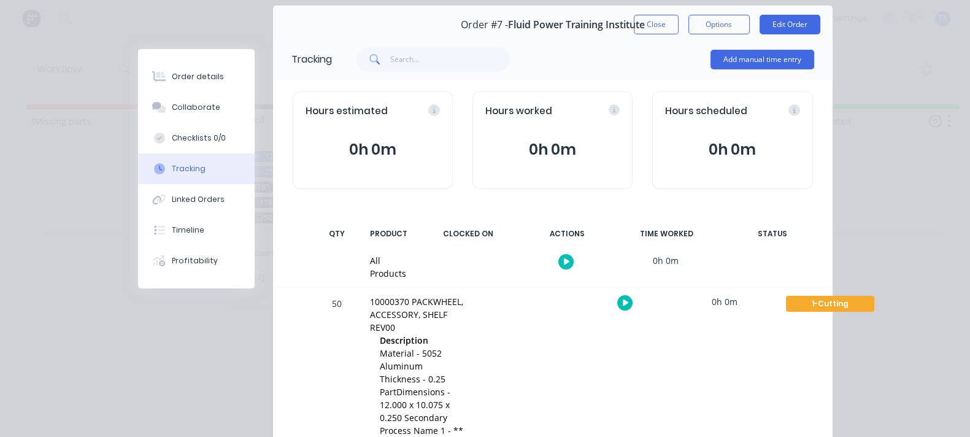
scroll to position [76, 0]
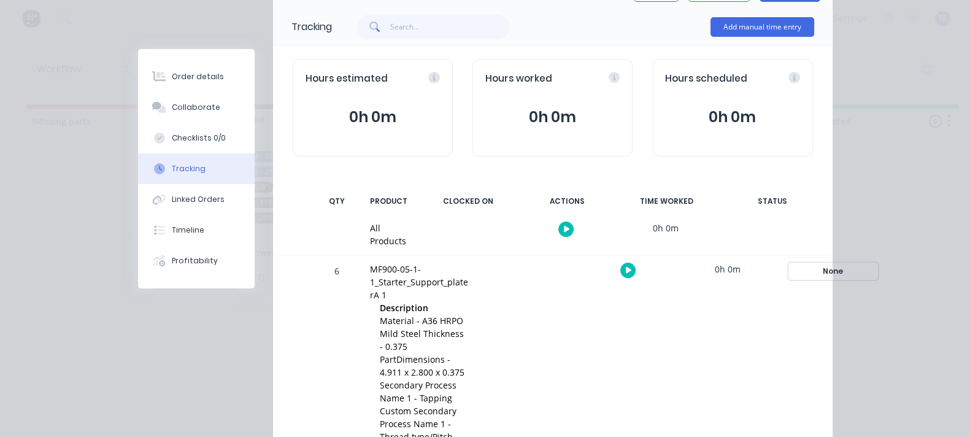
click at [869, 263] on div "None" at bounding box center [833, 271] width 88 height 16
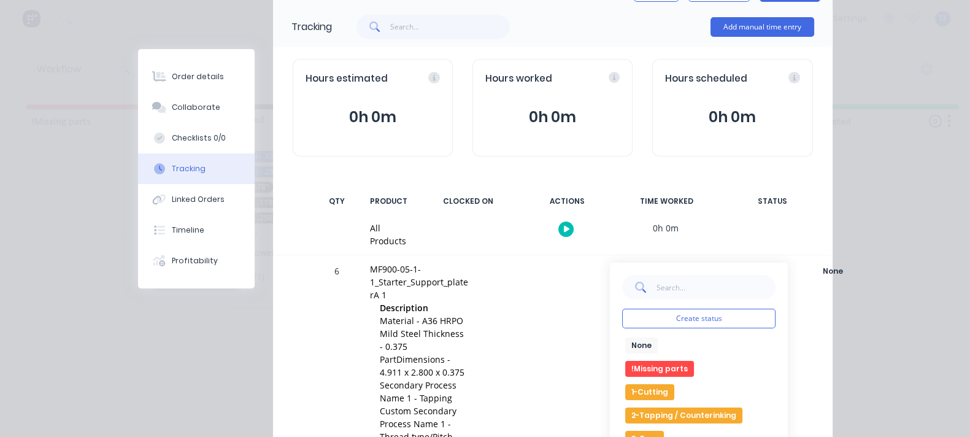
click at [694, 361] on button "!Missing parts" at bounding box center [659, 369] width 69 height 16
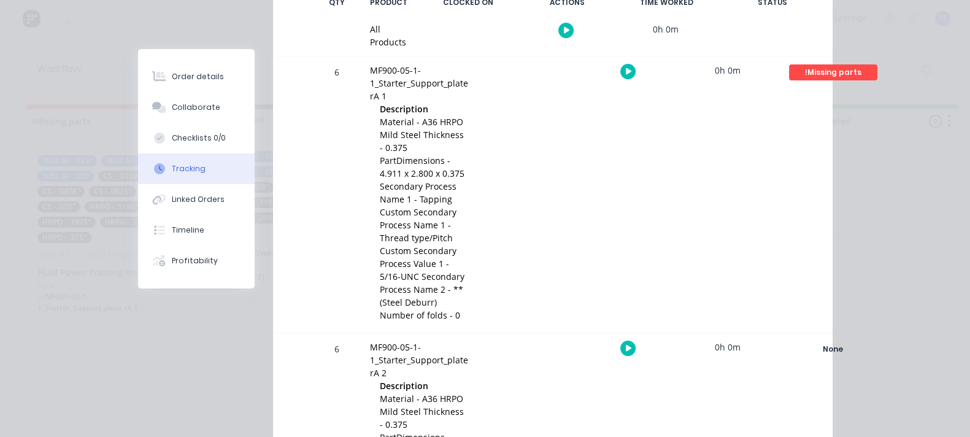
scroll to position [306, 0]
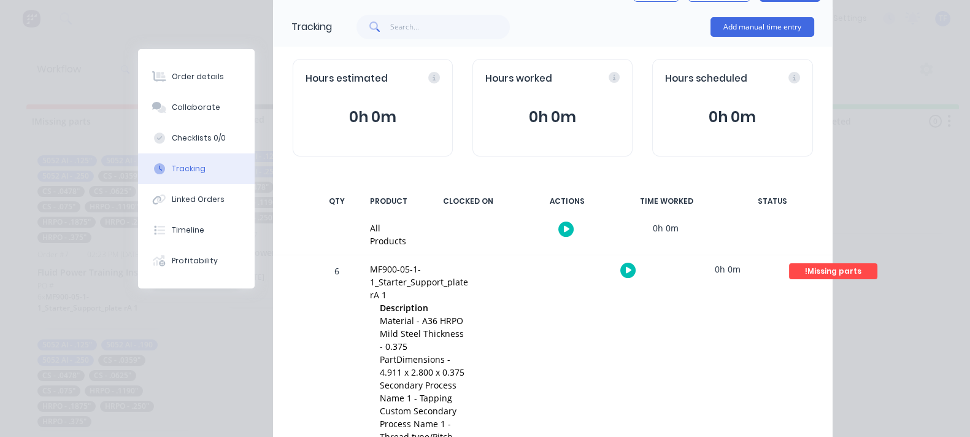
scroll to position [0, 0]
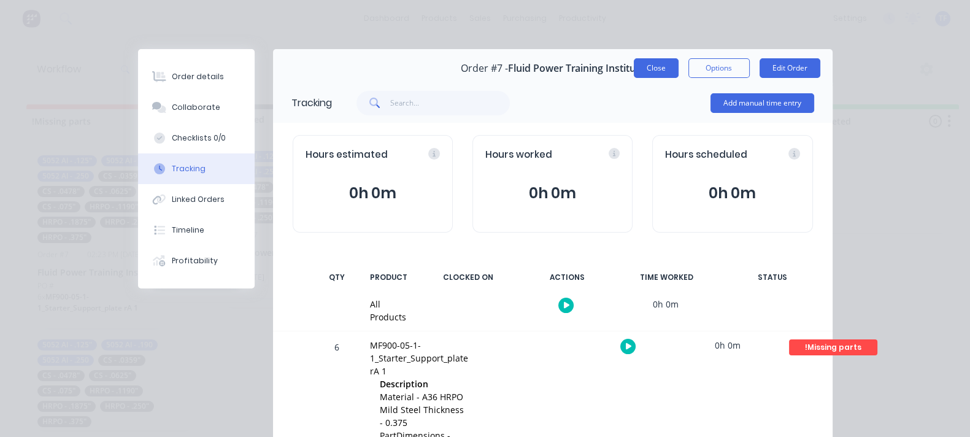
click at [679, 69] on button "Close" at bounding box center [656, 68] width 45 height 20
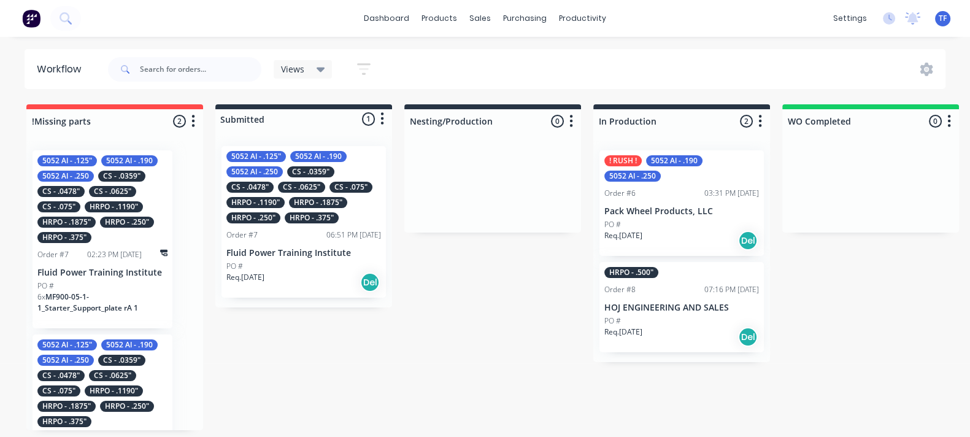
click at [109, 212] on div "5052 Al - .125" 5052 Al - .190 5052 Al - .250 CS - .0359" CS - .0478" CS - .062…" at bounding box center [102, 199] width 130 height 88
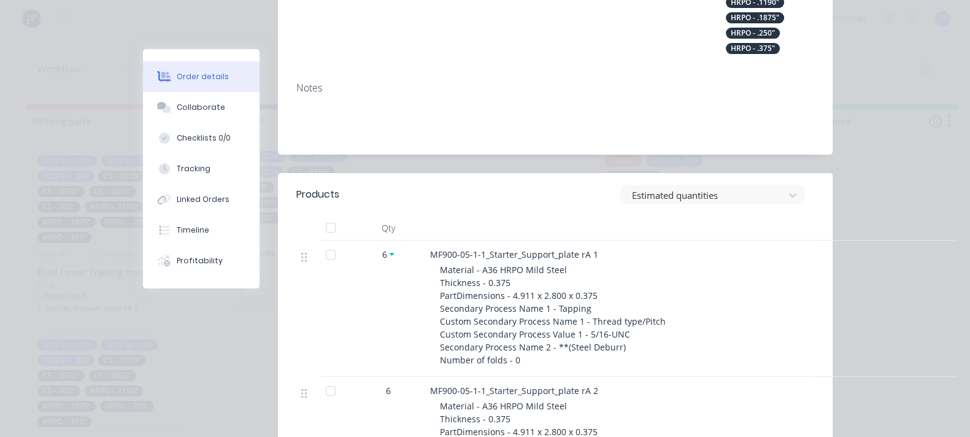
scroll to position [306, 0]
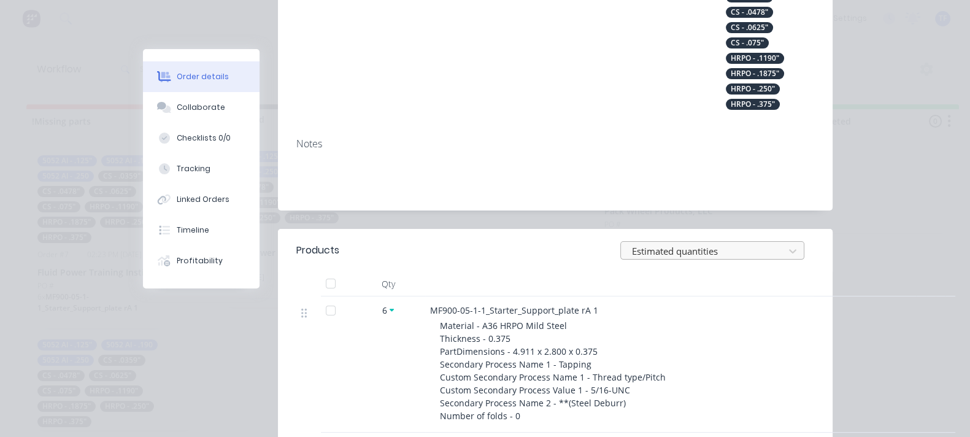
click at [778, 243] on div at bounding box center [704, 250] width 147 height 15
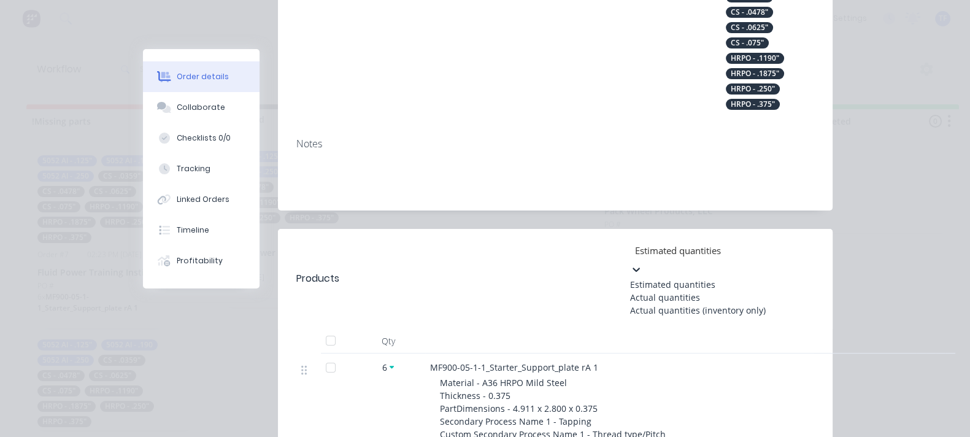
click at [795, 291] on div "Actual quantities" at bounding box center [722, 297] width 184 height 13
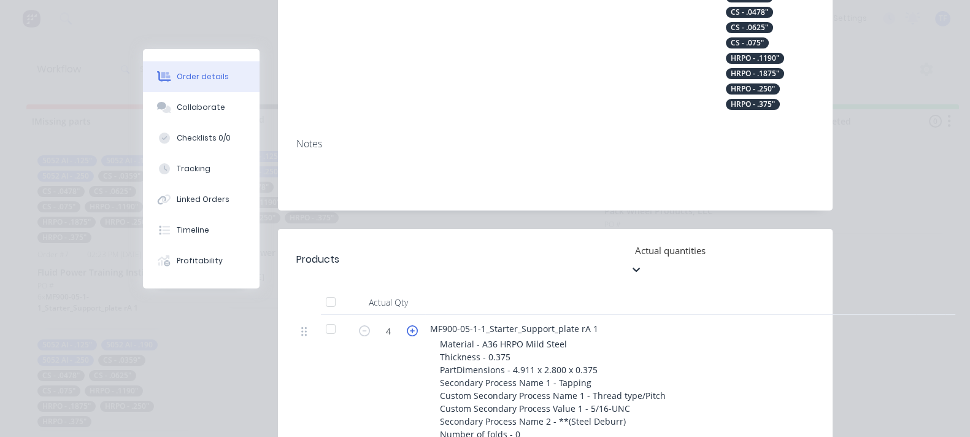
click at [407, 325] on icon "button" at bounding box center [412, 330] width 11 height 11
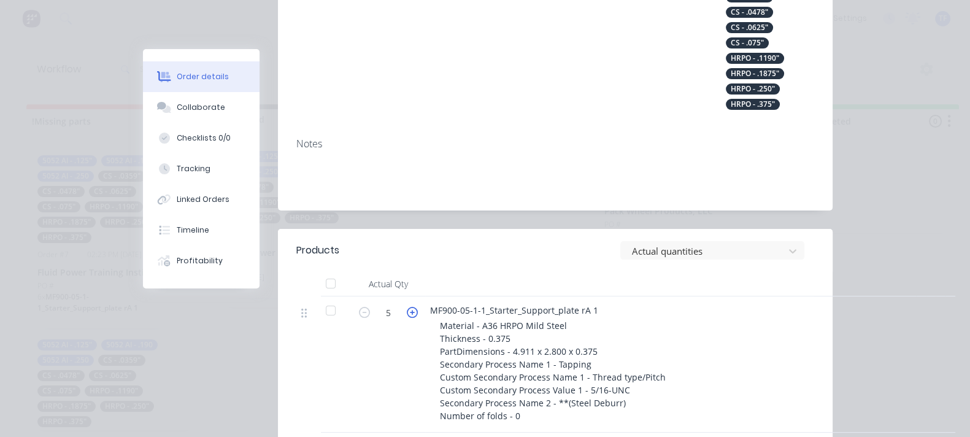
click at [407, 307] on icon "button" at bounding box center [412, 312] width 11 height 11
type input "8"
click at [739, 242] on div "Actual quantities" at bounding box center [704, 251] width 155 height 18
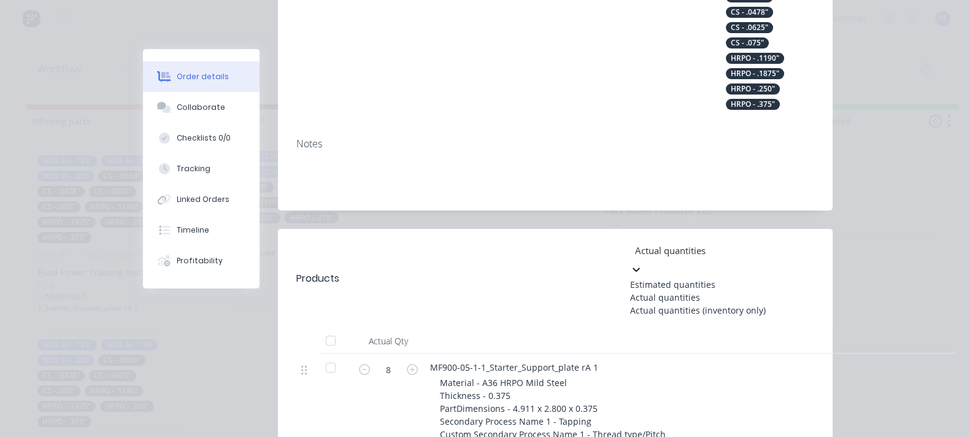
click at [739, 278] on div "Estimated quantities" at bounding box center [722, 284] width 184 height 13
click at [786, 242] on div at bounding box center [722, 249] width 177 height 15
click at [800, 291] on div "Actual quantities" at bounding box center [722, 297] width 184 height 13
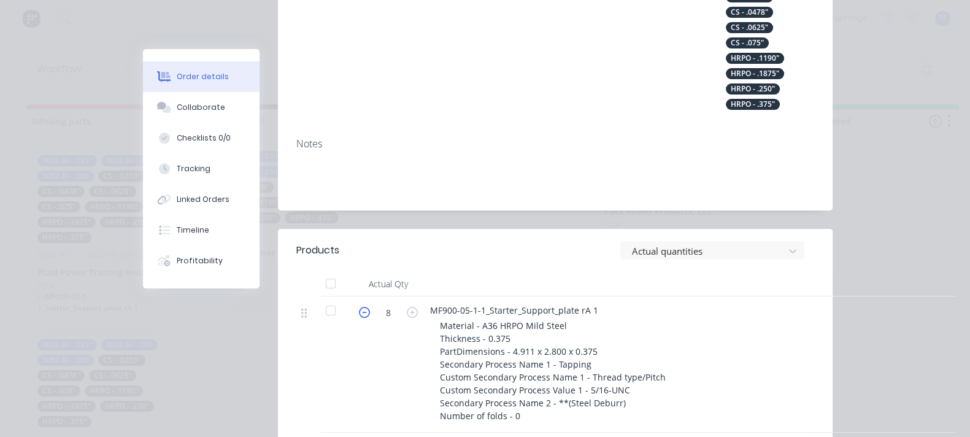
click at [359, 307] on icon "button" at bounding box center [364, 312] width 11 height 11
type input "6"
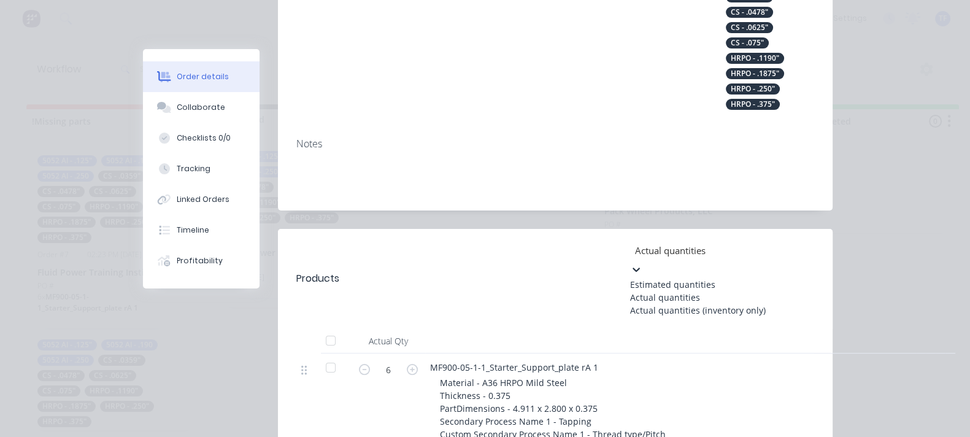
click at [743, 242] on div at bounding box center [722, 249] width 177 height 15
click at [749, 278] on div "Estimated quantities" at bounding box center [722, 284] width 184 height 13
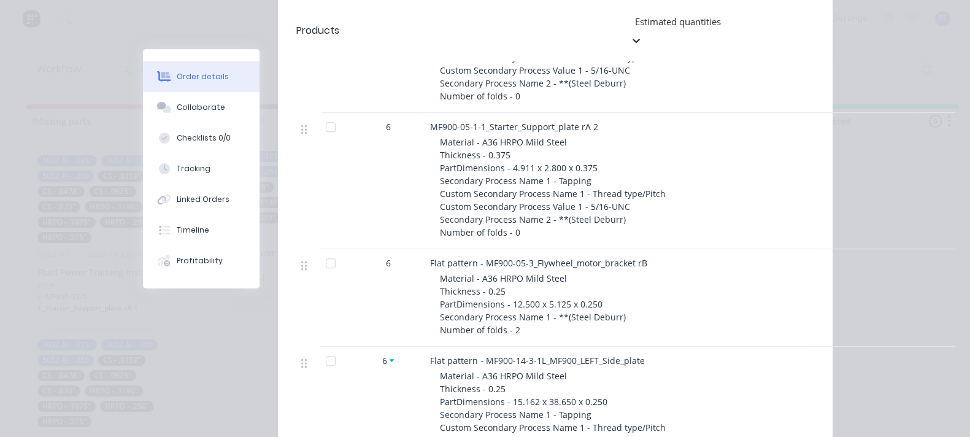
scroll to position [613, 0]
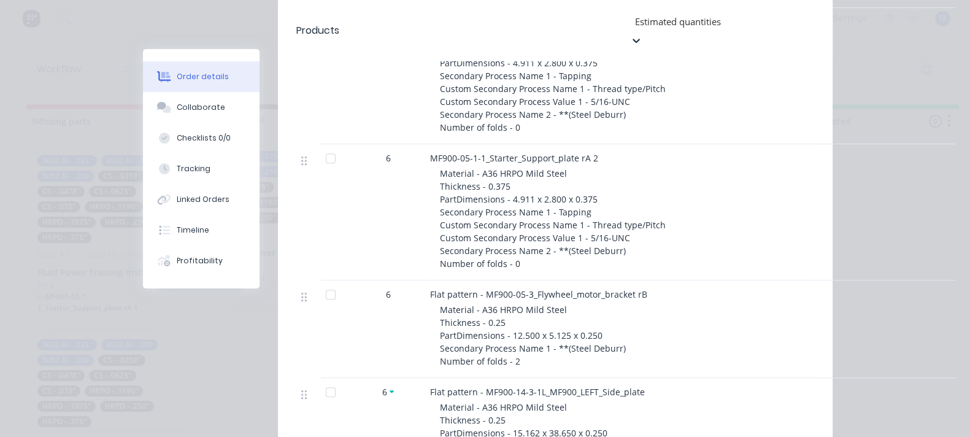
click at [750, 12] on div "Estimated quantities" at bounding box center [722, 21] width 184 height 18
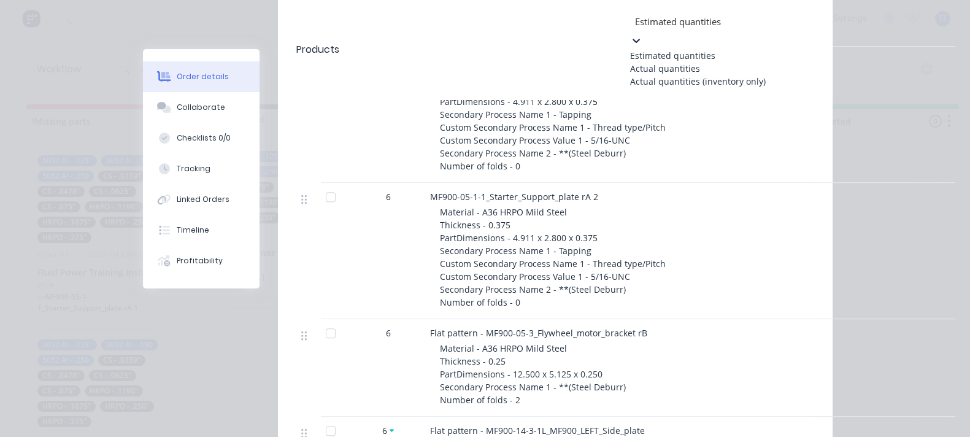
click at [757, 69] on div "Actual quantities" at bounding box center [722, 68] width 184 height 13
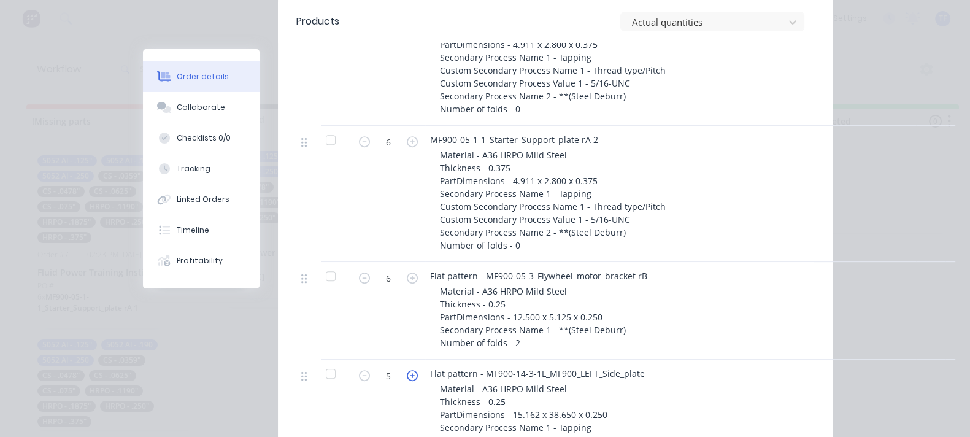
click at [407, 370] on icon "button" at bounding box center [412, 375] width 11 height 11
type input "6"
click at [779, 33] on header "Products Actual quantities" at bounding box center [555, 21] width 555 height 43
click at [774, 26] on div at bounding box center [704, 22] width 147 height 15
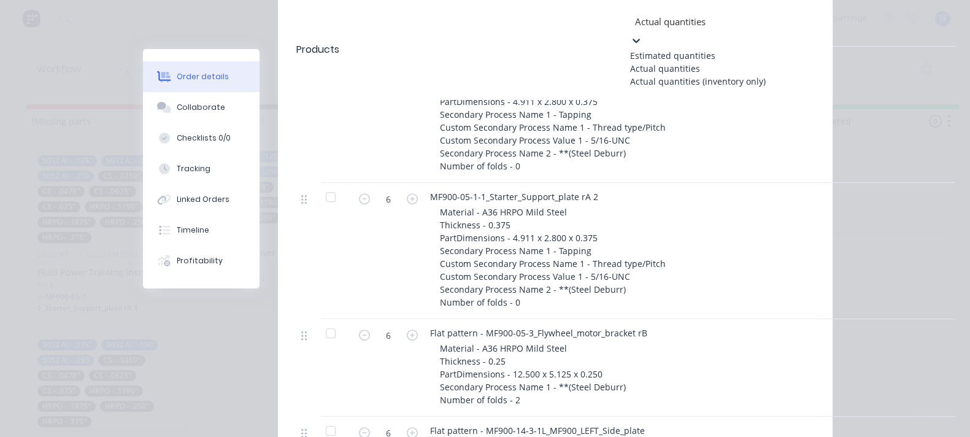
click at [765, 49] on div "Estimated quantities" at bounding box center [722, 55] width 184 height 13
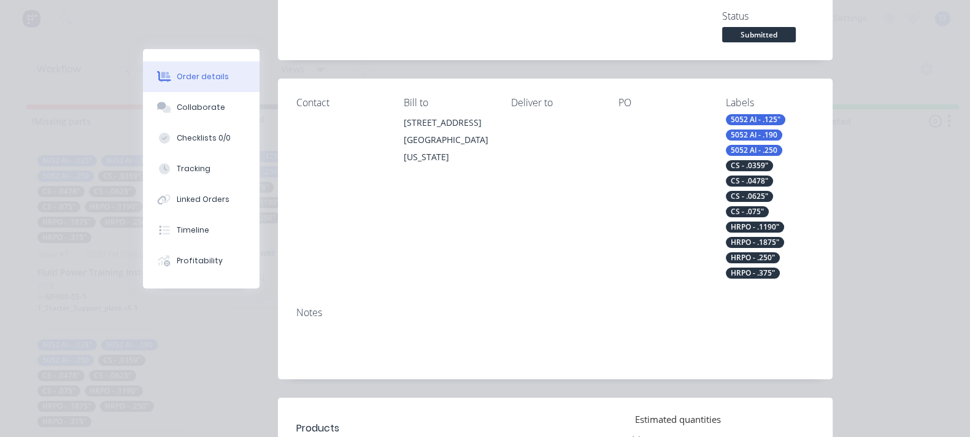
scroll to position [230, 0]
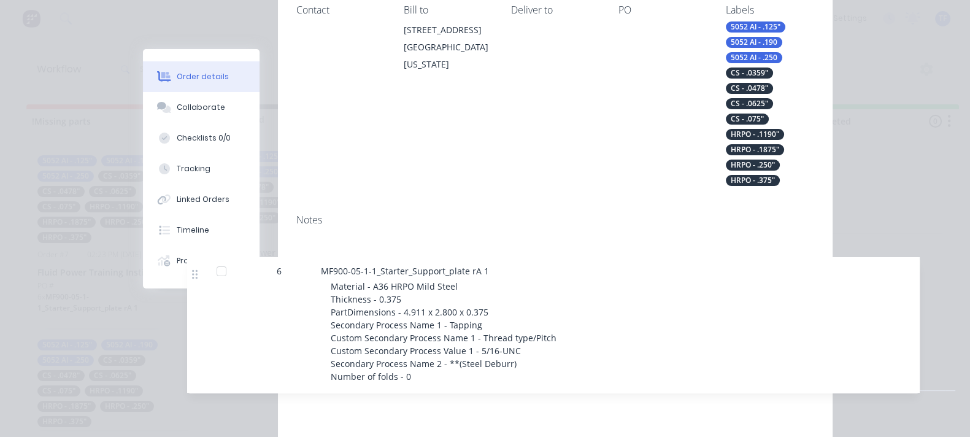
drag, startPoint x: 192, startPoint y: 263, endPoint x: 194, endPoint y: 277, distance: 13.6
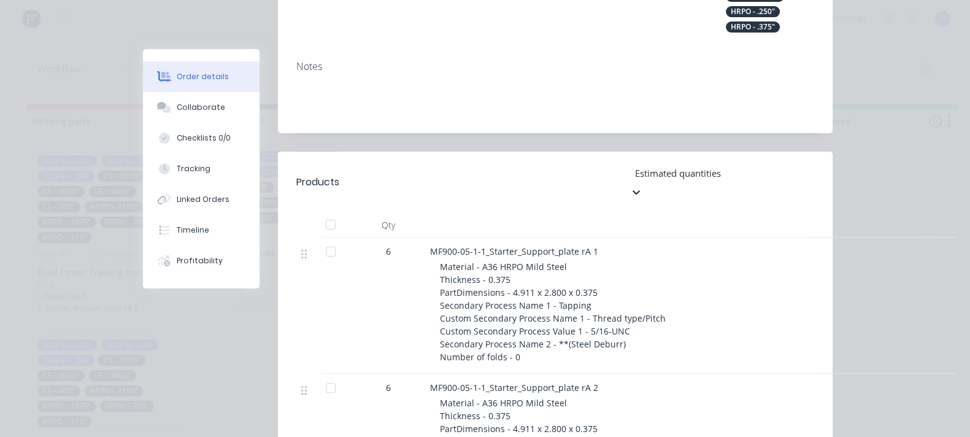
scroll to position [0, 0]
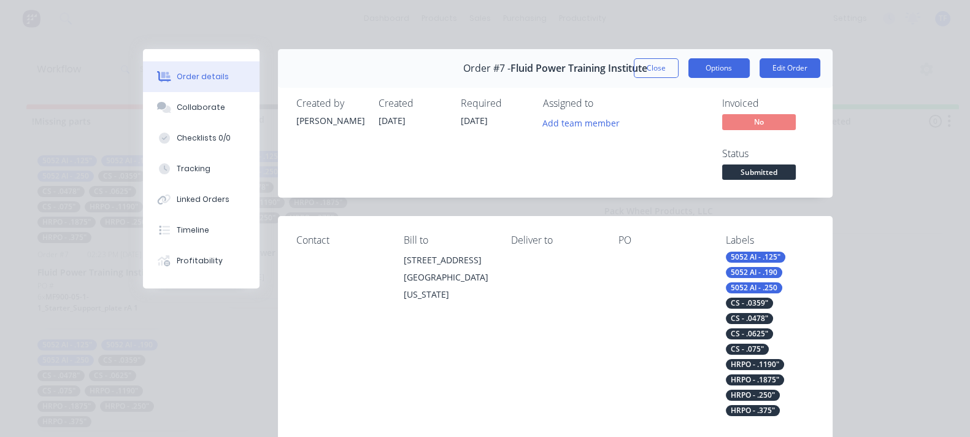
click at [750, 63] on button "Options" at bounding box center [718, 68] width 61 height 20
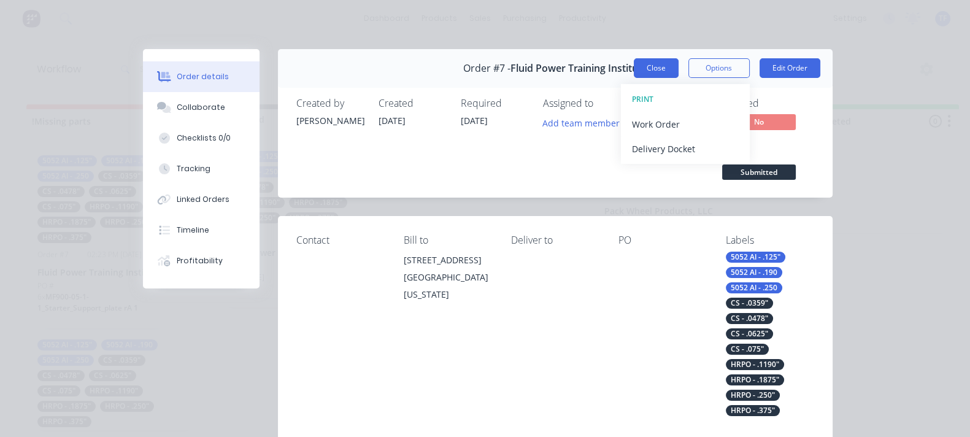
click at [679, 69] on button "Close" at bounding box center [656, 68] width 45 height 20
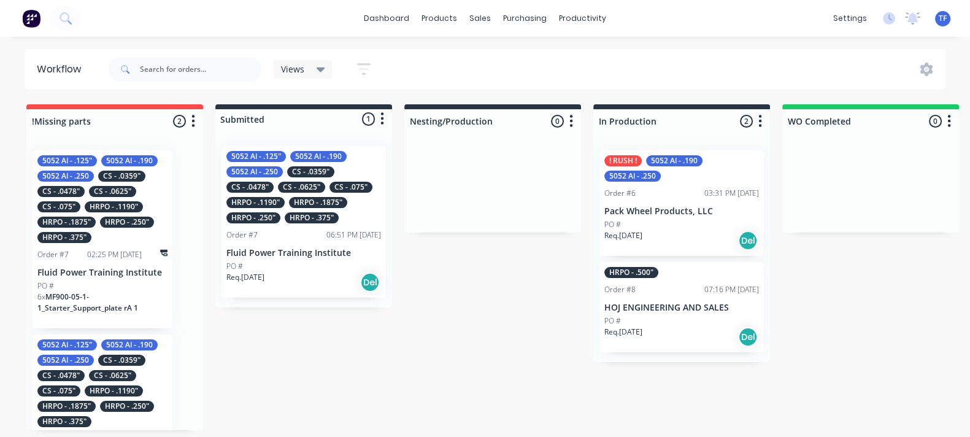
scroll to position [4, 0]
click at [297, 235] on div "5052 Al - .125" 5052 Al - .190 5052 Al - .250 CS - .0359" CS - .0478" CS - .062…" at bounding box center [304, 222] width 164 height 152
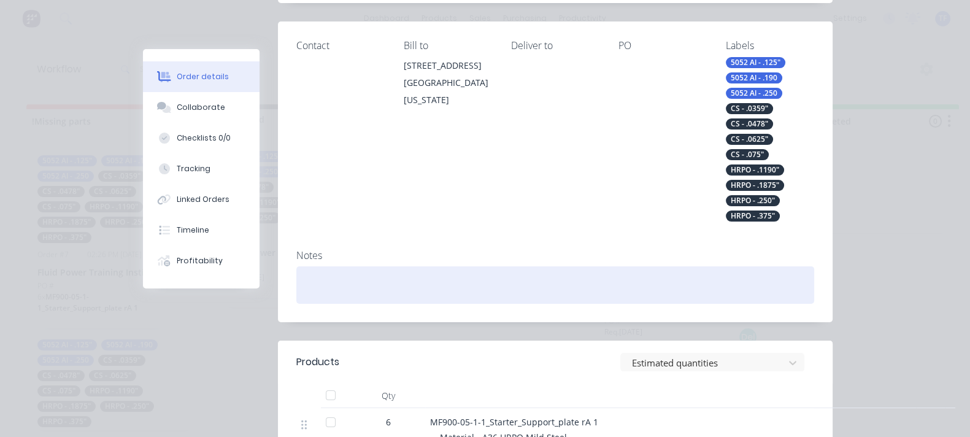
scroll to position [153, 0]
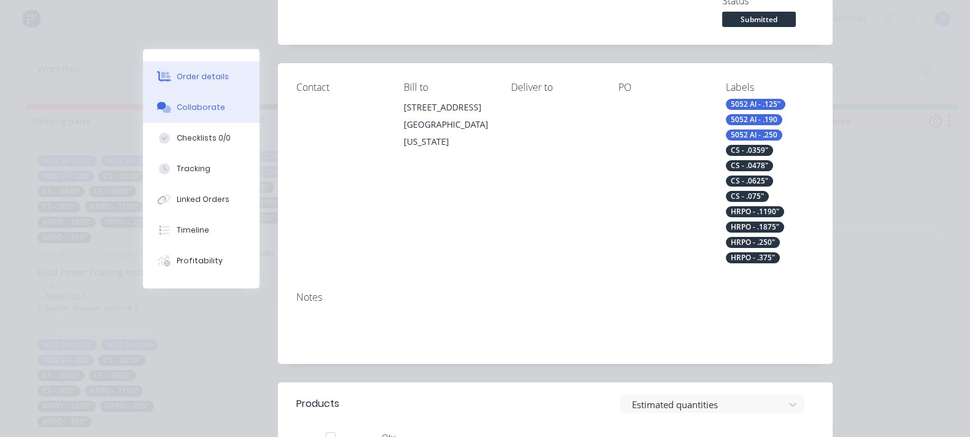
click at [177, 107] on div "Collaborate" at bounding box center [201, 107] width 48 height 11
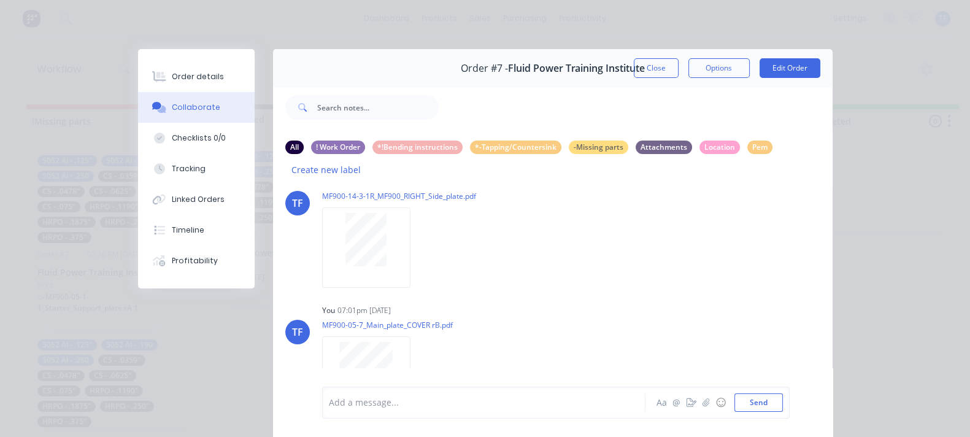
scroll to position [816, 0]
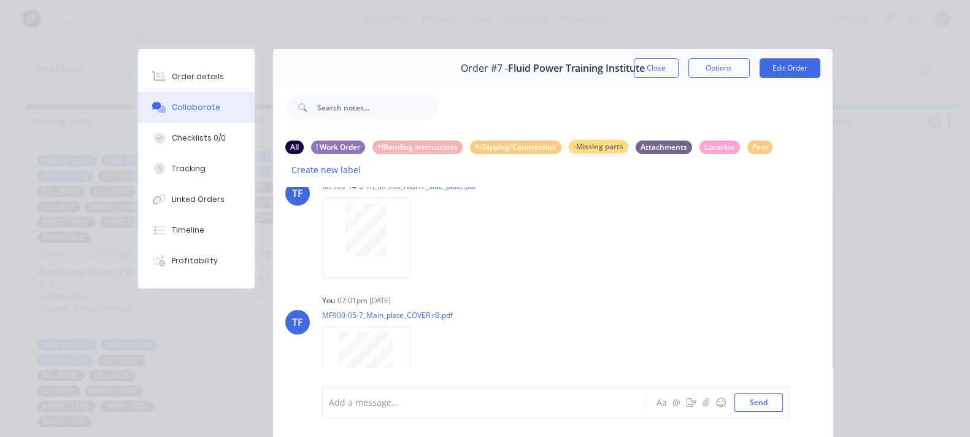
click at [569, 153] on div "-Missing parts" at bounding box center [599, 146] width 60 height 13
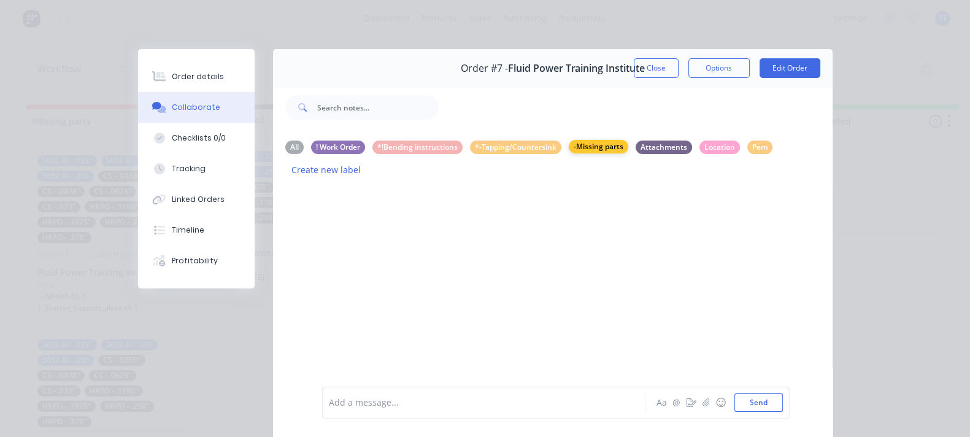
click at [569, 146] on div "-Missing parts" at bounding box center [599, 146] width 60 height 13
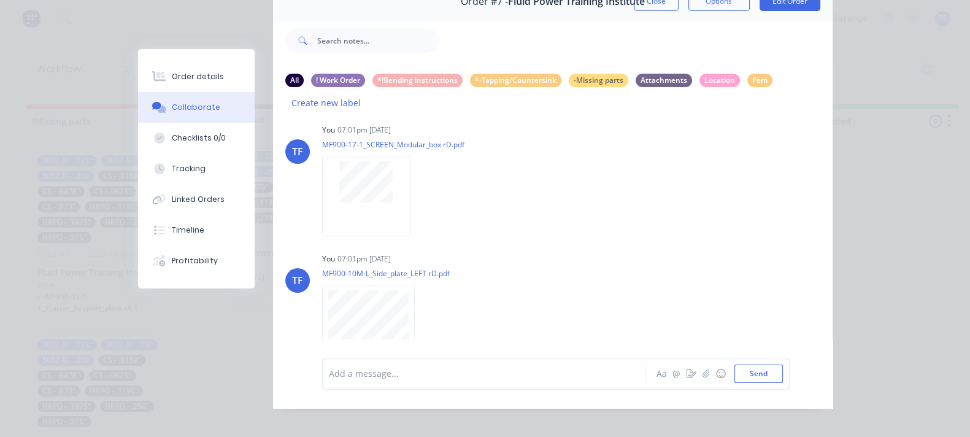
scroll to position [2313, 0]
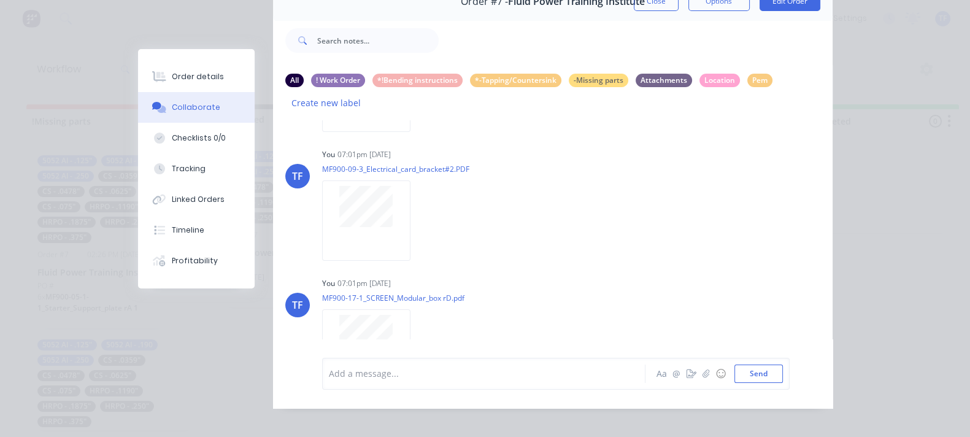
click at [138, 339] on div "Order #7 - Fluid Power Training Institute Close Options Edit Order All ! Work O…" at bounding box center [485, 195] width 695 height 426
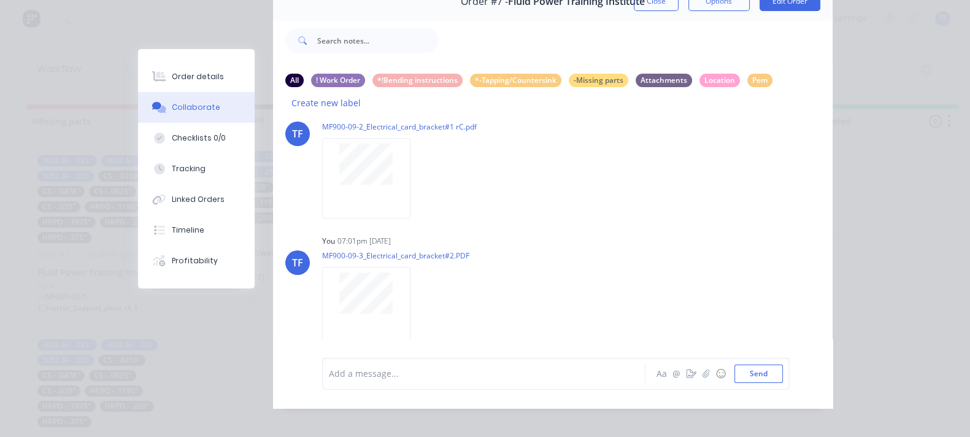
scroll to position [2083, 0]
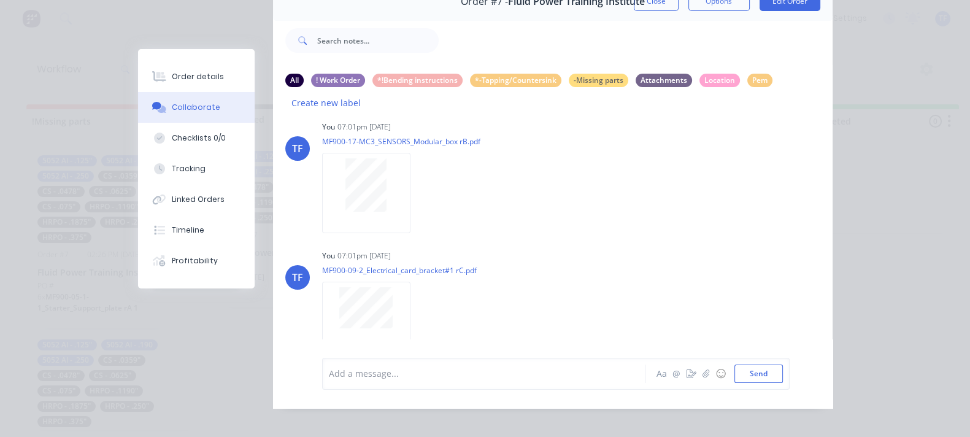
click at [757, 11] on div "Order #7 - Fluid Power Training Institute Close Options Edit Order" at bounding box center [553, 1] width 560 height 39
click at [679, 10] on button "Close" at bounding box center [656, 1] width 45 height 20
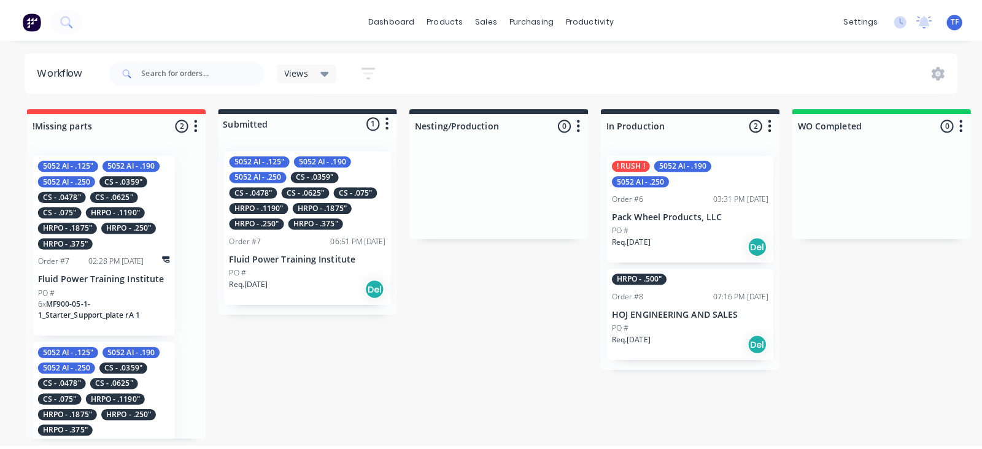
scroll to position [0, 0]
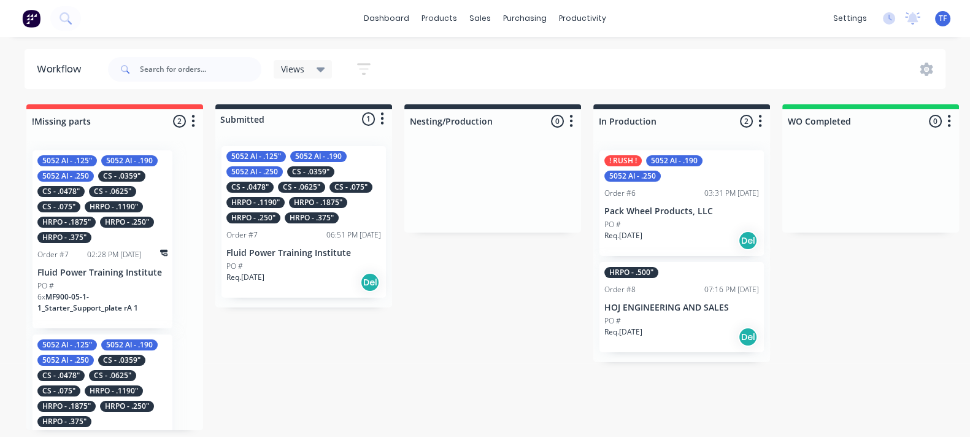
click at [31, 18] on img at bounding box center [31, 18] width 18 height 18
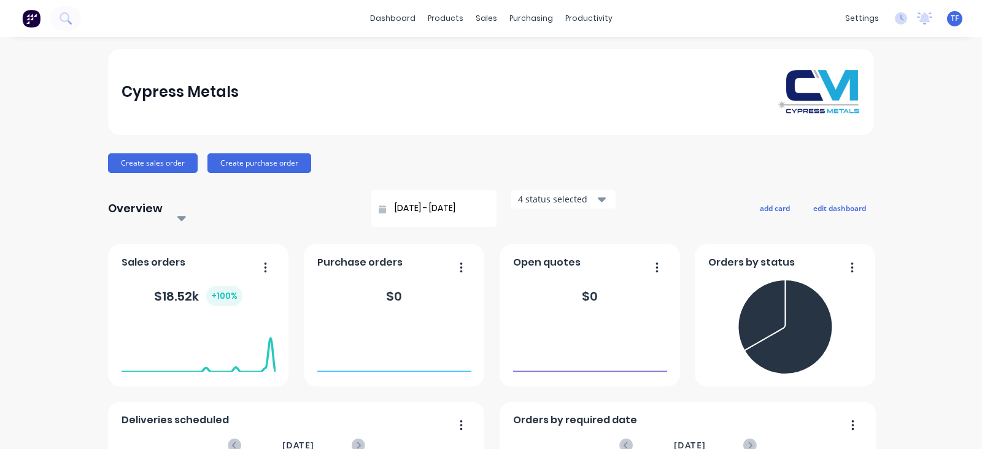
click at [947, 22] on div "TF Cypress Metals Tate Farnsworth Administrator Profile Sign out" at bounding box center [954, 18] width 15 height 15
click at [950, 20] on span "TF" at bounding box center [954, 18] width 8 height 11
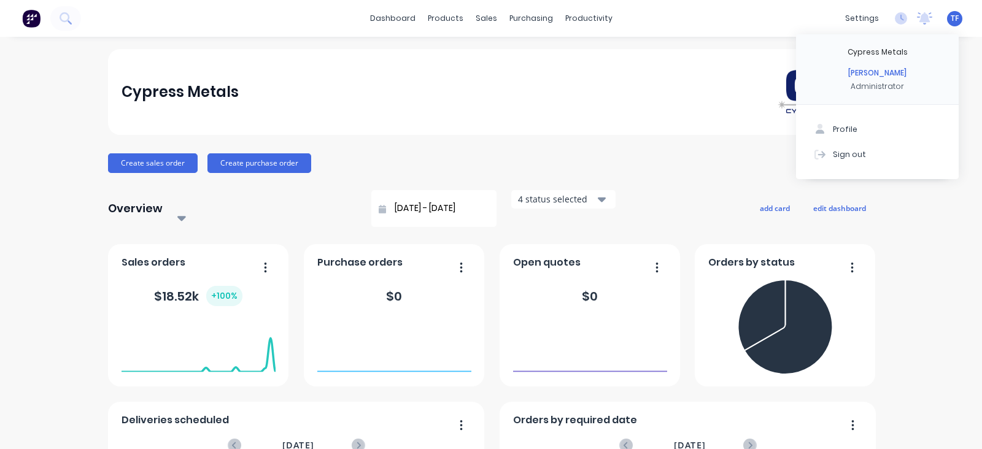
click at [16, 305] on div "Cypress Metals Create sales order Create purchase order Overview Select... 07/0…" at bounding box center [491, 375] width 982 height 653
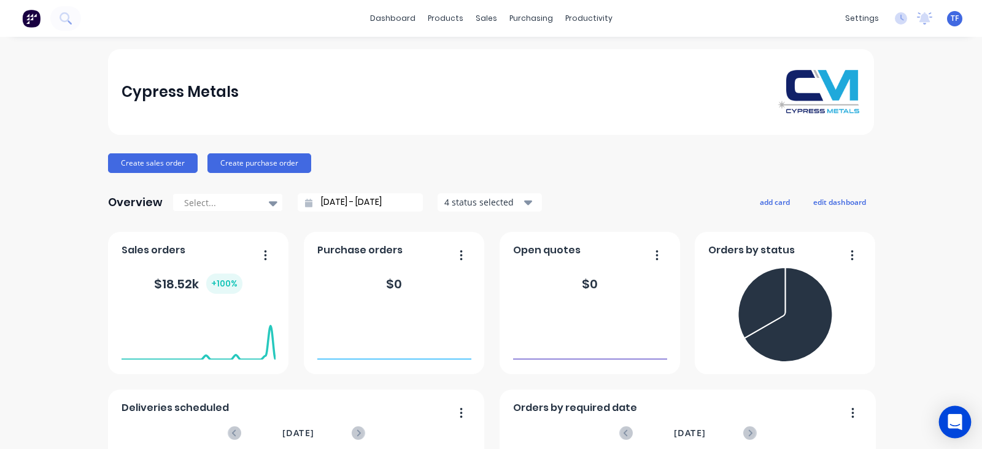
click at [945, 425] on div "Open Intercom Messenger" at bounding box center [955, 422] width 33 height 33
click at [944, 418] on div "Open Intercom Messenger" at bounding box center [955, 422] width 33 height 33
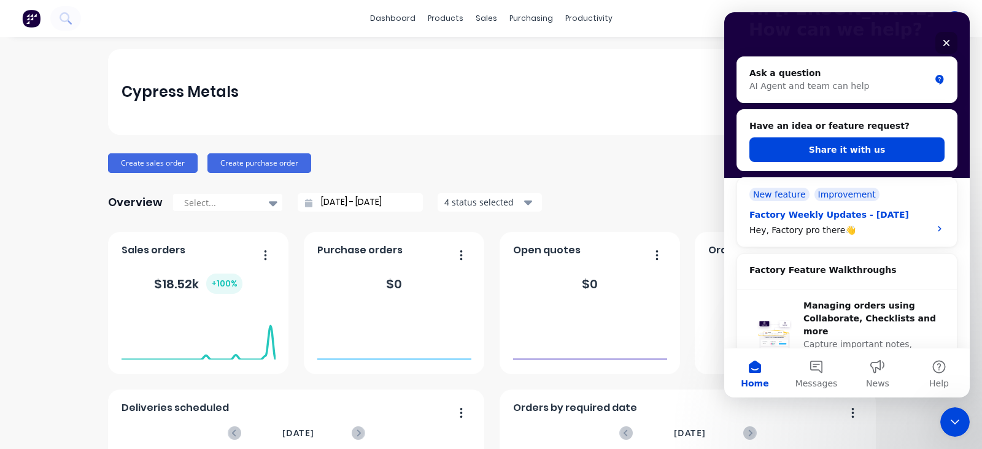
scroll to position [76, 0]
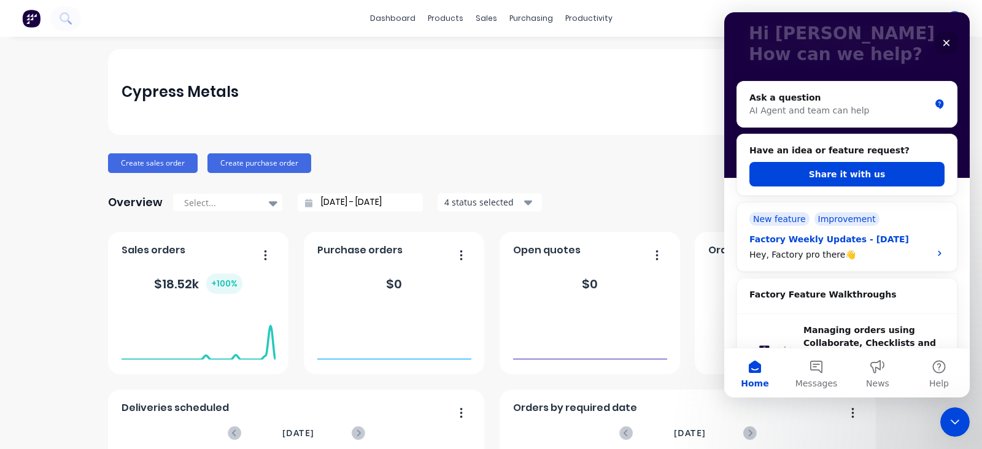
click at [890, 259] on div "Hey, Factory pro there👋" at bounding box center [835, 255] width 173 height 13
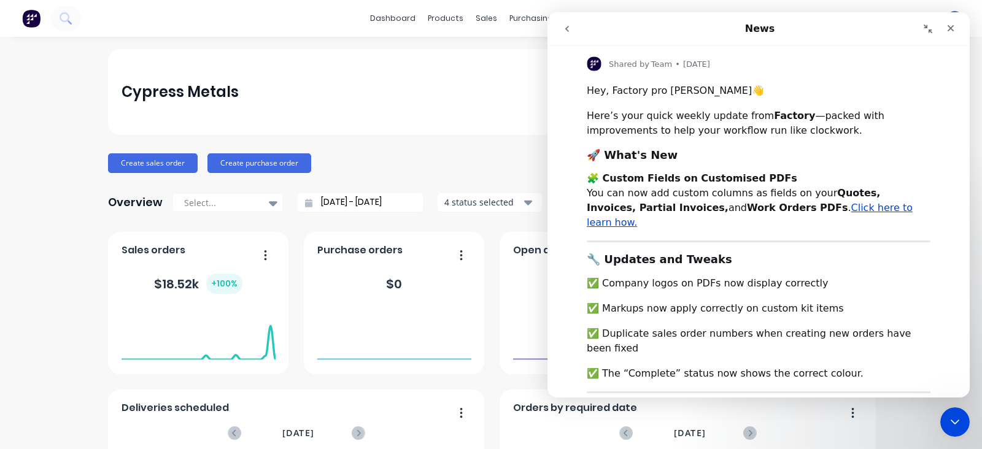
scroll to position [0, 0]
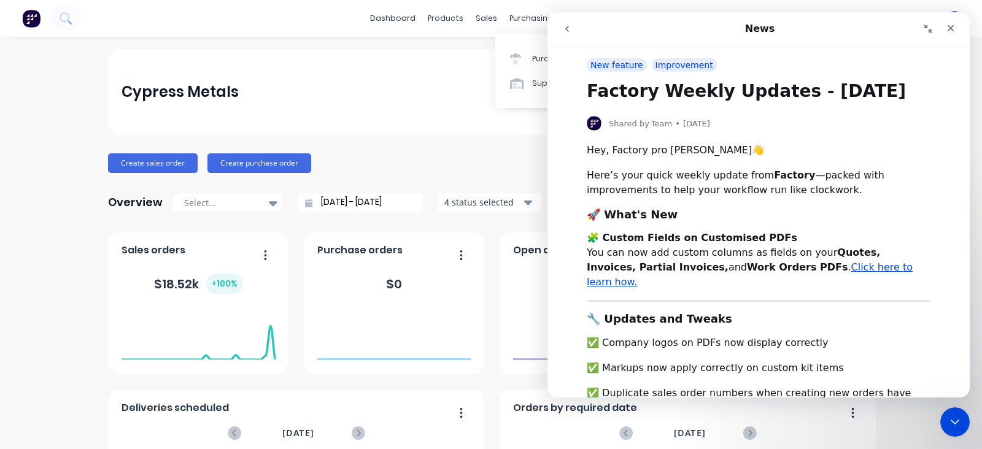
click at [580, 26] on div "Intercom messenger" at bounding box center [648, 28] width 186 height 23
click at [573, 29] on button "go back" at bounding box center [566, 28] width 23 height 23
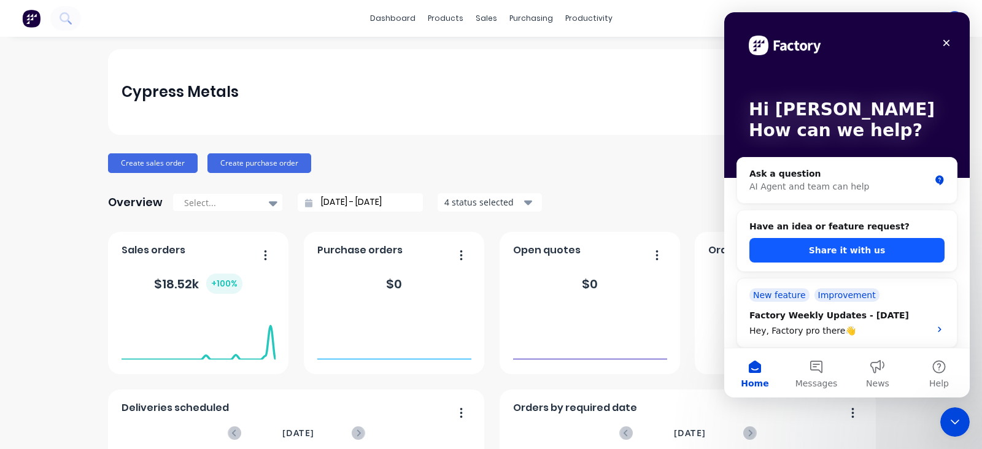
click at [841, 246] on button "Share it with us" at bounding box center [846, 250] width 195 height 25
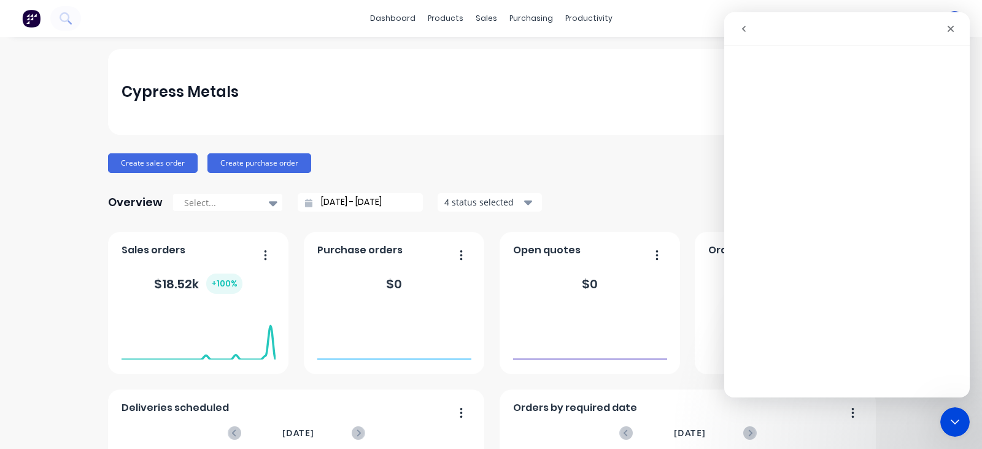
click at [742, 26] on icon "go back" at bounding box center [744, 29] width 10 height 10
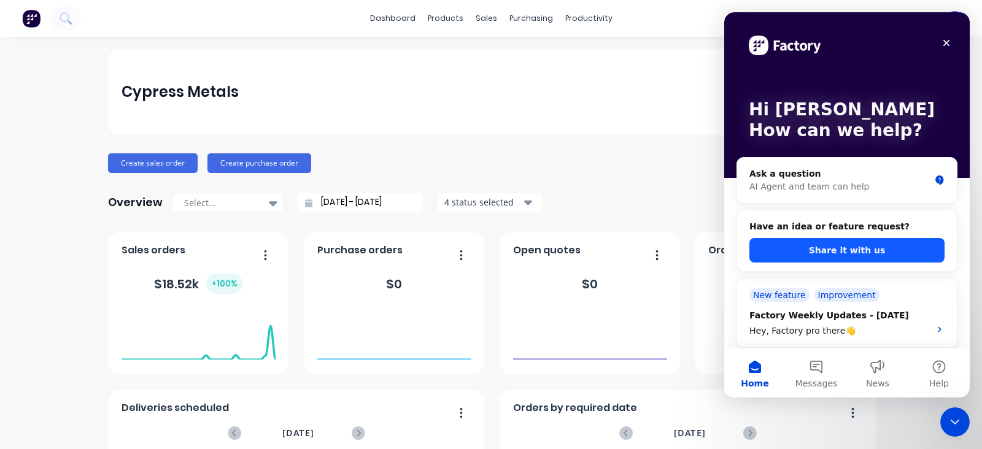
click at [834, 248] on button "Share it with us" at bounding box center [846, 250] width 195 height 25
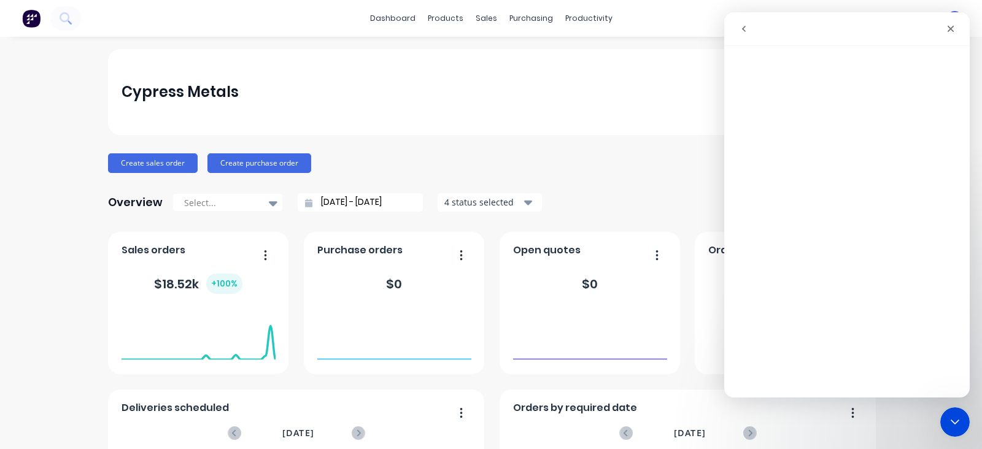
click at [749, 28] on button "go back" at bounding box center [743, 28] width 23 height 23
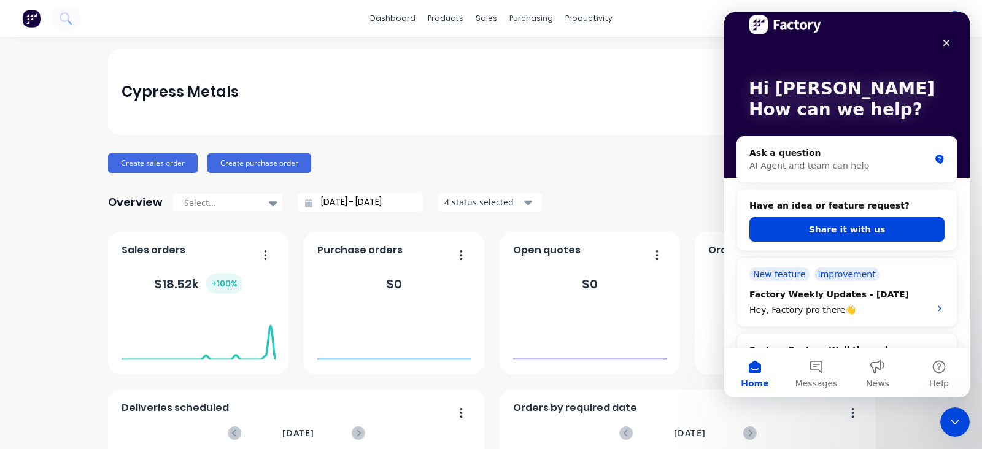
scroll to position [76, 0]
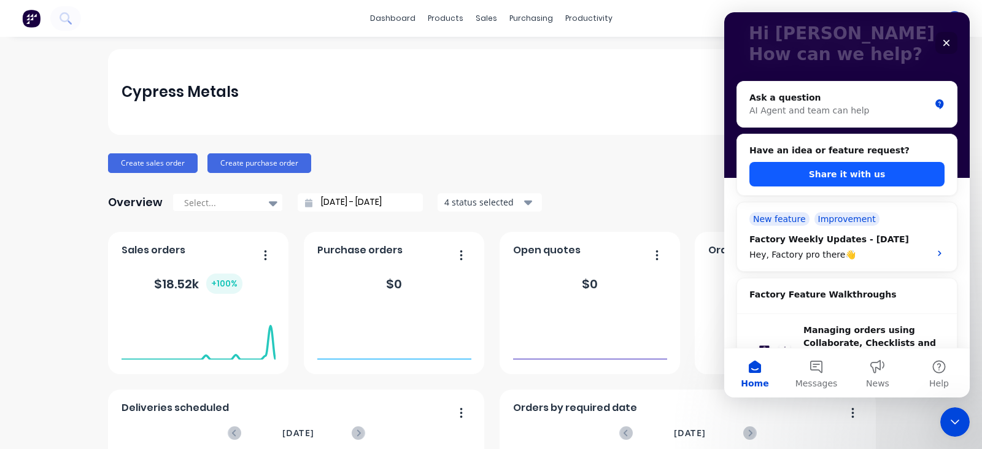
click at [823, 172] on button "Share it with us" at bounding box center [846, 174] width 195 height 25
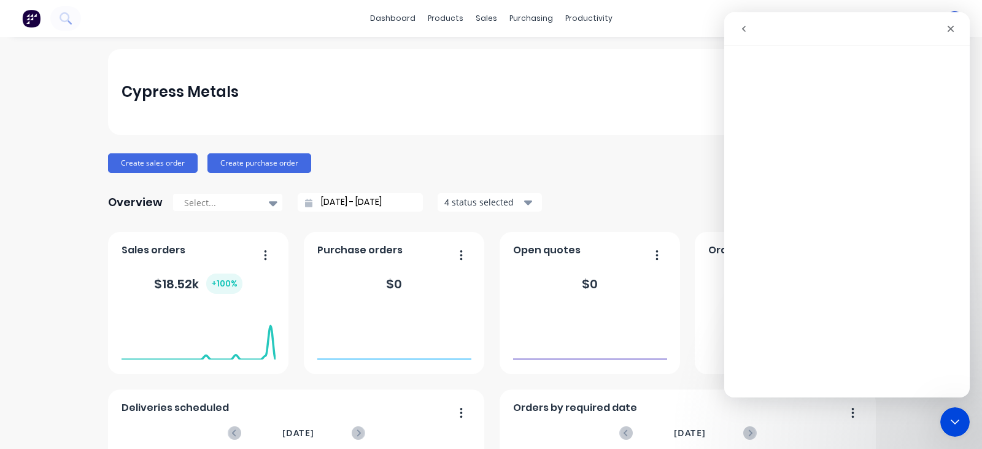
click at [746, 31] on icon "go back" at bounding box center [744, 29] width 10 height 10
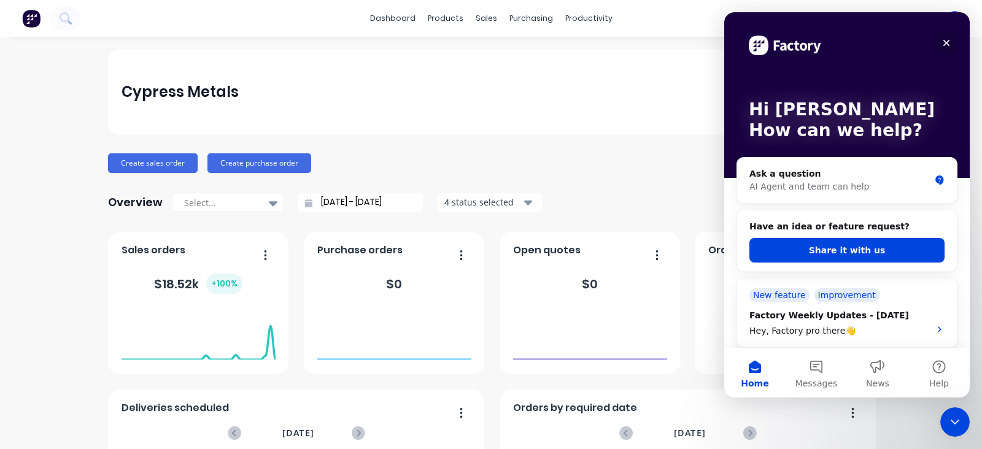
click at [945, 45] on icon "Close" at bounding box center [946, 43] width 10 height 10
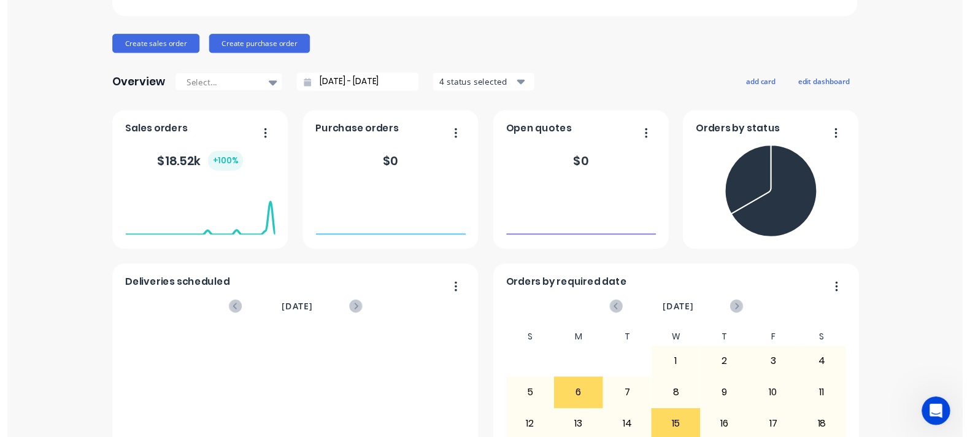
scroll to position [0, 0]
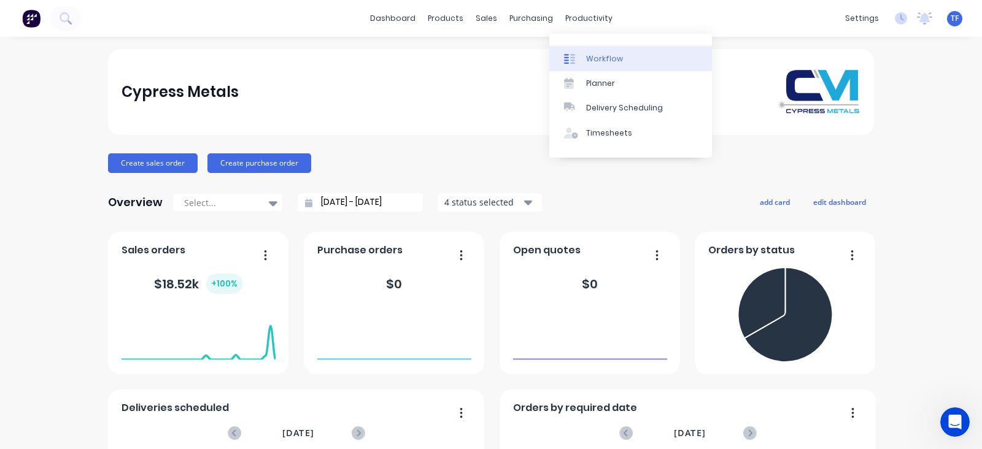
click at [592, 49] on link "Workflow" at bounding box center [630, 58] width 163 height 25
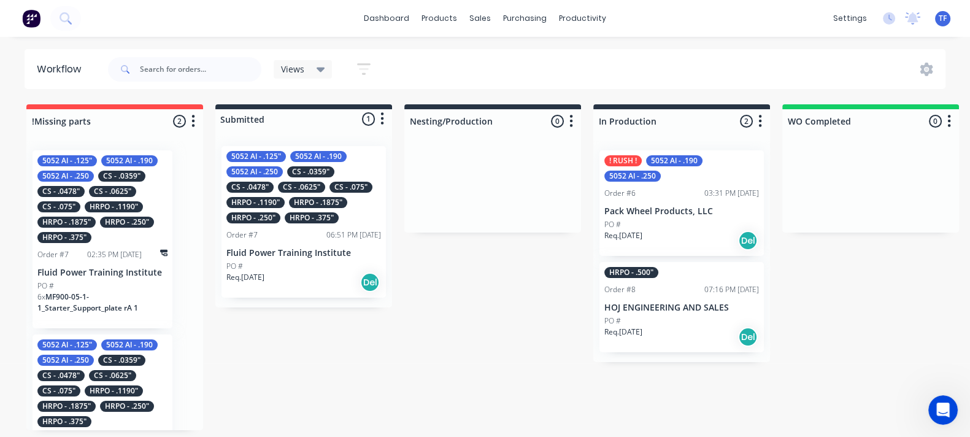
click at [335, 189] on div "CS - .075"" at bounding box center [351, 187] width 43 height 11
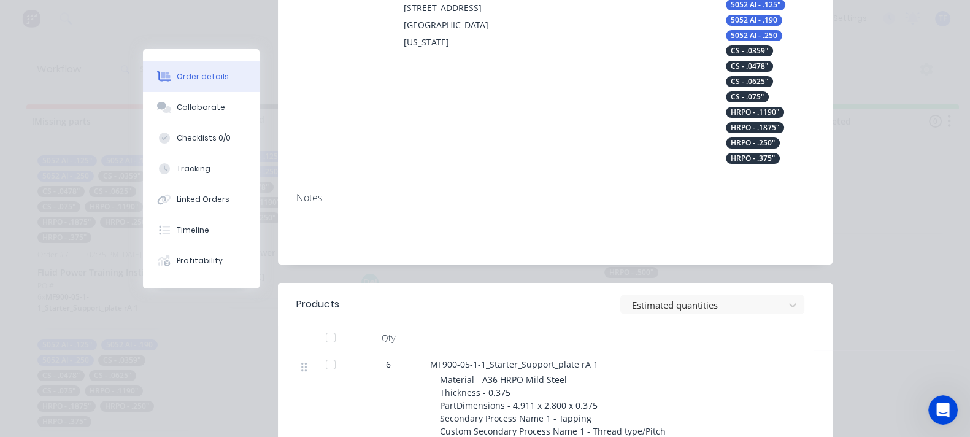
scroll to position [253, 0]
click at [143, 162] on button "Tracking" at bounding box center [201, 168] width 117 height 31
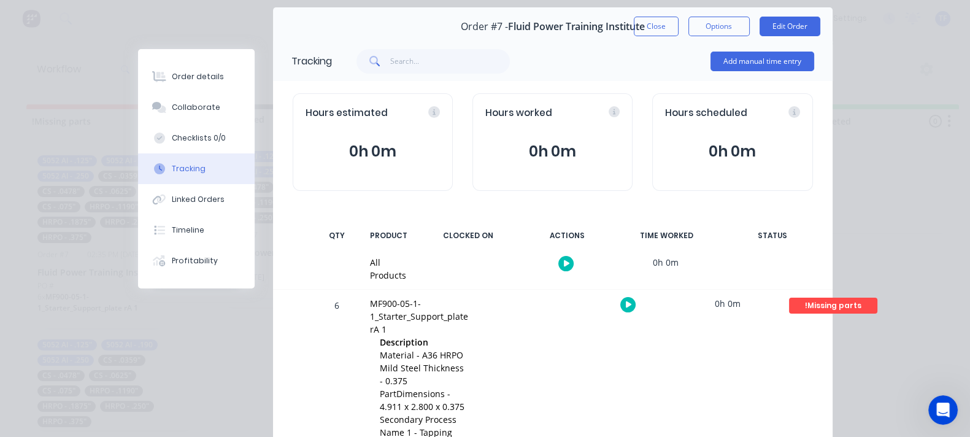
scroll to position [76, 0]
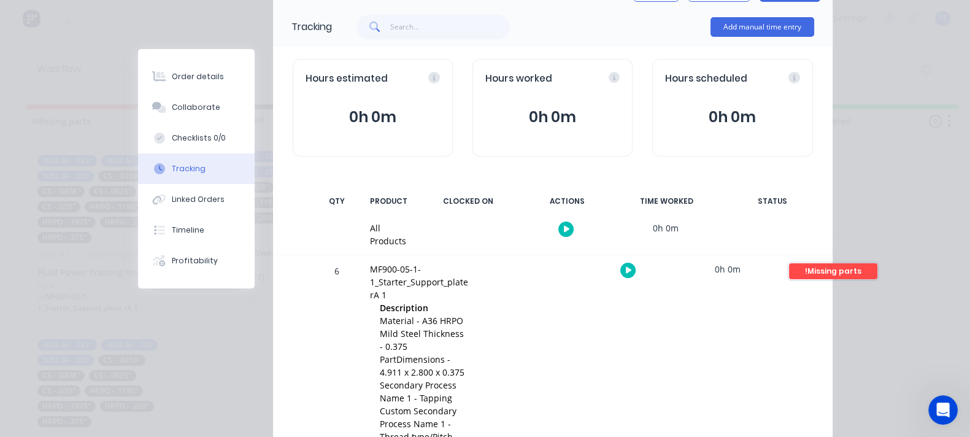
click at [856, 264] on div "!Missing parts" at bounding box center [833, 271] width 88 height 16
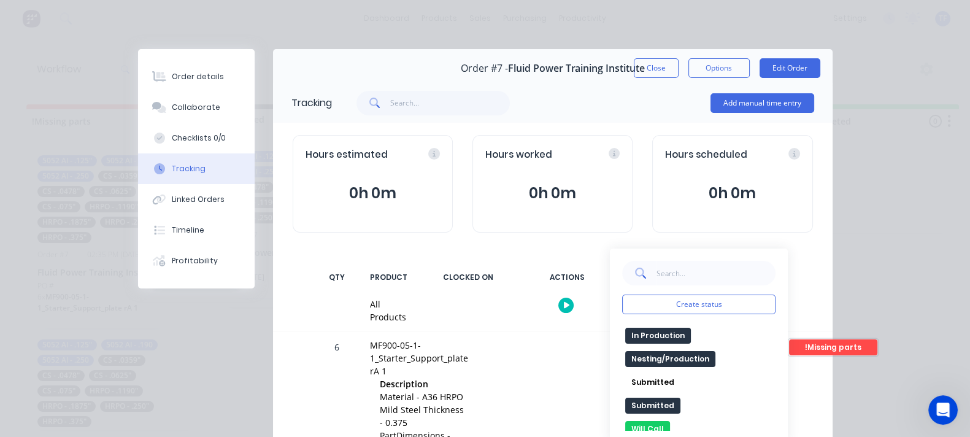
scroll to position [230, 0]
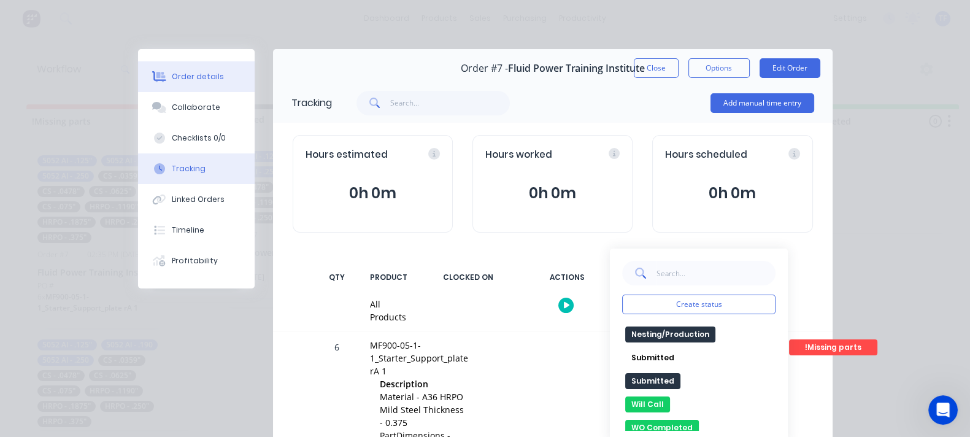
click at [138, 66] on button "Order details" at bounding box center [196, 76] width 117 height 31
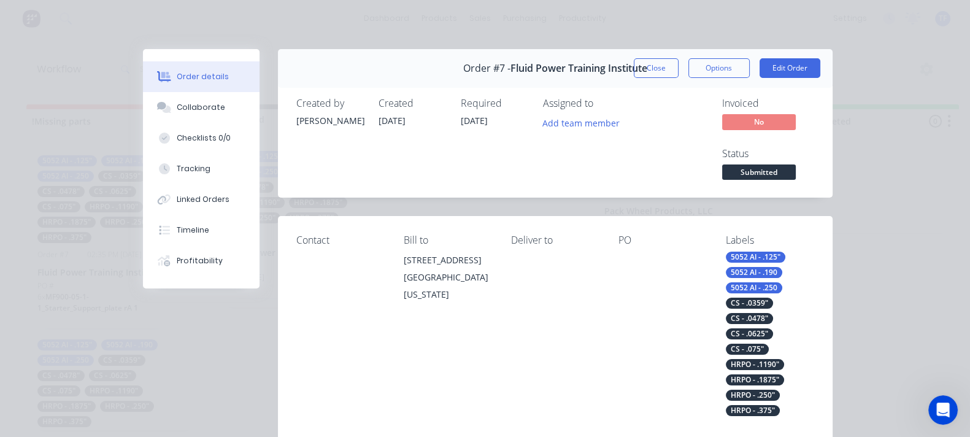
click at [796, 164] on span "Submitted" at bounding box center [759, 171] width 74 height 15
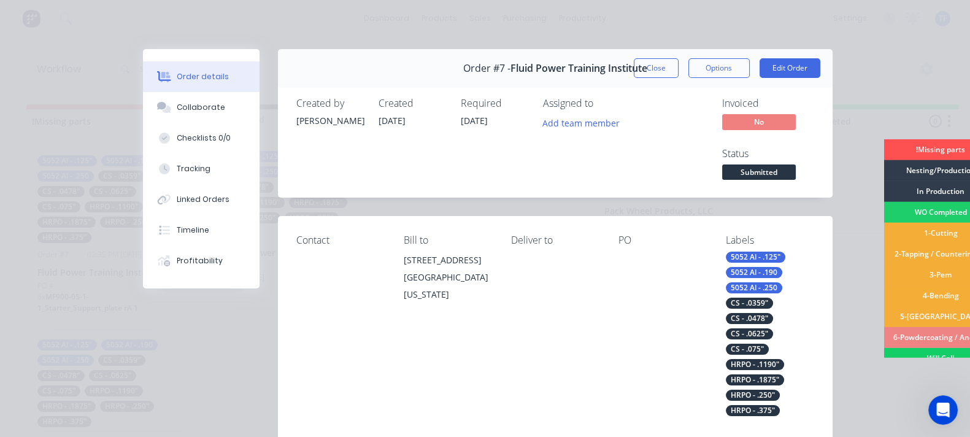
scroll to position [46, 0]
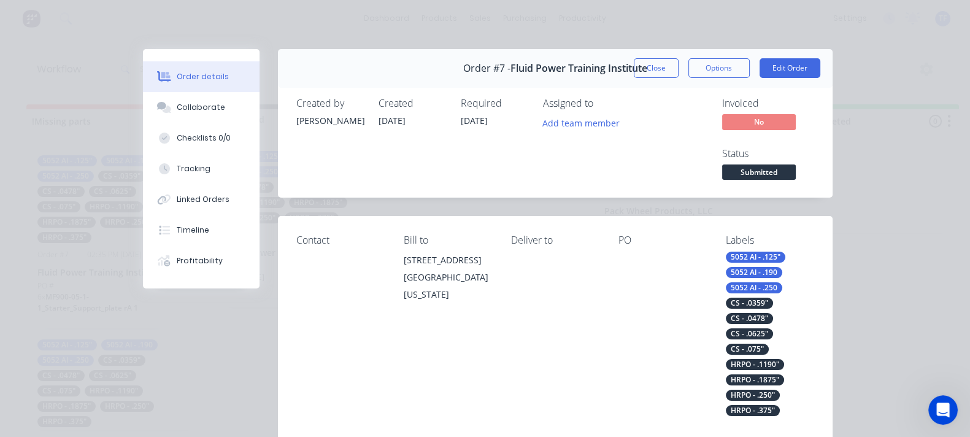
drag, startPoint x: 672, startPoint y: 268, endPoint x: 610, endPoint y: 261, distance: 62.3
click at [667, 265] on div "PO" at bounding box center [663, 324] width 88 height 181
click at [143, 175] on button "Tracking" at bounding box center [201, 168] width 117 height 31
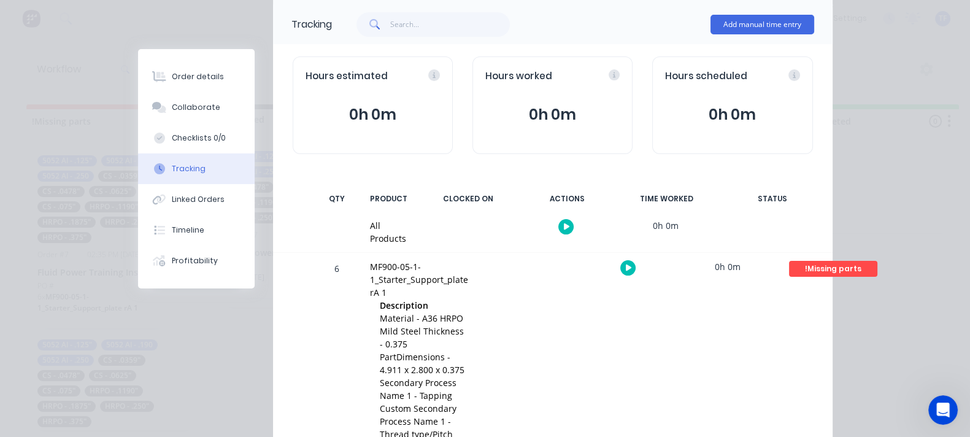
scroll to position [153, 0]
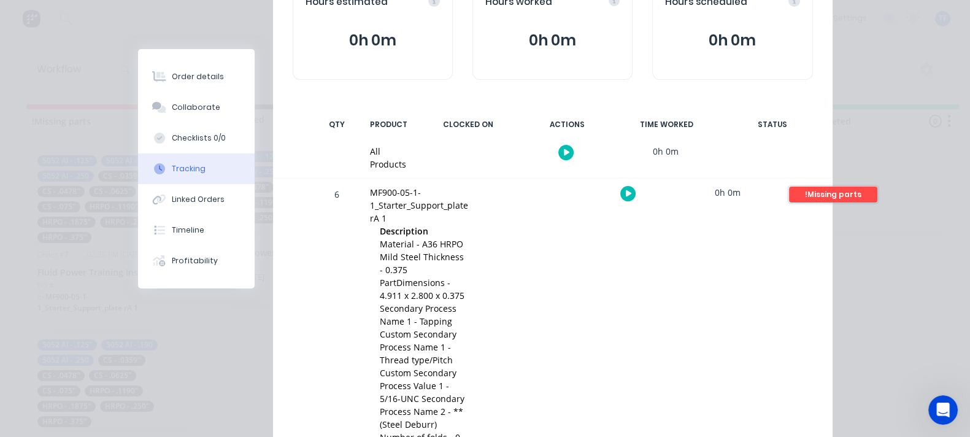
click at [851, 188] on div "!Missing parts" at bounding box center [833, 195] width 88 height 16
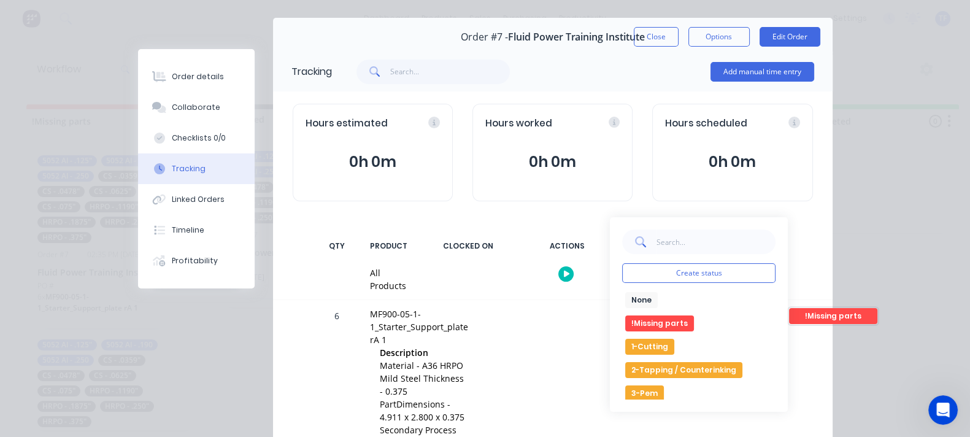
scroll to position [0, 0]
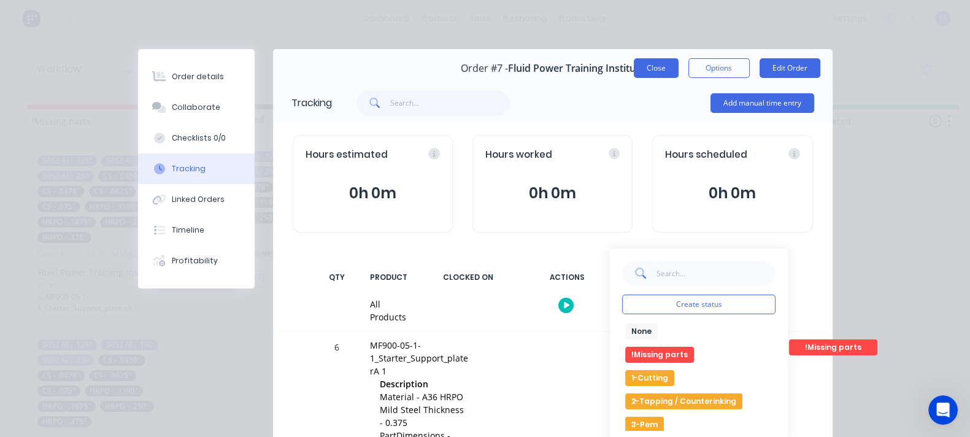
click at [679, 67] on button "Close" at bounding box center [656, 68] width 45 height 20
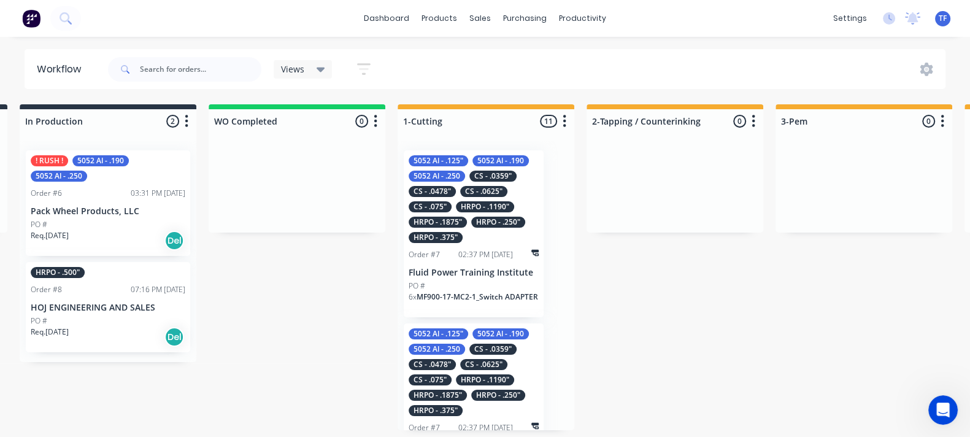
click at [131, 195] on div "03:31 PM [DATE]" at bounding box center [158, 193] width 55 height 11
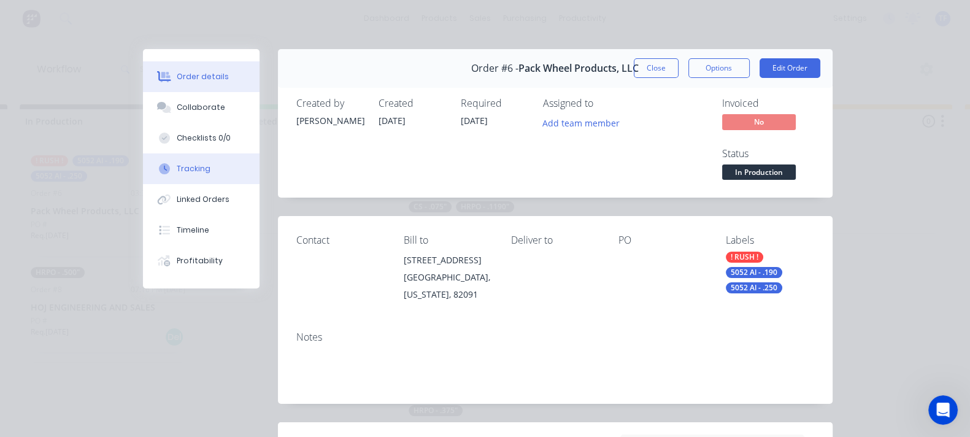
click at [143, 164] on button "Tracking" at bounding box center [201, 168] width 117 height 31
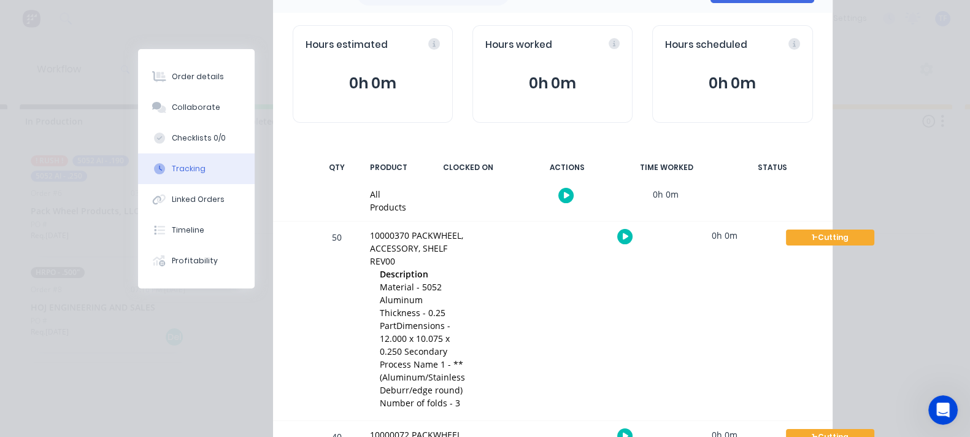
scroll to position [116, 0]
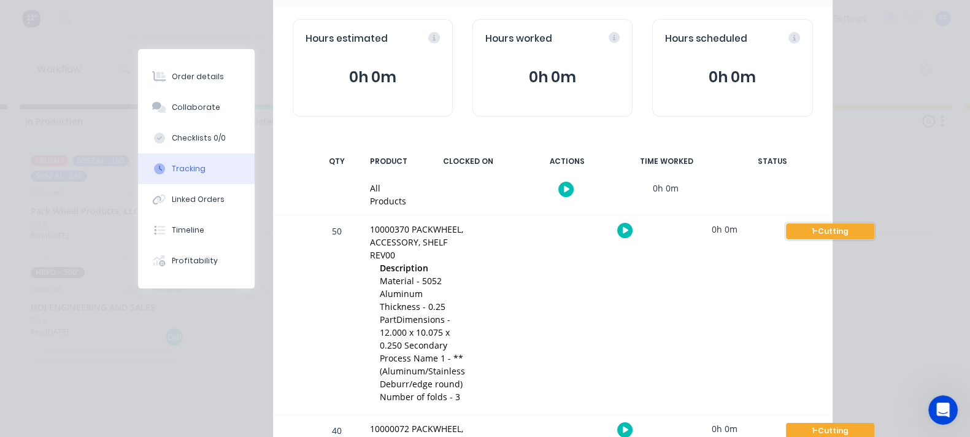
click at [834, 223] on div "1-Cutting" at bounding box center [830, 231] width 88 height 16
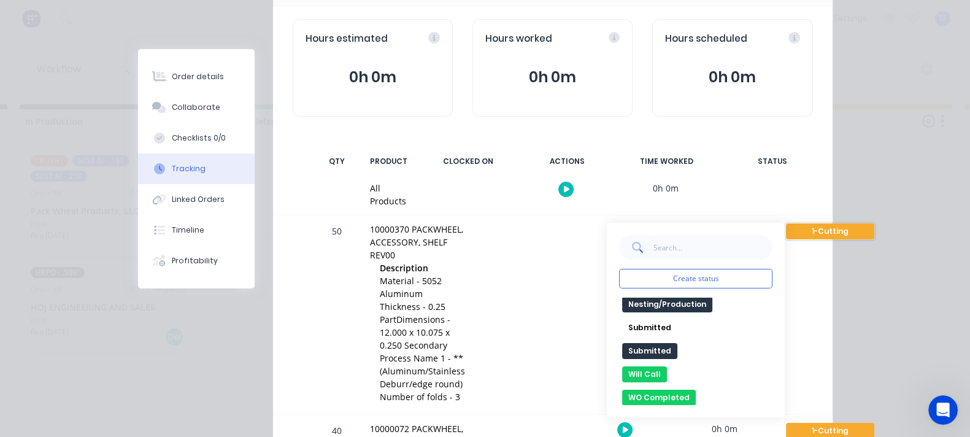
scroll to position [0, 0]
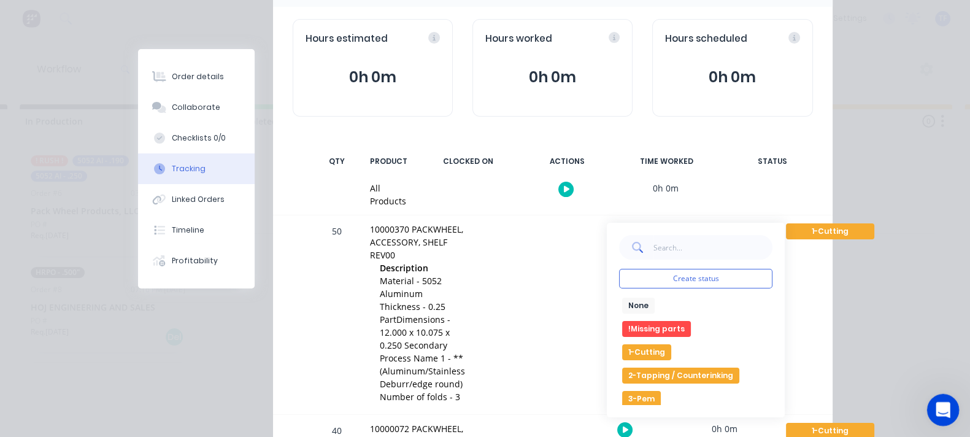
click at [946, 409] on icon "Open Intercom Messenger" at bounding box center [941, 408] width 20 height 20
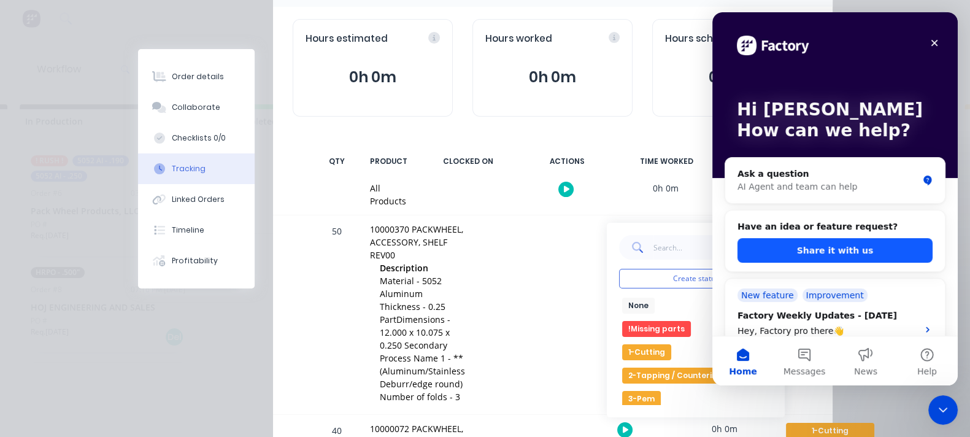
click at [830, 258] on button "Share it with us" at bounding box center [835, 250] width 195 height 25
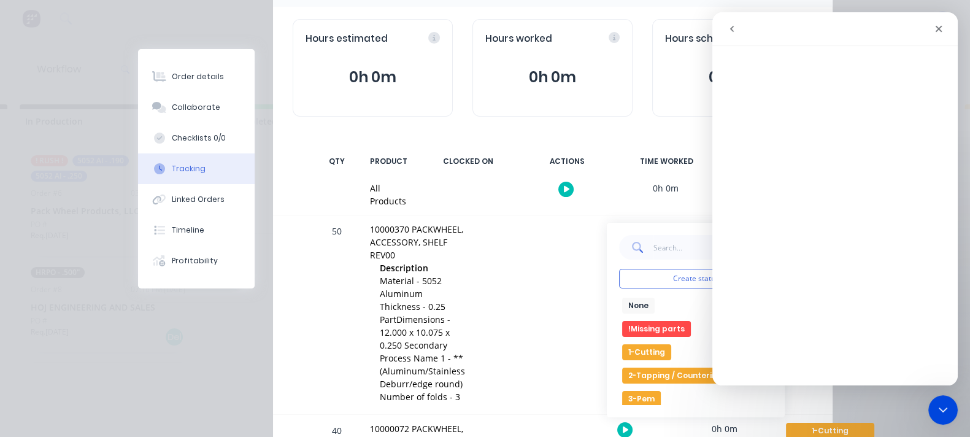
click at [727, 29] on icon "go back" at bounding box center [732, 29] width 10 height 10
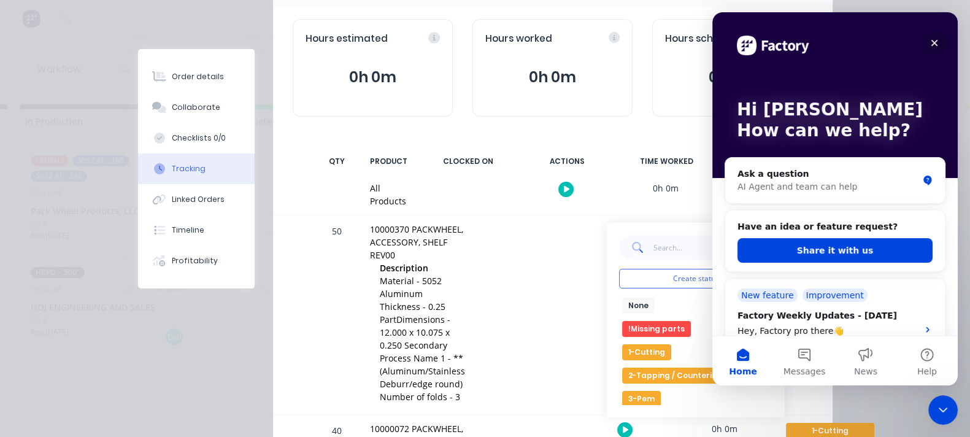
click at [926, 42] on div "Close" at bounding box center [934, 43] width 22 height 22
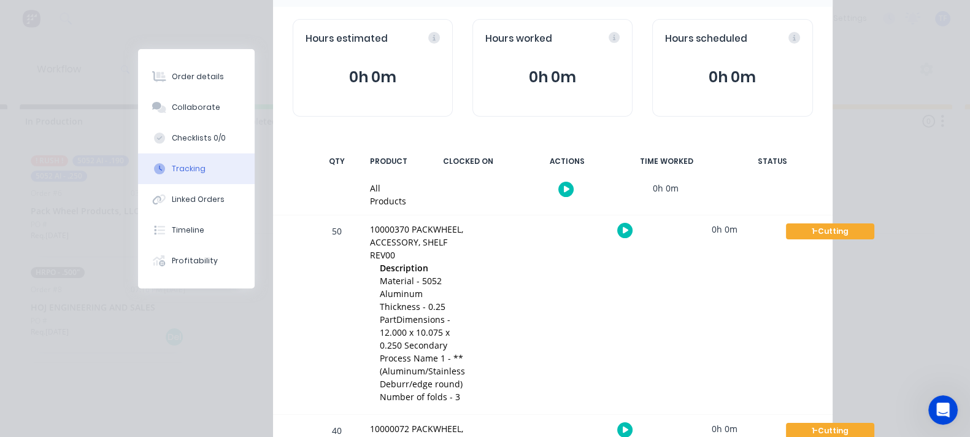
click at [553, 253] on div at bounding box center [526, 314] width 92 height 199
drag, startPoint x: 369, startPoint y: 355, endPoint x: 472, endPoint y: 369, distance: 104.7
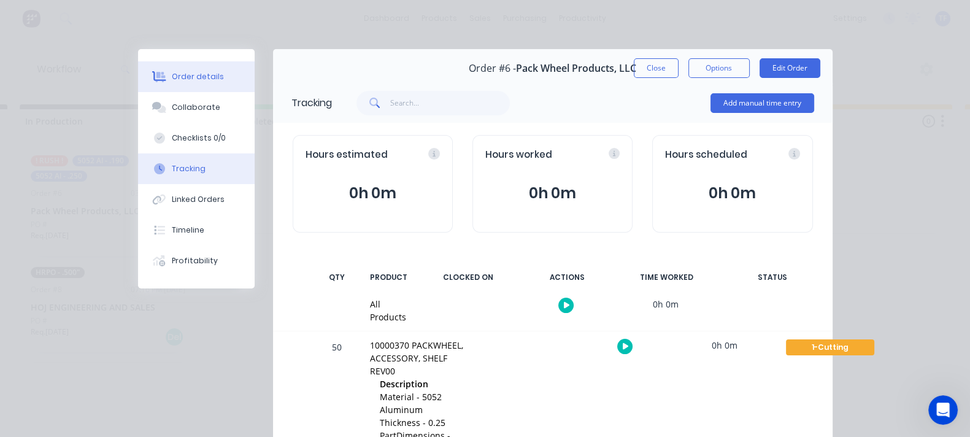
drag, startPoint x: 111, startPoint y: 66, endPoint x: 136, endPoint y: 69, distance: 25.3
click at [138, 66] on button "Order details" at bounding box center [196, 76] width 117 height 31
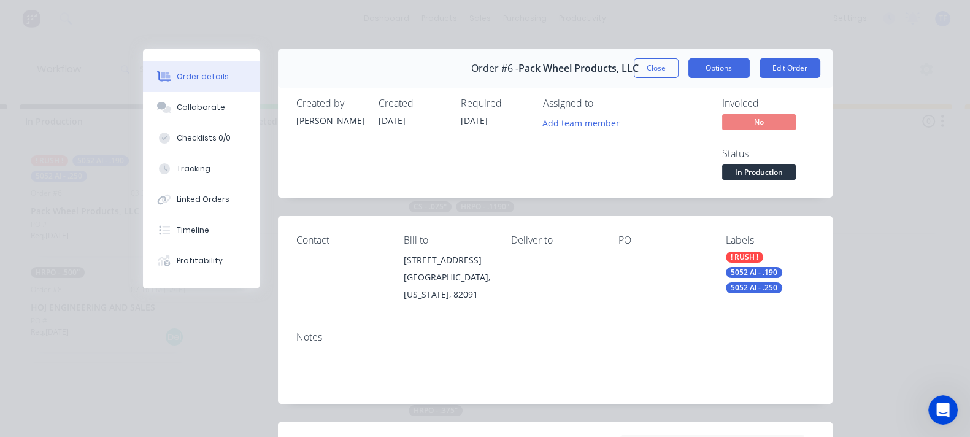
click at [750, 64] on button "Options" at bounding box center [718, 68] width 61 height 20
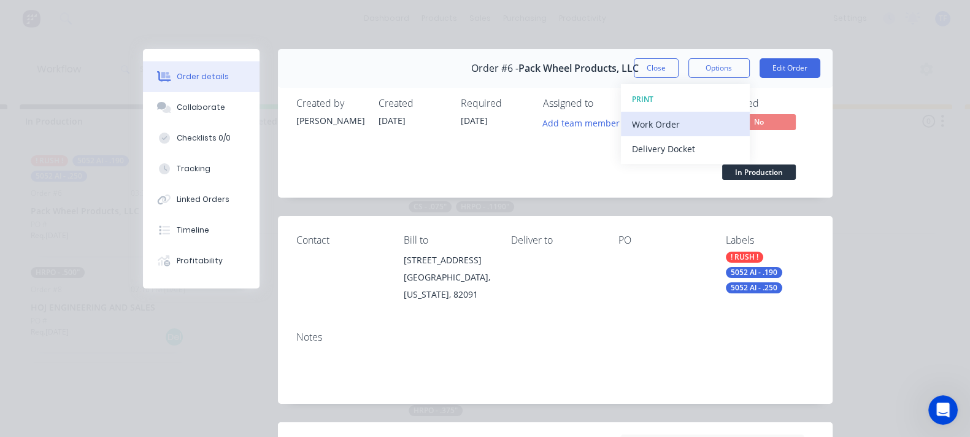
click at [739, 115] on div "Work Order" at bounding box center [685, 124] width 107 height 18
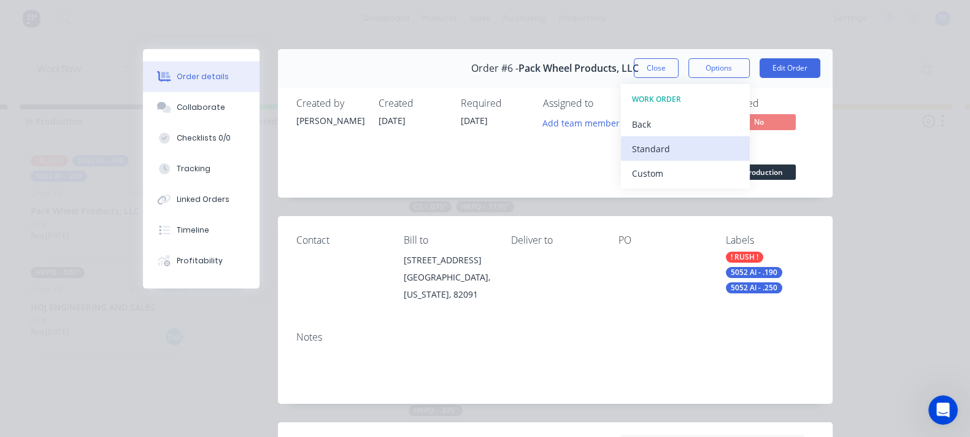
click at [739, 156] on div "Standard" at bounding box center [685, 149] width 107 height 18
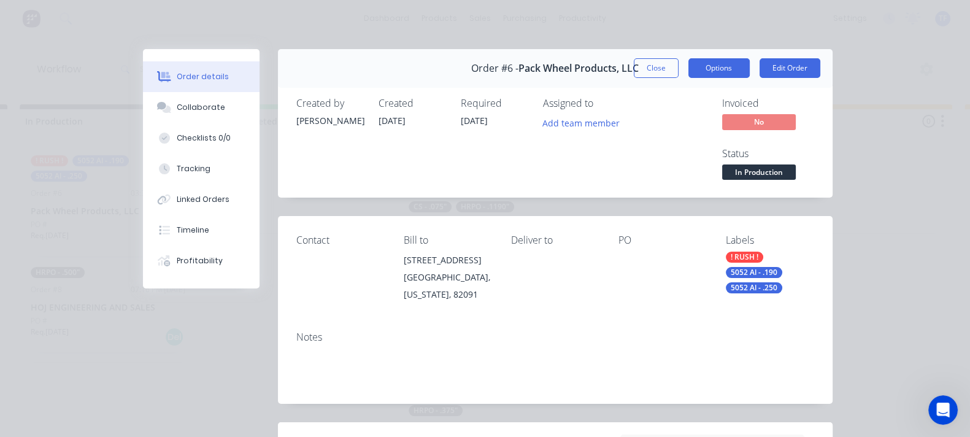
click at [750, 72] on button "Options" at bounding box center [718, 68] width 61 height 20
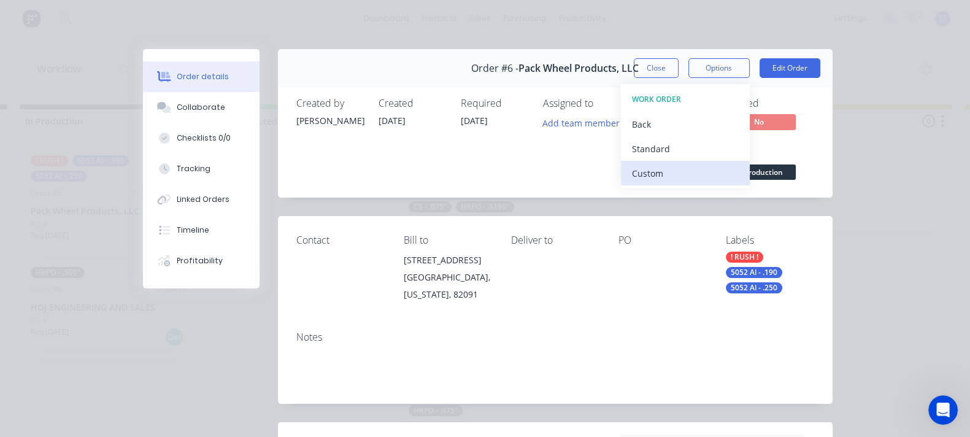
click at [739, 172] on div "Custom" at bounding box center [685, 173] width 107 height 18
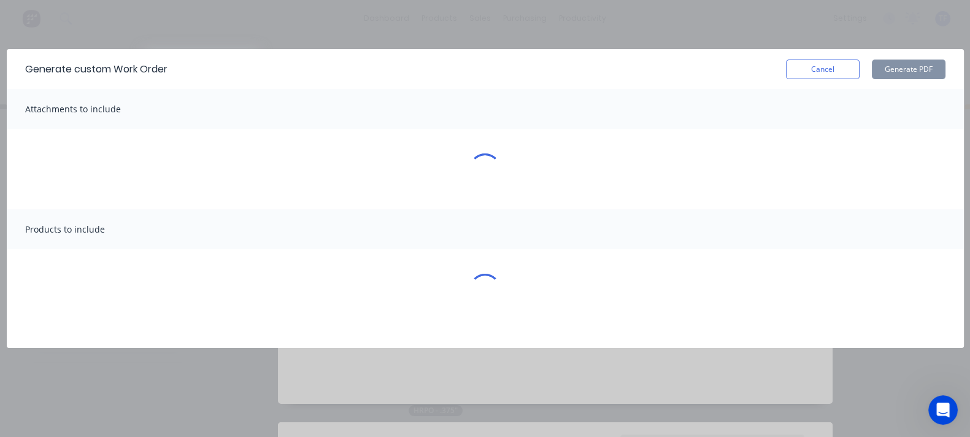
scroll to position [0, 574]
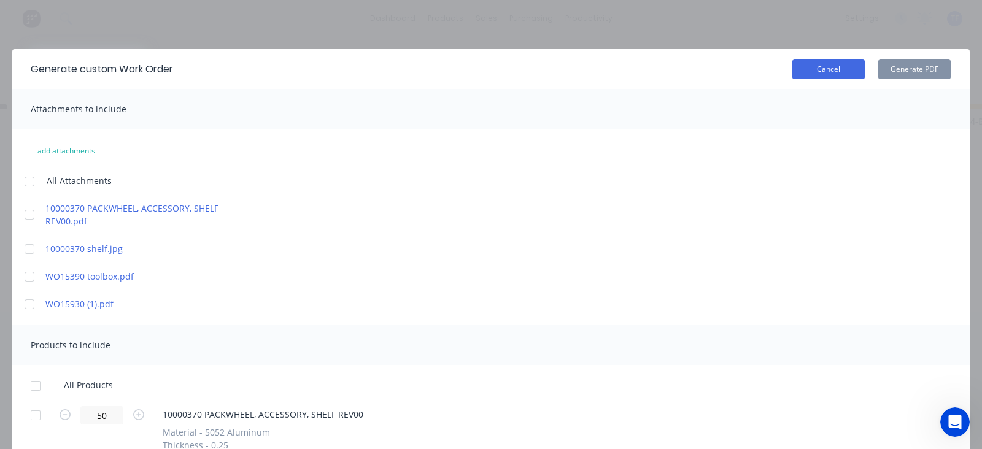
click at [806, 78] on button "Cancel" at bounding box center [829, 70] width 74 height 20
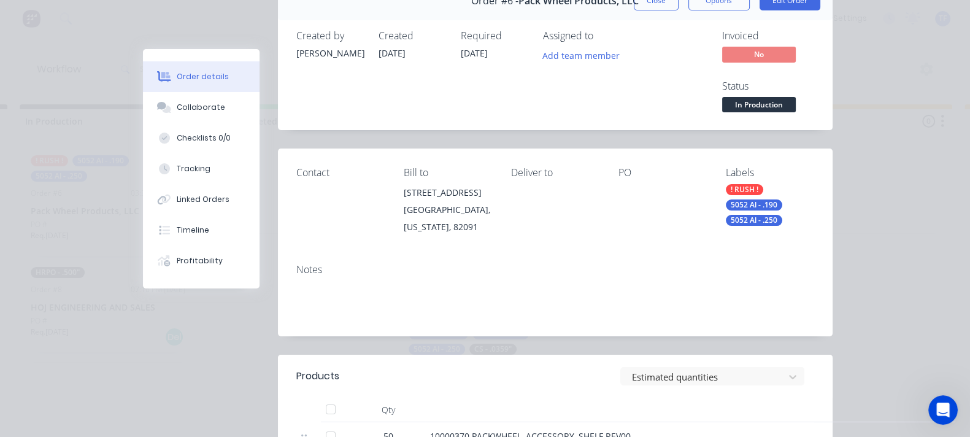
scroll to position [0, 0]
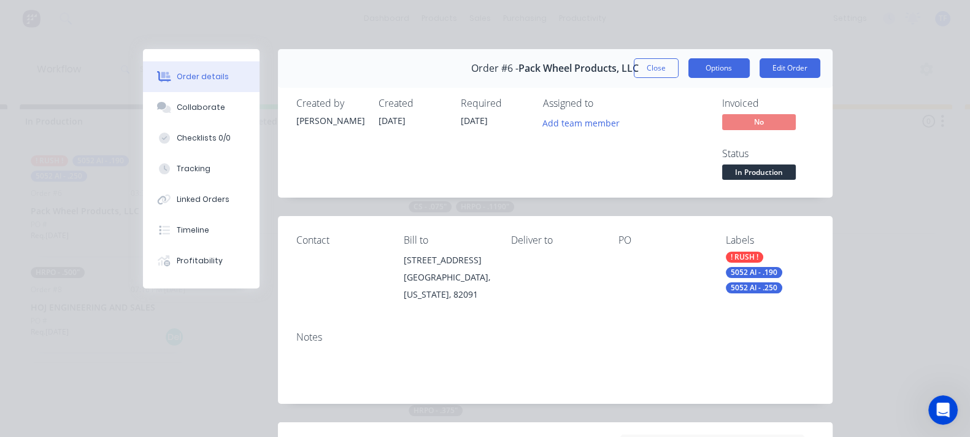
click at [750, 69] on button "Options" at bounding box center [718, 68] width 61 height 20
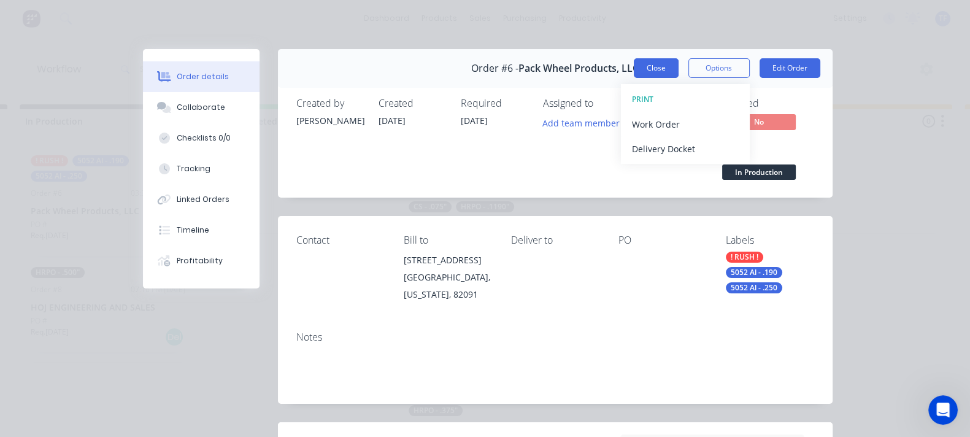
click at [736, 65] on div "Order #6 - Pack Wheel Products, LLC Close Options PRINT Work Order Delivery Doc…" at bounding box center [555, 68] width 555 height 39
click at [679, 71] on button "Close" at bounding box center [656, 68] width 45 height 20
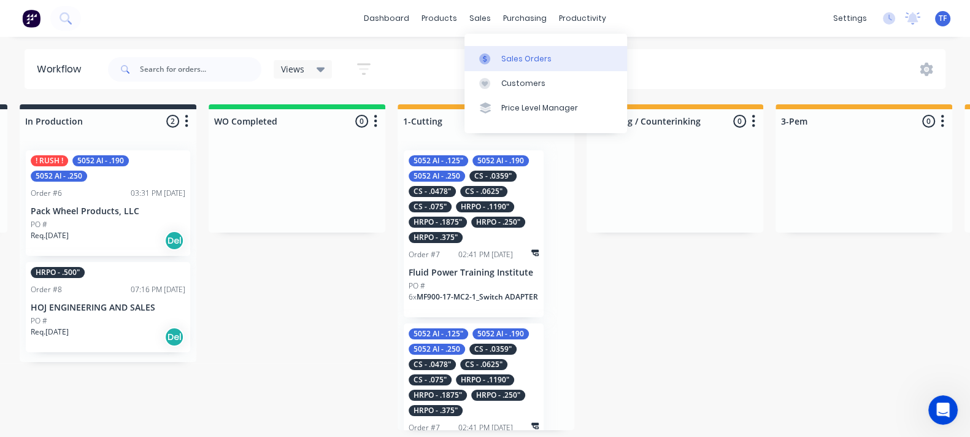
click at [504, 53] on div "Sales Orders" at bounding box center [526, 58] width 50 height 11
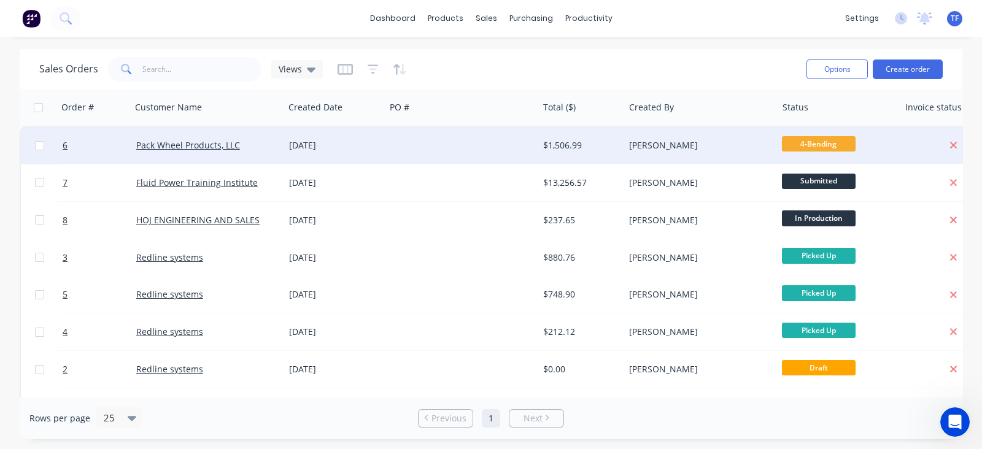
click at [277, 150] on div "Pack Wheel Products, LLC" at bounding box center [207, 145] width 143 height 12
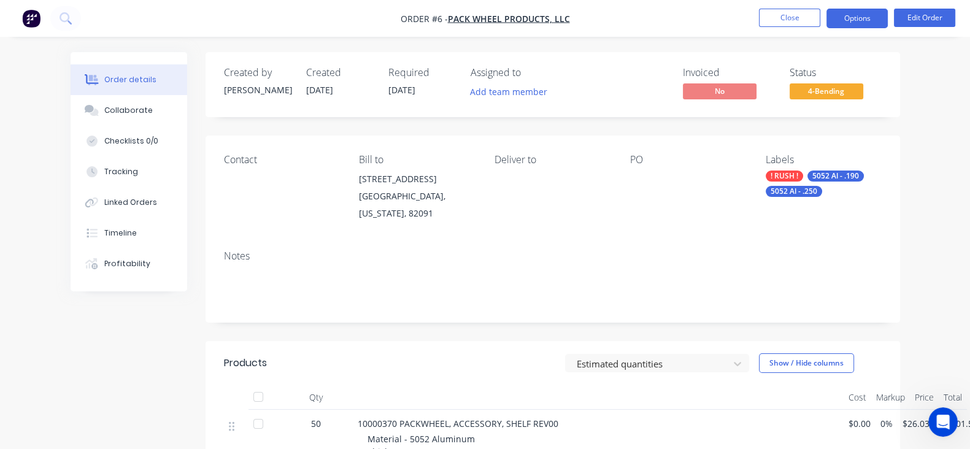
click at [851, 19] on button "Options" at bounding box center [857, 19] width 61 height 20
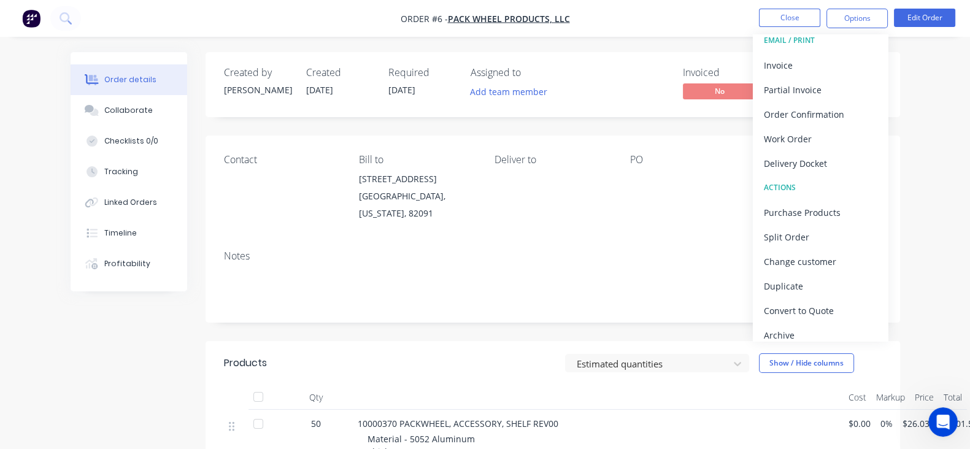
scroll to position [18, 0]
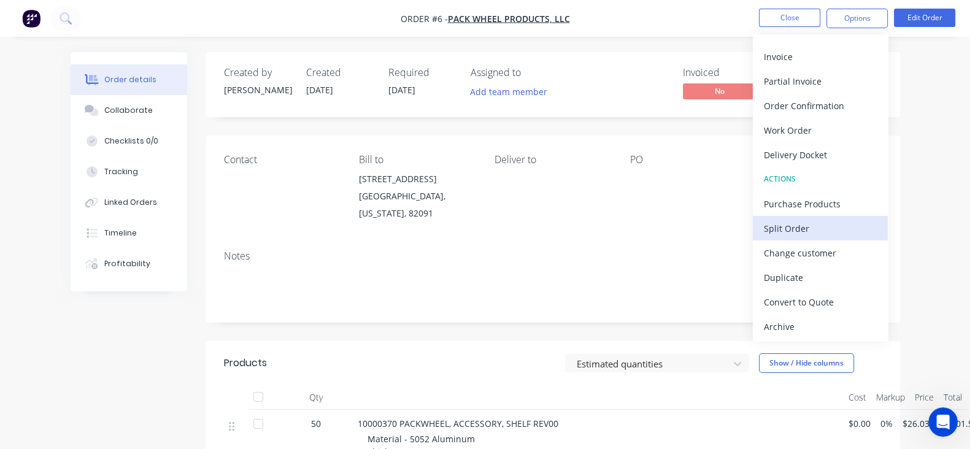
click at [809, 238] on button "Split Order" at bounding box center [820, 228] width 135 height 25
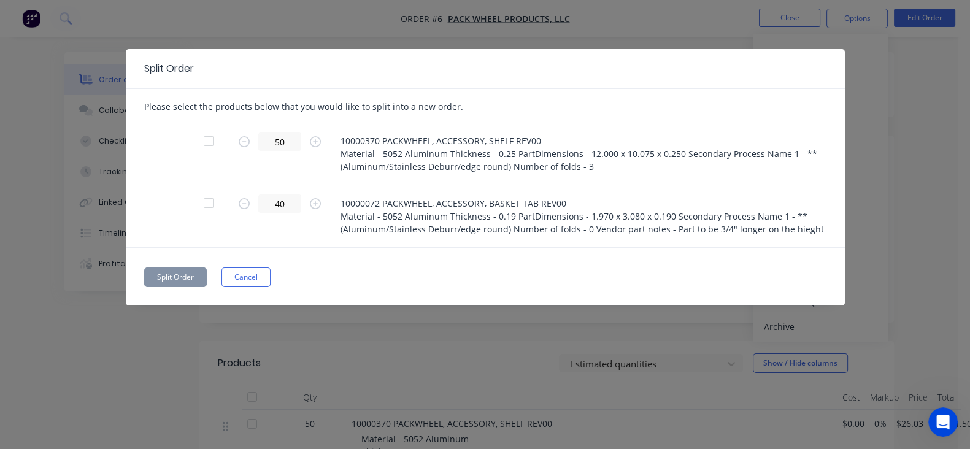
click at [196, 145] on div at bounding box center [208, 141] width 25 height 25
drag, startPoint x: 175, startPoint y: 145, endPoint x: 127, endPoint y: 156, distance: 49.6
click at [230, 156] on div "50" at bounding box center [285, 154] width 110 height 42
drag, startPoint x: 167, startPoint y: 141, endPoint x: 146, endPoint y: 142, distance: 20.9
click at [258, 142] on input "0" at bounding box center [279, 142] width 43 height 18
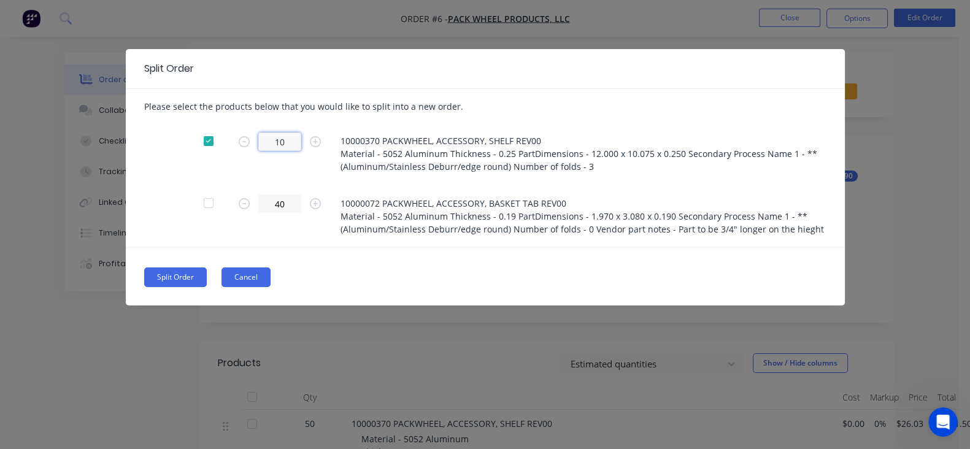
type input "10"
click at [222, 268] on button "Cancel" at bounding box center [246, 278] width 49 height 20
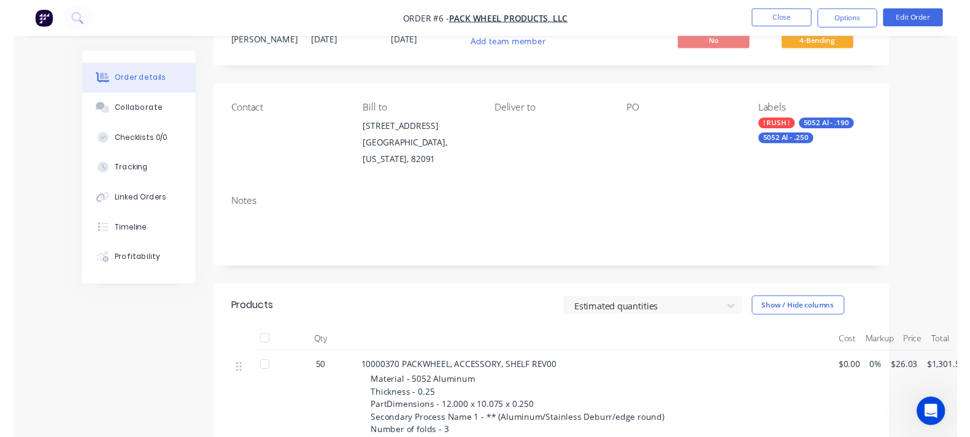
scroll to position [0, 0]
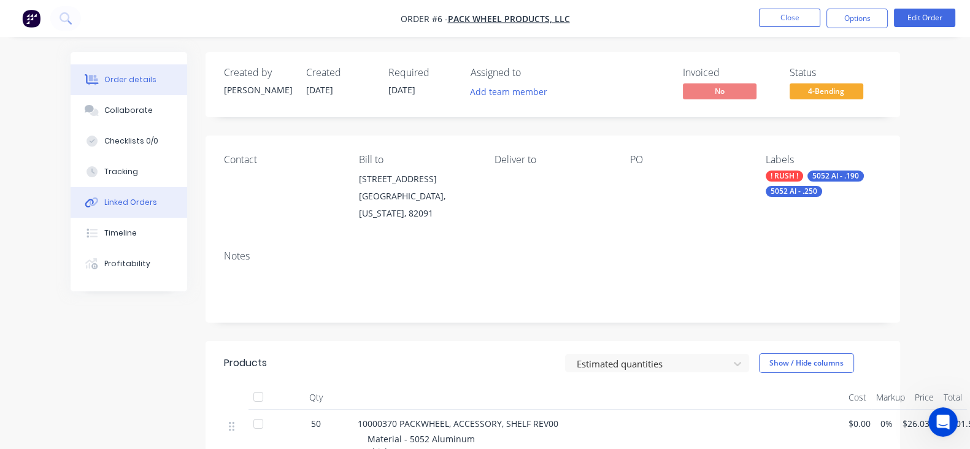
click at [95, 196] on button "Linked Orders" at bounding box center [129, 202] width 117 height 31
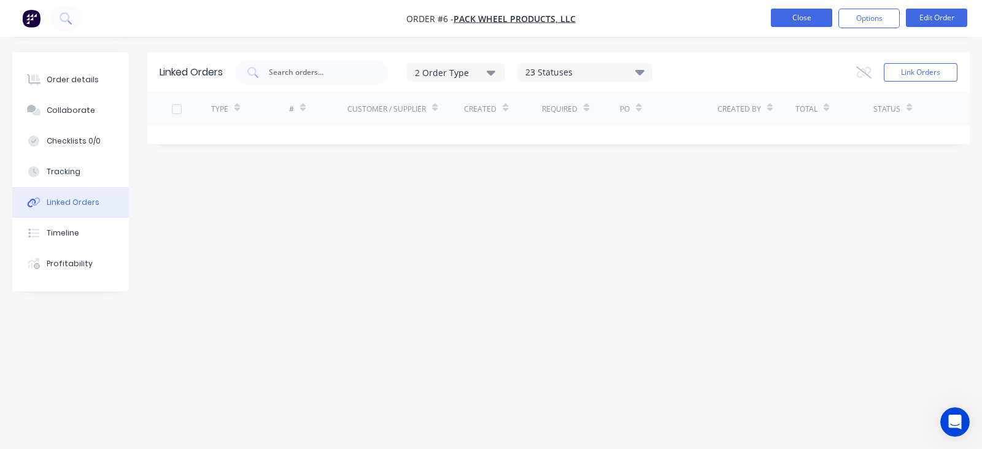
click at [799, 20] on button "Close" at bounding box center [801, 18] width 61 height 18
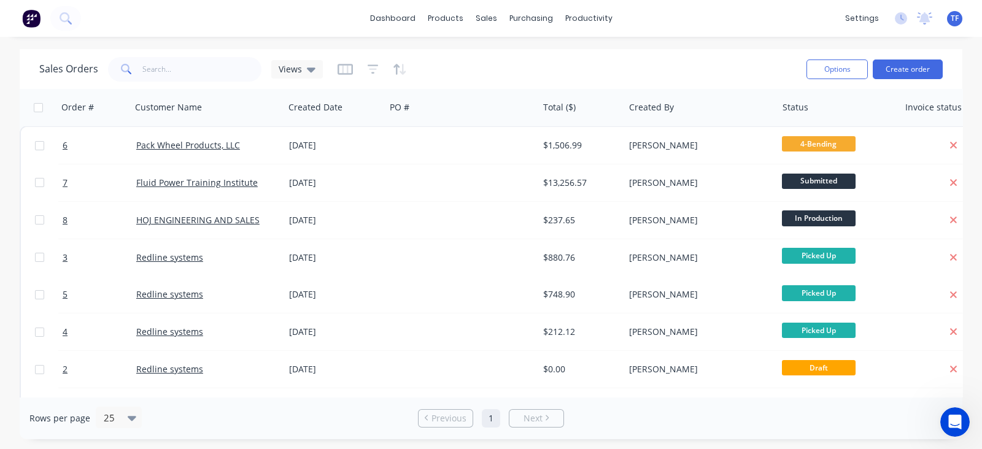
click at [570, 29] on div "dashboard products sales purchasing productivity dashboard products Product Cat…" at bounding box center [491, 18] width 982 height 37
drag, startPoint x: 568, startPoint y: 26, endPoint x: 581, endPoint y: 42, distance: 20.9
click at [568, 26] on div "productivity" at bounding box center [589, 18] width 60 height 18
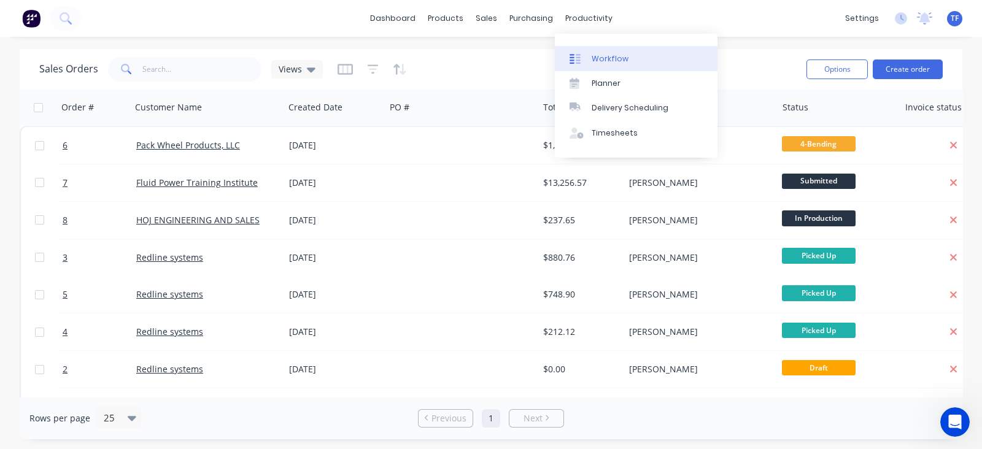
click at [593, 56] on div "Workflow" at bounding box center [610, 58] width 37 height 11
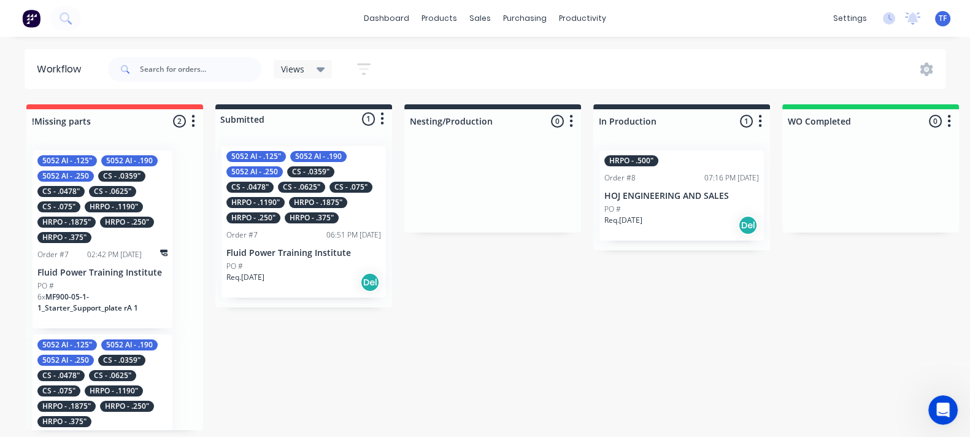
scroll to position [4, 0]
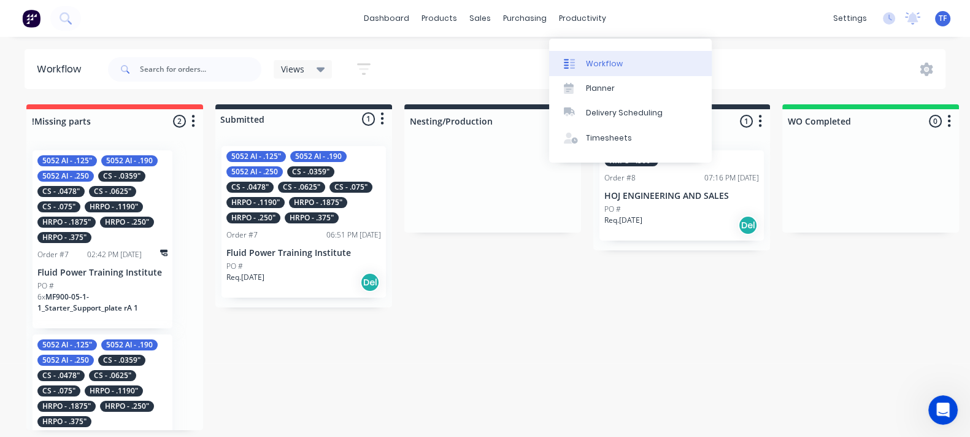
click at [596, 52] on link "Workflow" at bounding box center [630, 63] width 163 height 25
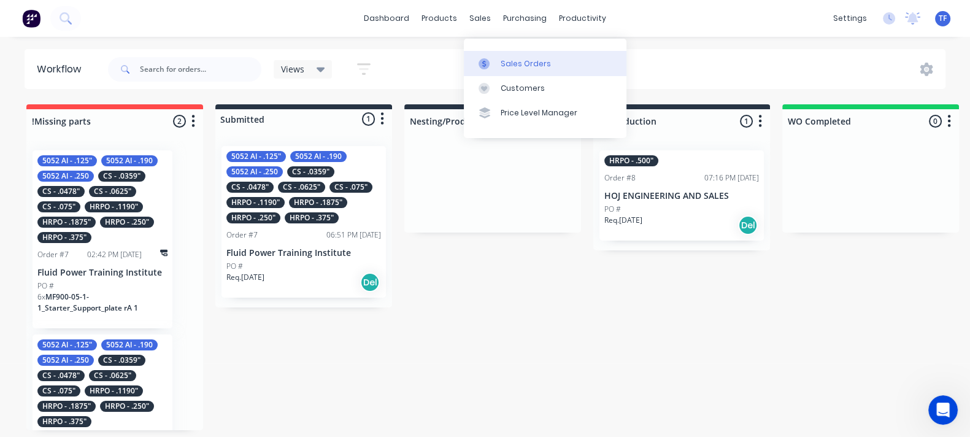
click at [495, 58] on div at bounding box center [488, 63] width 18 height 11
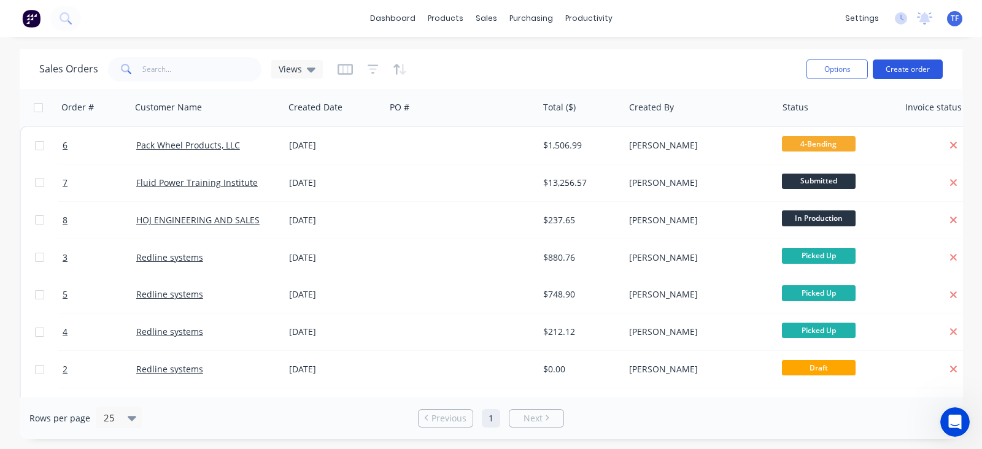
click at [901, 74] on button "Create order" at bounding box center [908, 70] width 70 height 20
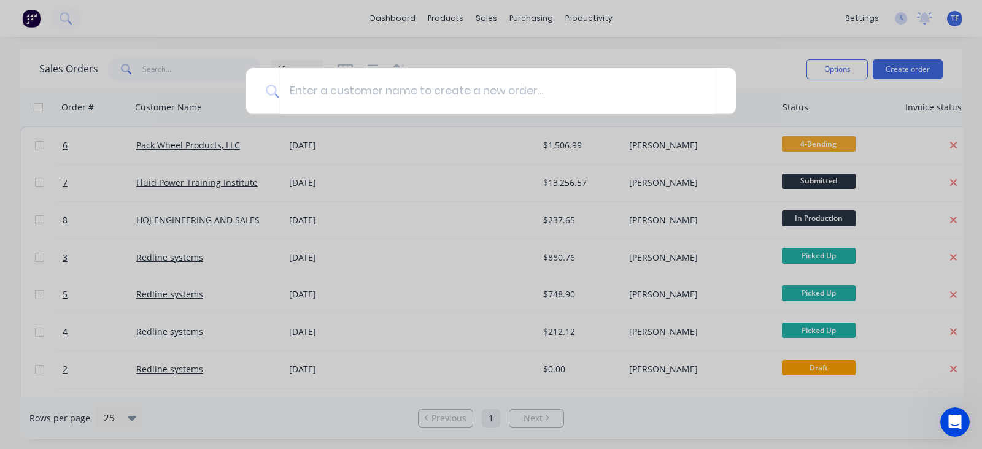
click at [565, 176] on div at bounding box center [491, 224] width 982 height 449
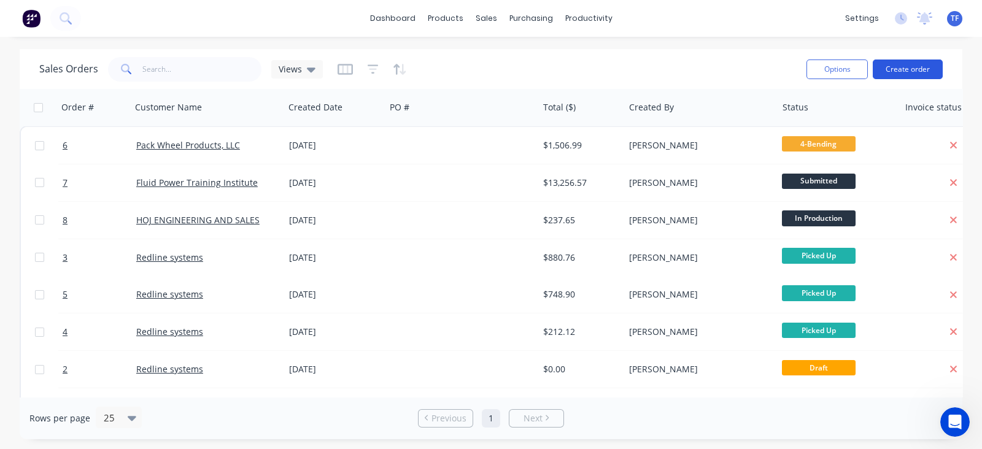
click at [902, 70] on button "Create order" at bounding box center [908, 70] width 70 height 20
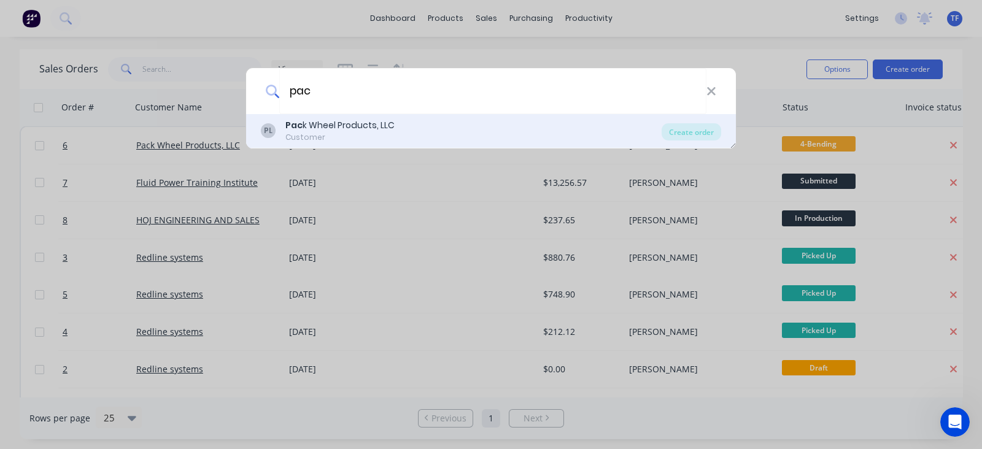
type input "pac"
click at [488, 126] on div "PL Pac k Wheel Products, LLC Customer" at bounding box center [461, 131] width 401 height 24
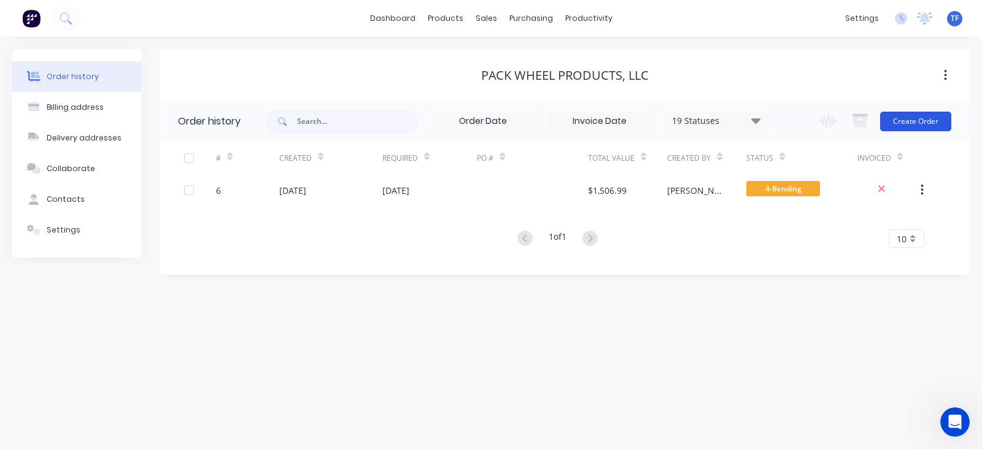
click at [912, 121] on button "Create Order" at bounding box center [915, 122] width 71 height 20
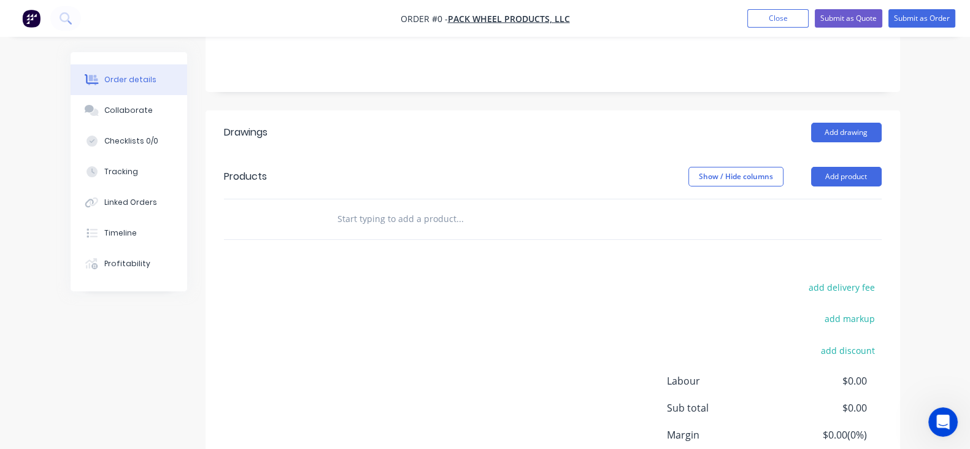
scroll to position [306, 0]
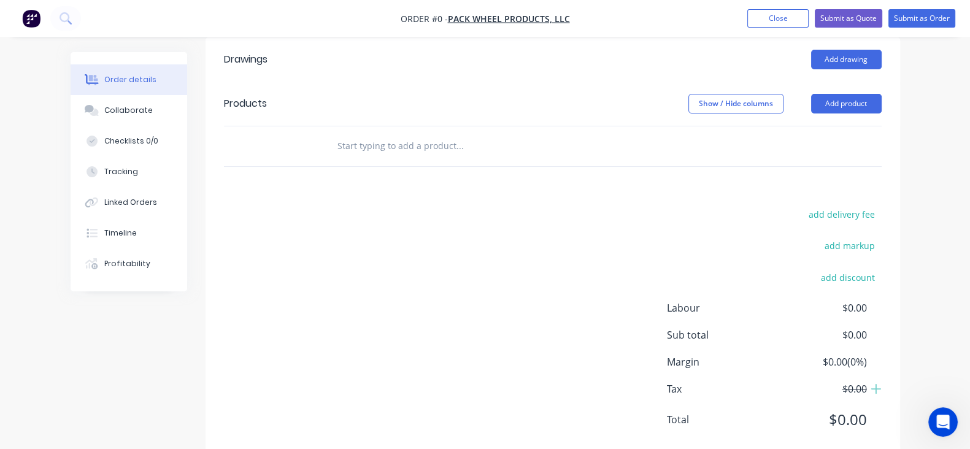
click at [896, 114] on header "Products Show / Hide columns Add product" at bounding box center [553, 104] width 695 height 44
click at [882, 106] on button "Add product" at bounding box center [846, 104] width 71 height 20
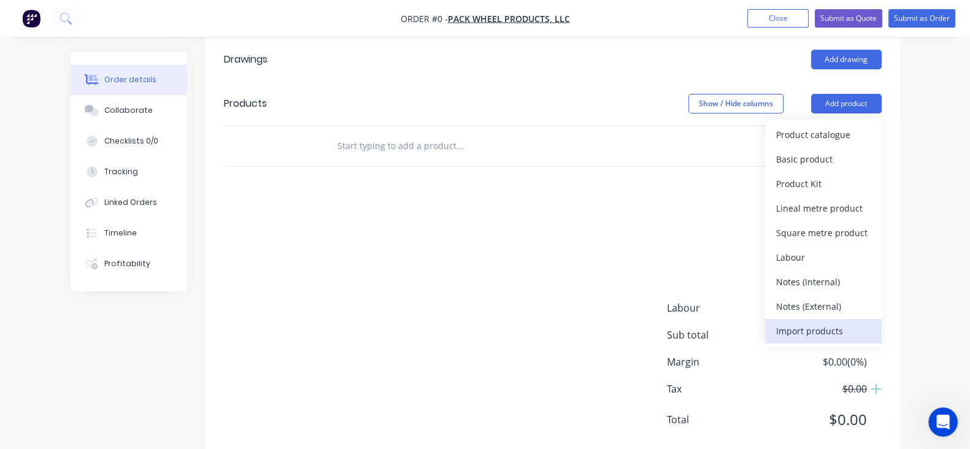
click at [882, 319] on button "Import products" at bounding box center [823, 331] width 117 height 25
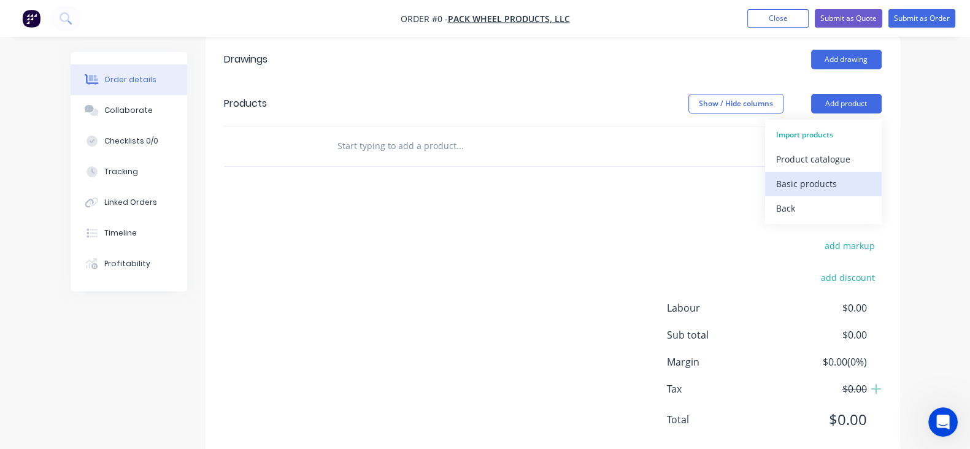
click at [871, 186] on div "Basic products" at bounding box center [823, 184] width 94 height 18
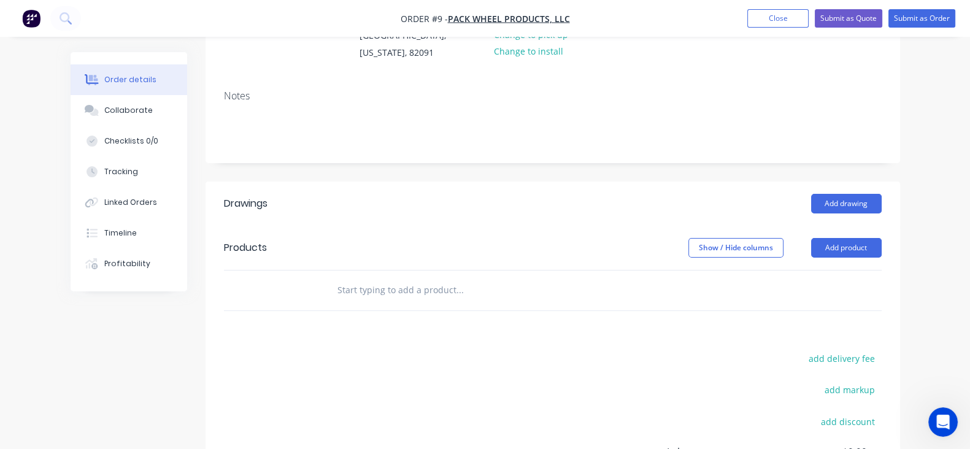
scroll to position [230, 0]
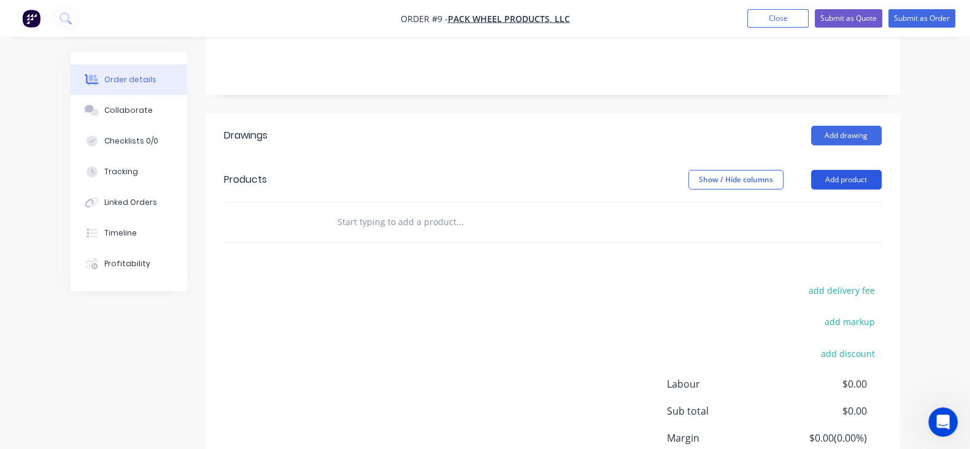
click at [882, 177] on button "Add product" at bounding box center [846, 180] width 71 height 20
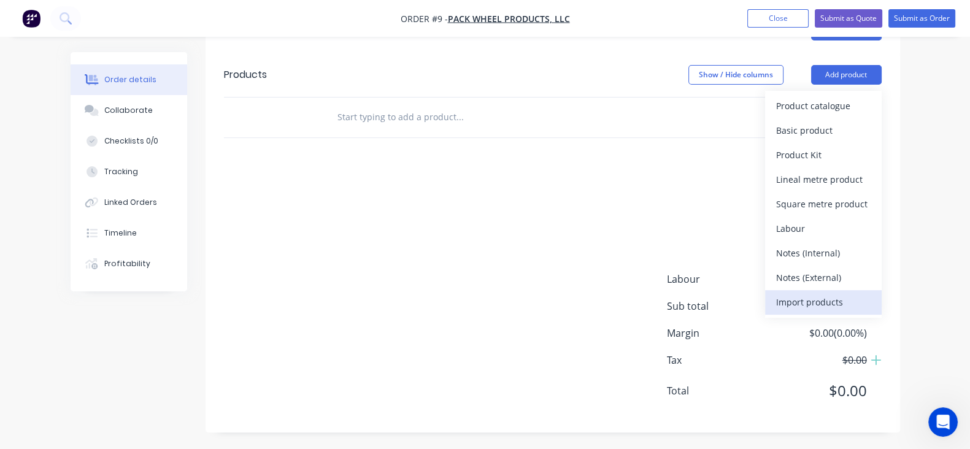
scroll to position [336, 0]
click at [871, 299] on div "Import products" at bounding box center [823, 302] width 94 height 18
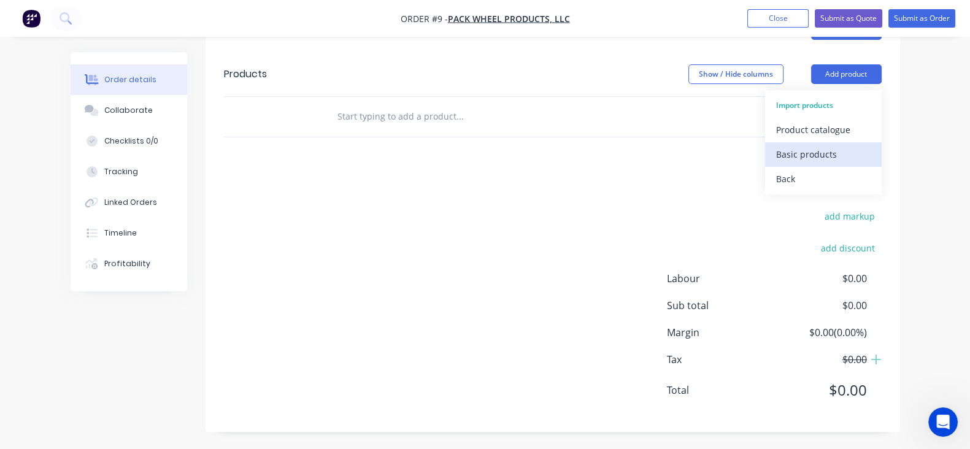
click at [866, 153] on div "Basic products" at bounding box center [823, 154] width 94 height 18
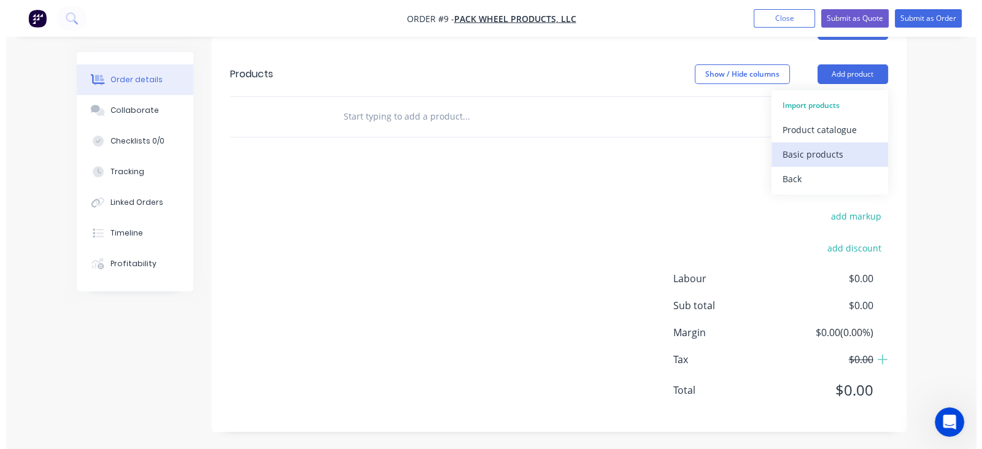
scroll to position [0, 0]
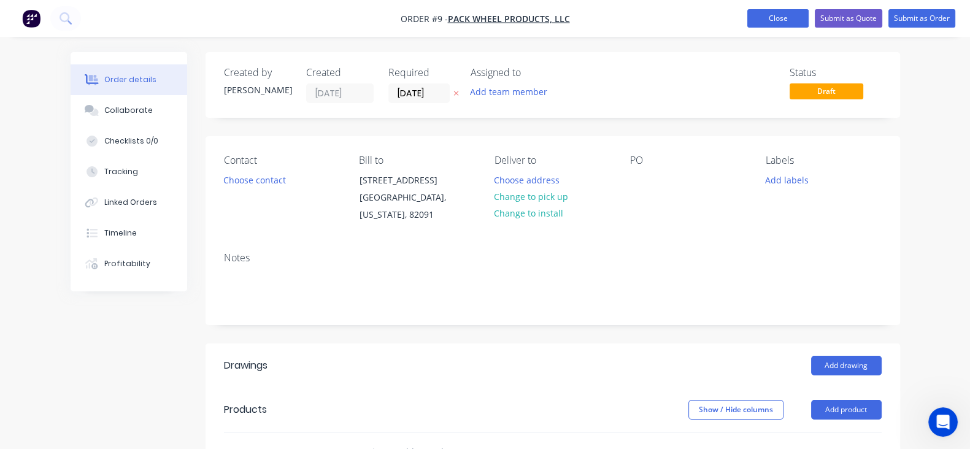
click at [776, 13] on button "Close" at bounding box center [777, 18] width 61 height 18
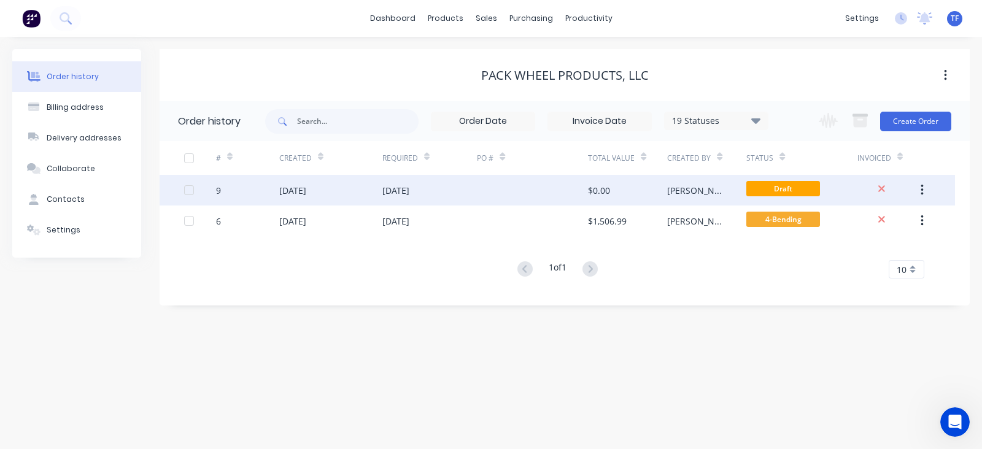
click at [926, 187] on button "button" at bounding box center [922, 190] width 29 height 22
click at [896, 224] on div "Archive" at bounding box center [878, 223] width 94 height 18
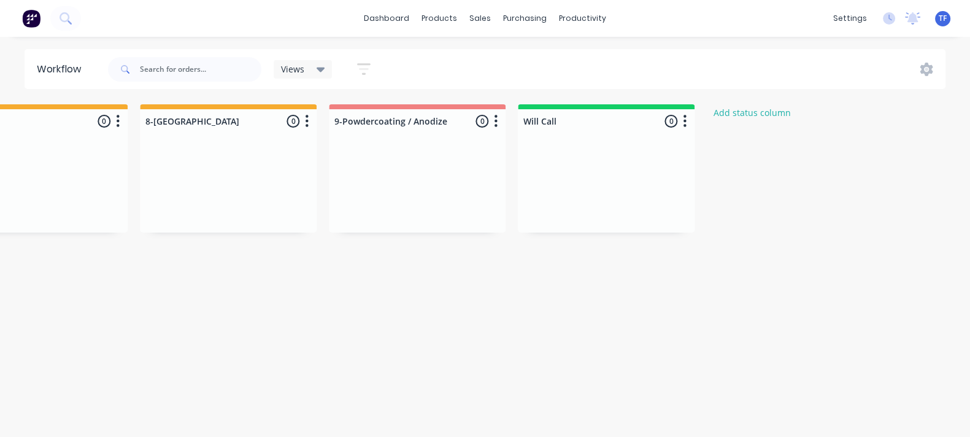
scroll to position [0, 1610]
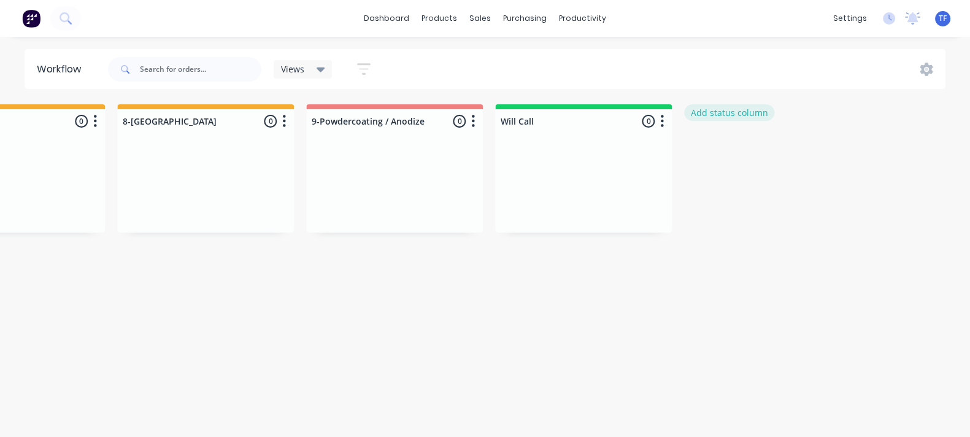
click at [713, 112] on button "Add status column" at bounding box center [729, 112] width 90 height 17
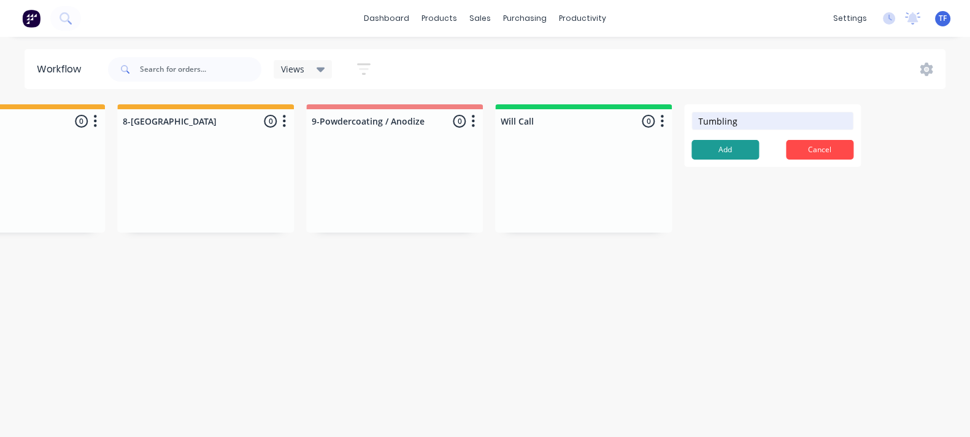
type input "Tumbling"
click at [715, 152] on button "Add" at bounding box center [725, 150] width 67 height 20
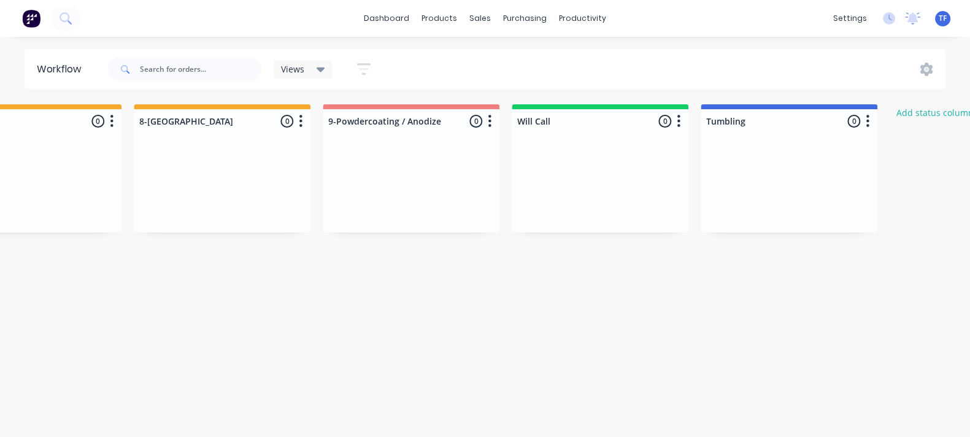
scroll to position [0, 1589]
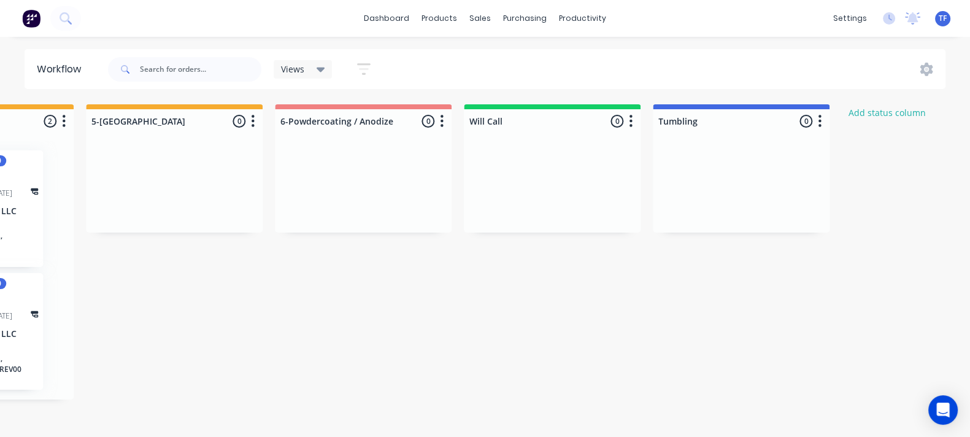
scroll to position [0, 1638]
click at [701, 127] on div at bounding box center [744, 121] width 177 height 24
click at [665, 124] on input "Tumbling" at bounding box center [721, 121] width 121 height 13
click at [662, 126] on input "Tumbling" at bounding box center [721, 121] width 121 height 13
drag, startPoint x: 304, startPoint y: 114, endPoint x: 301, endPoint y: 120, distance: 6.9
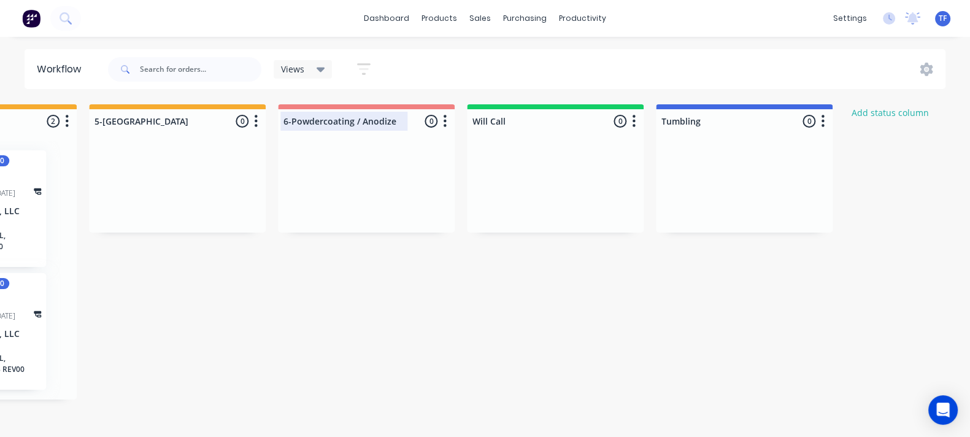
click at [304, 115] on div at bounding box center [366, 121] width 177 height 24
click at [288, 125] on input "6-Powdercoating / Anodize" at bounding box center [343, 121] width 121 height 13
type input "7-Powdercoating / Anodize"
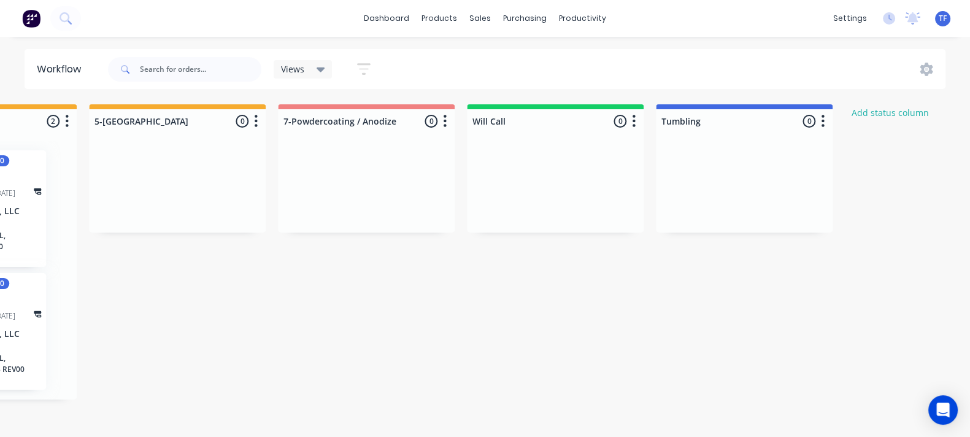
click at [685, 120] on div at bounding box center [744, 121] width 177 height 24
type input "6-Tumbling"
click at [717, 162] on div at bounding box center [744, 187] width 177 height 92
click at [761, 106] on div "6-Tumbling 0 Status colour #4169E1 hex #4169E1 Save Cancel Notifications Email …" at bounding box center [744, 118] width 177 height 29
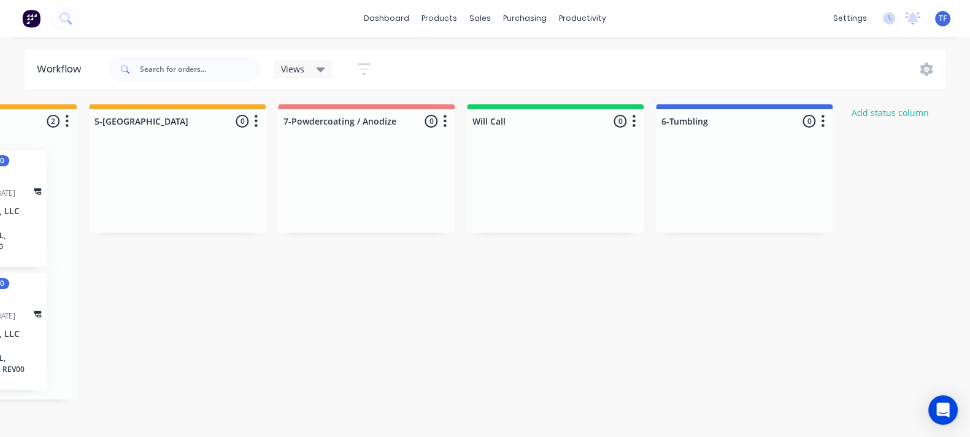
click at [825, 115] on button "button" at bounding box center [822, 121] width 15 height 15
click at [779, 156] on div "Status colour #4169E1 hex #4169E1 Save Cancel Notifications Email SMS Summaries…" at bounding box center [768, 188] width 123 height 114
click at [779, 156] on button "Status colour" at bounding box center [768, 147] width 123 height 20
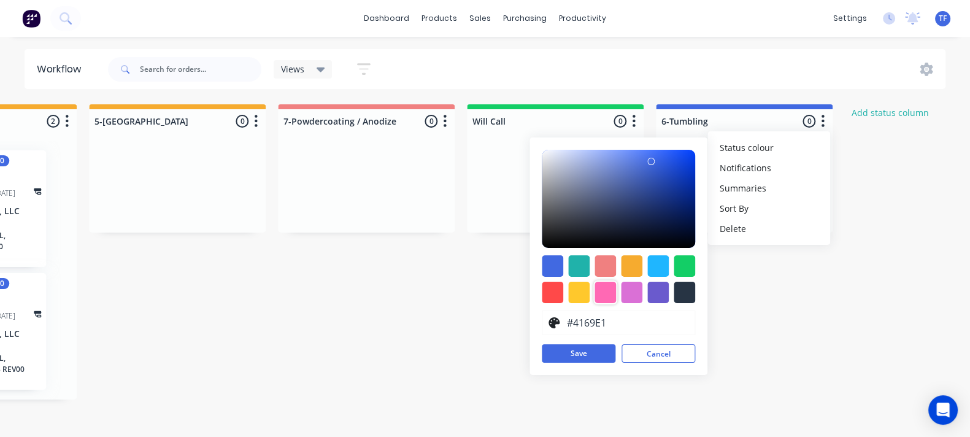
click at [609, 297] on div at bounding box center [605, 292] width 21 height 21
type input "#FF69B4"
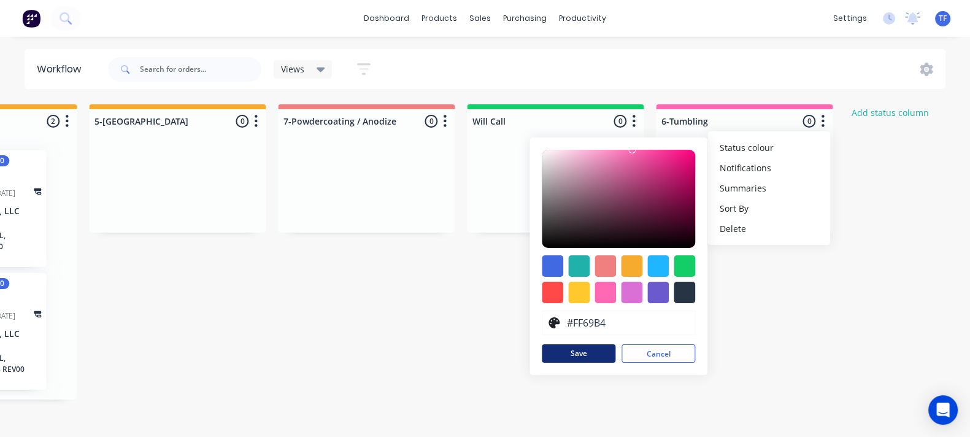
click at [585, 357] on button "Save" at bounding box center [579, 353] width 74 height 18
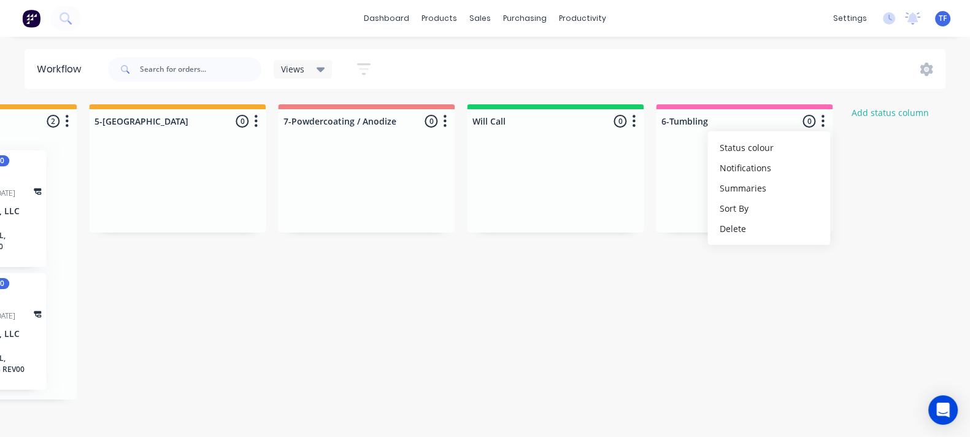
drag, startPoint x: 776, startPoint y: 107, endPoint x: 676, endPoint y: 191, distance: 130.7
click at [742, 115] on div "6-Tumbling 0 Status colour #FF69B4 hex #FF69B4 Save Cancel Notifications Email …" at bounding box center [744, 118] width 177 height 29
drag, startPoint x: 684, startPoint y: 221, endPoint x: 661, endPoint y: 238, distance: 28.5
drag, startPoint x: 744, startPoint y: 236, endPoint x: 648, endPoint y: 267, distance: 101.1
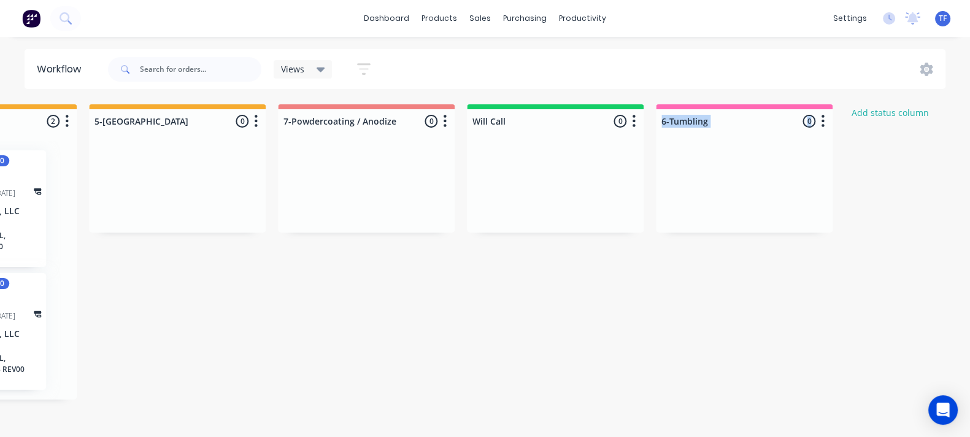
drag, startPoint x: 810, startPoint y: 105, endPoint x: 749, endPoint y: 142, distance: 71.4
click at [768, 121] on div "6-Tumbling 0 Status colour #FF69B4 hex #FF69B4 Save Cancel Notifications Email …" at bounding box center [744, 118] width 177 height 29
drag, startPoint x: 687, startPoint y: 176, endPoint x: 651, endPoint y: 182, distance: 36.0
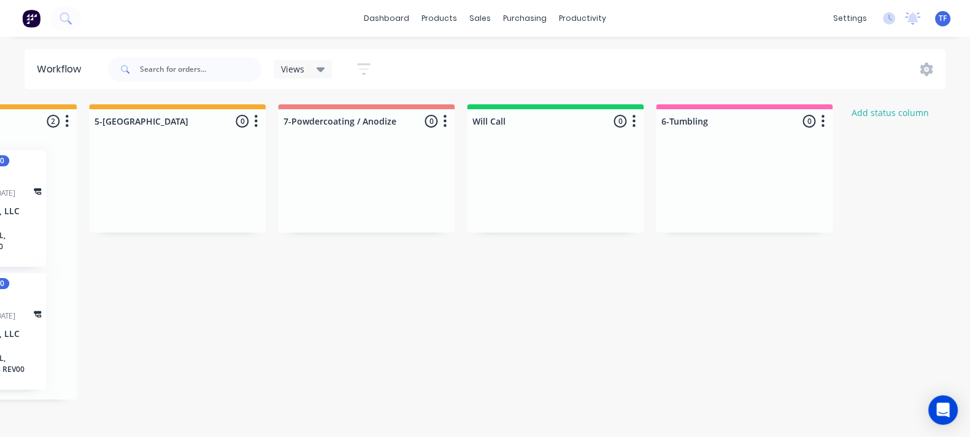
drag, startPoint x: 663, startPoint y: 209, endPoint x: 667, endPoint y: 220, distance: 11.1
click at [665, 210] on div at bounding box center [744, 187] width 177 height 92
drag, startPoint x: 666, startPoint y: 234, endPoint x: 563, endPoint y: 239, distance: 103.2
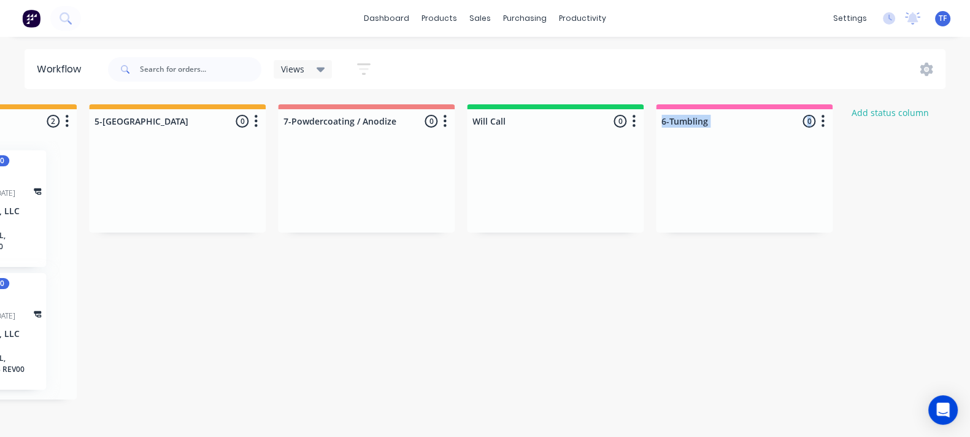
scroll to position [4, 1638]
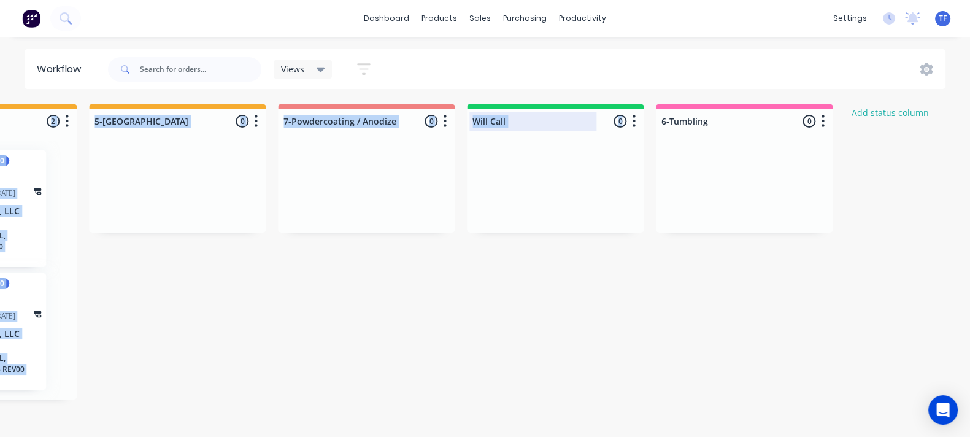
drag, startPoint x: 539, startPoint y: 98, endPoint x: 551, endPoint y: 122, distance: 26.6
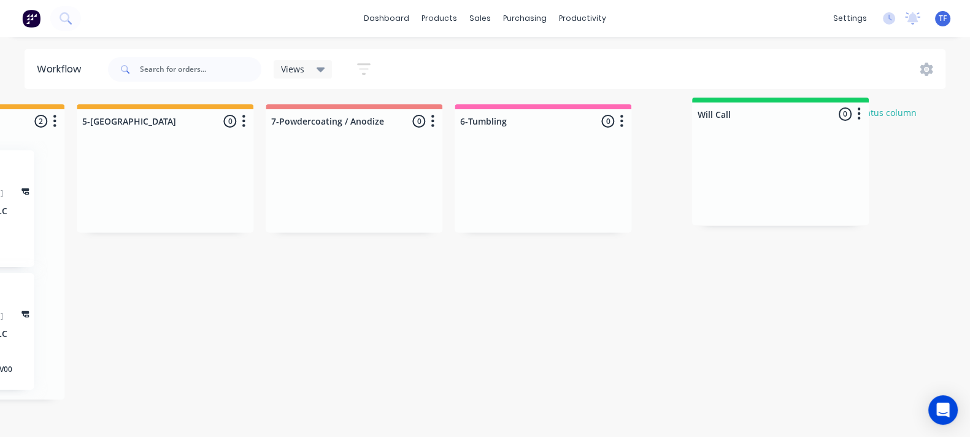
drag, startPoint x: 531, startPoint y: 104, endPoint x: 706, endPoint y: 112, distance: 175.7
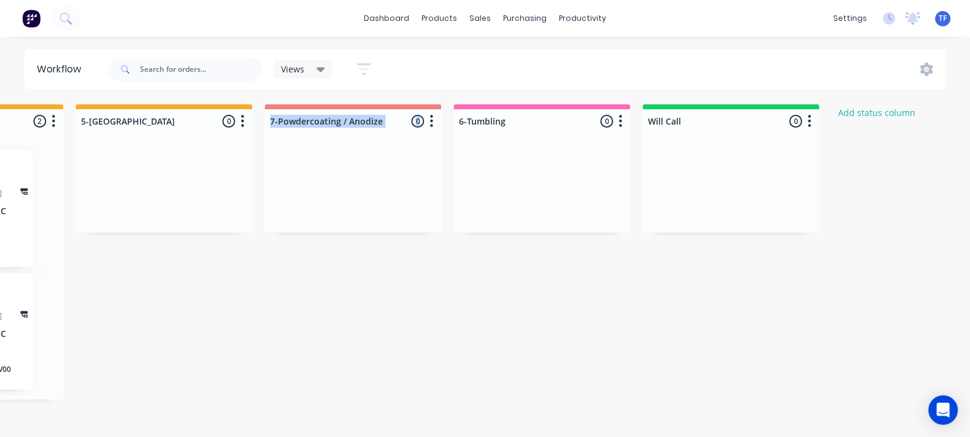
drag, startPoint x: 393, startPoint y: 103, endPoint x: 414, endPoint y: 101, distance: 21.0
click at [435, 104] on div "7-Powdercoating / Anodize 0 Status colour #F08080 hex #F08080 Save Cancel Notif…" at bounding box center [352, 118] width 177 height 29
drag, startPoint x: 338, startPoint y: 101, endPoint x: 379, endPoint y: 133, distance: 52.0
click at [379, 133] on div "7-Powdercoating / Anodize 0 Status colour #F08080 hex #F08080 Save Cancel Notif…" at bounding box center [352, 168] width 177 height 128
drag, startPoint x: 353, startPoint y: 167, endPoint x: 372, endPoint y: 182, distance: 24.4
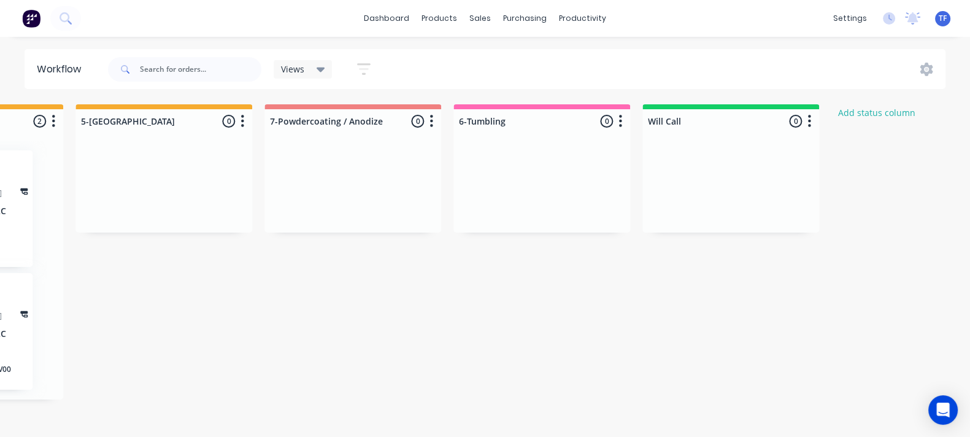
click at [382, 193] on div at bounding box center [352, 187] width 177 height 92
drag, startPoint x: 336, startPoint y: 103, endPoint x: 484, endPoint y: 107, distance: 147.3
click at [417, 115] on div "7-Powdercoating / Anodize 0 Status colour #F08080 hex #F08080 Save Cancel Notif…" at bounding box center [352, 118] width 177 height 29
drag, startPoint x: 501, startPoint y: 101, endPoint x: 441, endPoint y: 108, distance: 60.6
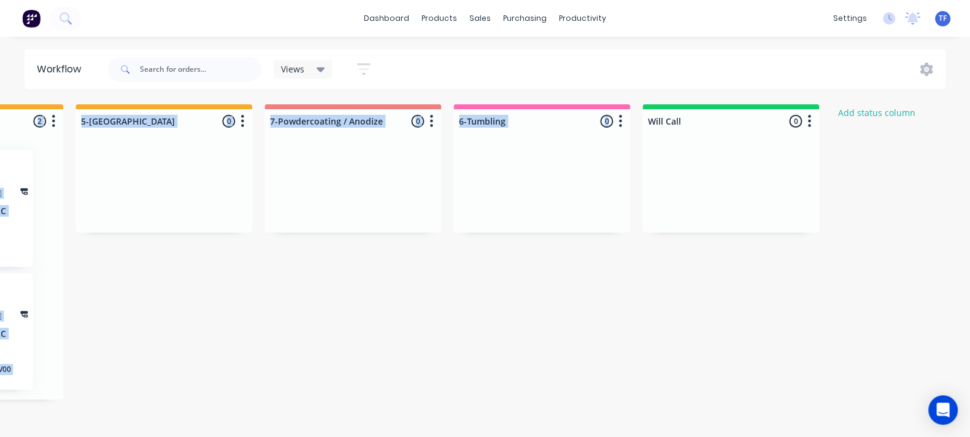
drag, startPoint x: 693, startPoint y: 102, endPoint x: 577, endPoint y: 95, distance: 116.8
drag, startPoint x: 534, startPoint y: 99, endPoint x: 443, endPoint y: 102, distance: 90.9
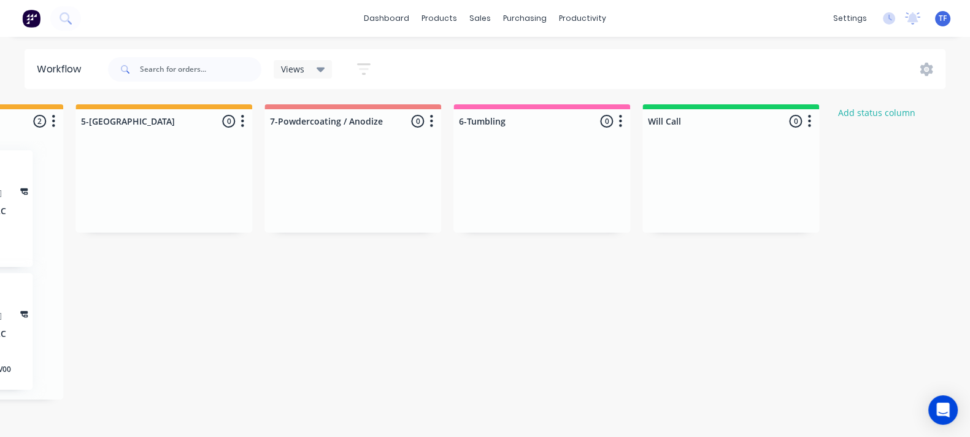
drag, startPoint x: 399, startPoint y: 171, endPoint x: 370, endPoint y: 167, distance: 29.1
click at [397, 172] on div at bounding box center [352, 187] width 177 height 92
drag, startPoint x: 312, startPoint y: 101, endPoint x: 454, endPoint y: 107, distance: 142.5
click at [365, 118] on div "7-Powdercoating / Anodize 0 Status colour #F08080 hex #F08080 Save Cancel Notif…" at bounding box center [352, 118] width 177 height 29
drag, startPoint x: 500, startPoint y: 102, endPoint x: 306, endPoint y: 93, distance: 194.7
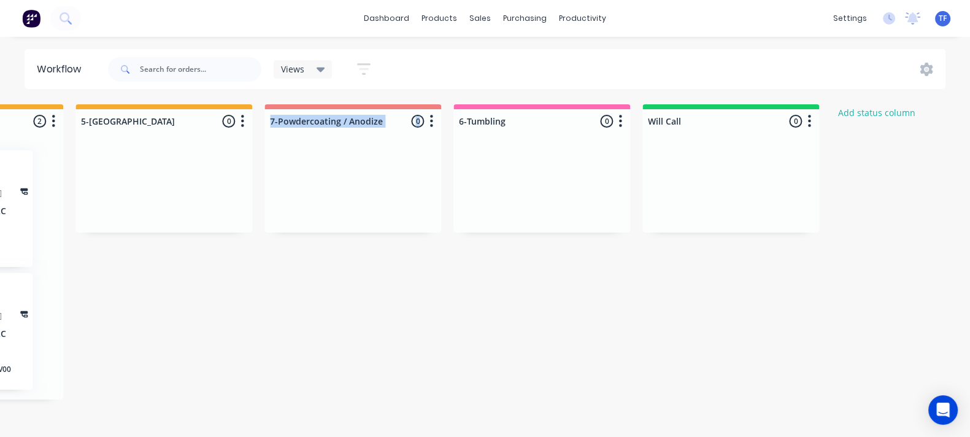
drag, startPoint x: 486, startPoint y: 228, endPoint x: 401, endPoint y: 202, distance: 89.1
drag, startPoint x: 303, startPoint y: 101, endPoint x: 412, endPoint y: 115, distance: 110.1
click at [407, 115] on div "7-Powdercoating / Anodize 0 Status colour #F08080 hex #F08080 Save Cancel Notif…" at bounding box center [352, 118] width 177 height 29
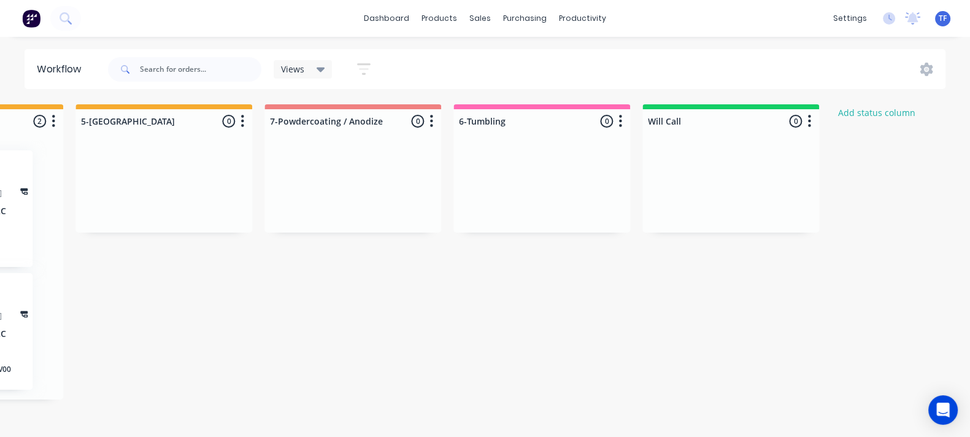
drag, startPoint x: 433, startPoint y: 115, endPoint x: 489, endPoint y: 132, distance: 58.8
drag, startPoint x: 432, startPoint y: 117, endPoint x: 475, endPoint y: 131, distance: 45.2
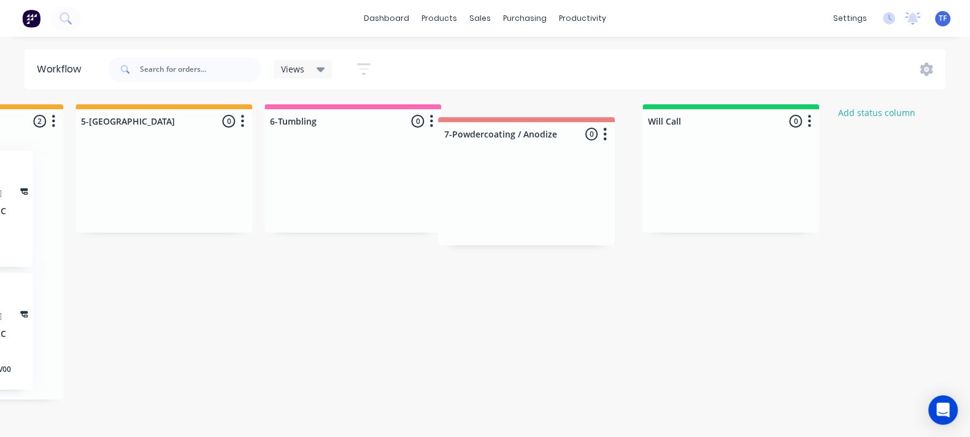
drag, startPoint x: 416, startPoint y: 121, endPoint x: 596, endPoint y: 142, distance: 181.6
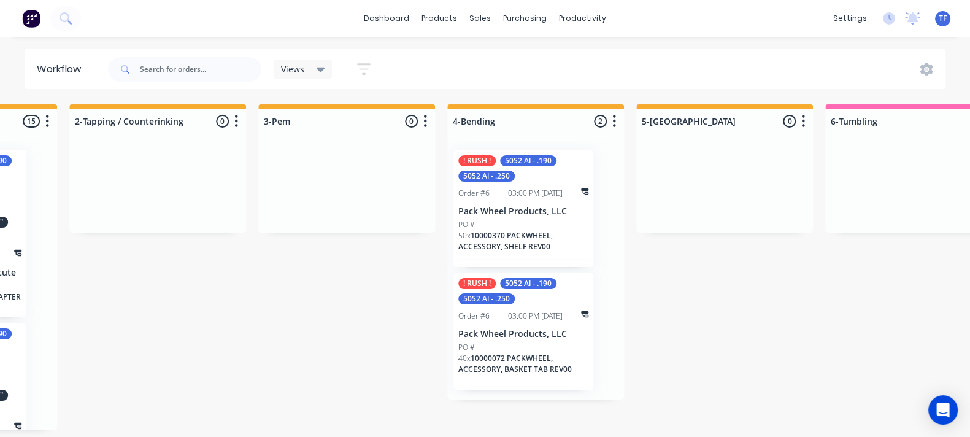
scroll to position [4, 1068]
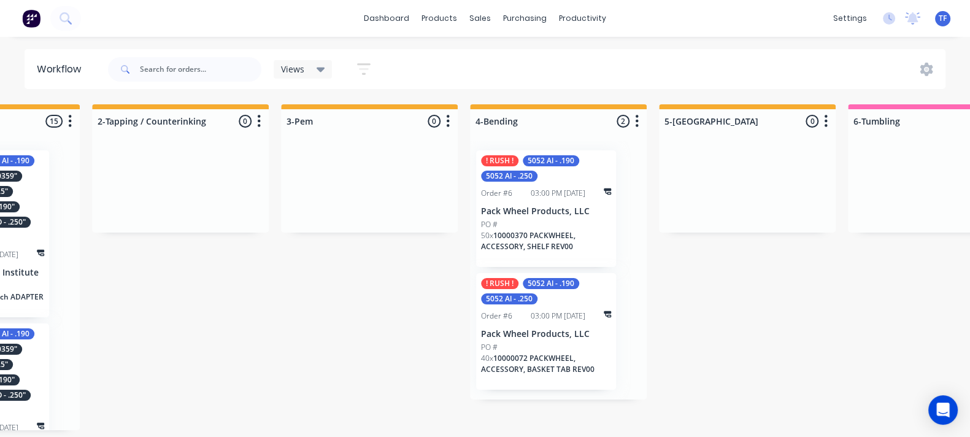
click at [531, 371] on div "40 x 10000072 PACKWHEEL, ACCESSORY, BASKET TAB REV00" at bounding box center [546, 369] width 130 height 32
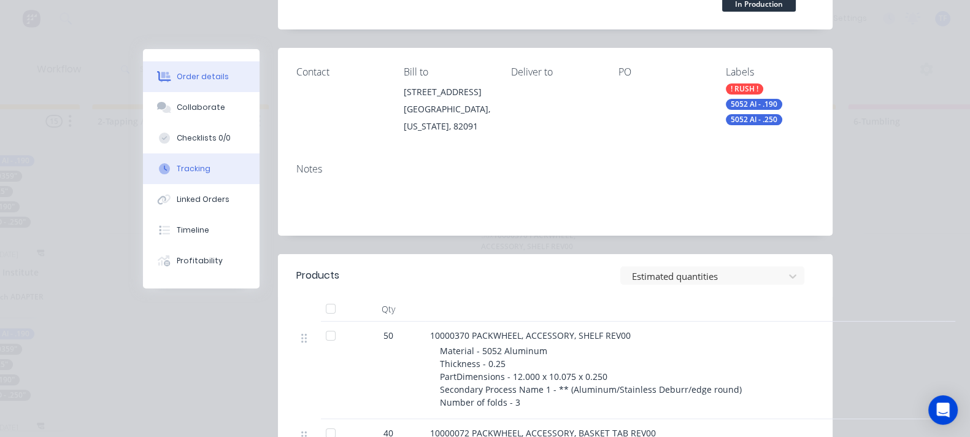
scroll to position [153, 0]
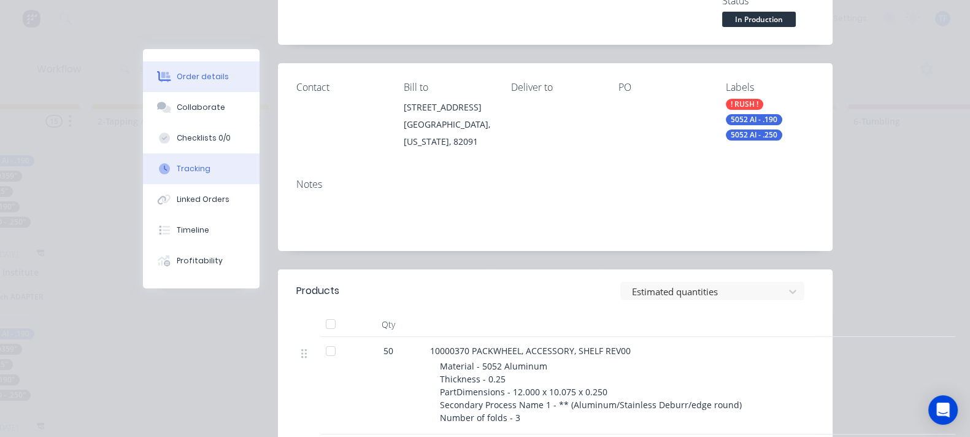
click at [177, 166] on div "Tracking" at bounding box center [194, 168] width 34 height 11
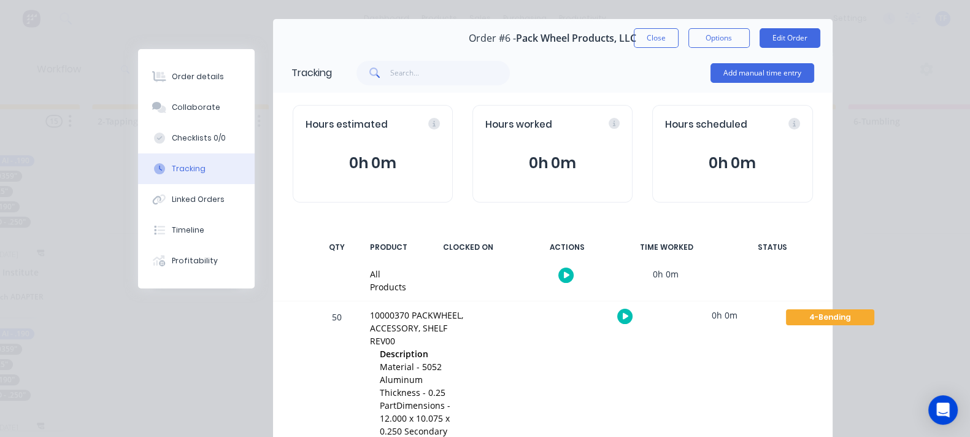
scroll to position [0, 0]
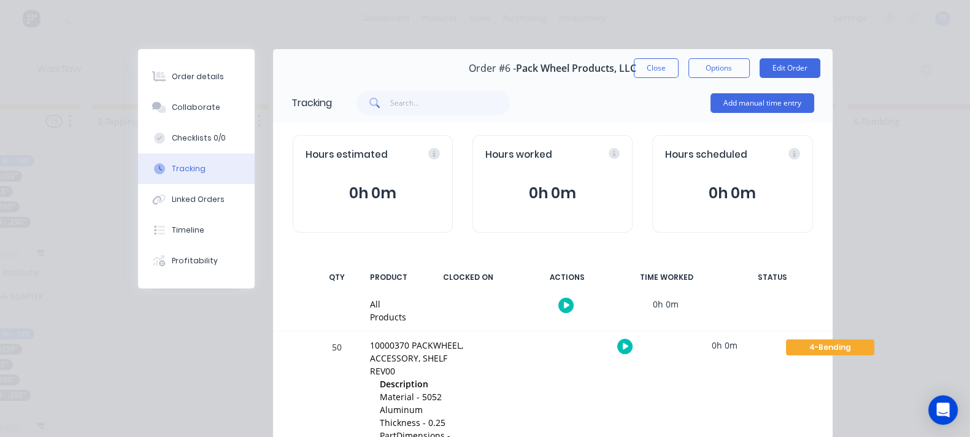
drag, startPoint x: 747, startPoint y: 69, endPoint x: 739, endPoint y: 78, distance: 12.2
click at [679, 69] on button "Close" at bounding box center [656, 68] width 45 height 20
